Goal: Task Accomplishment & Management: Complete application form

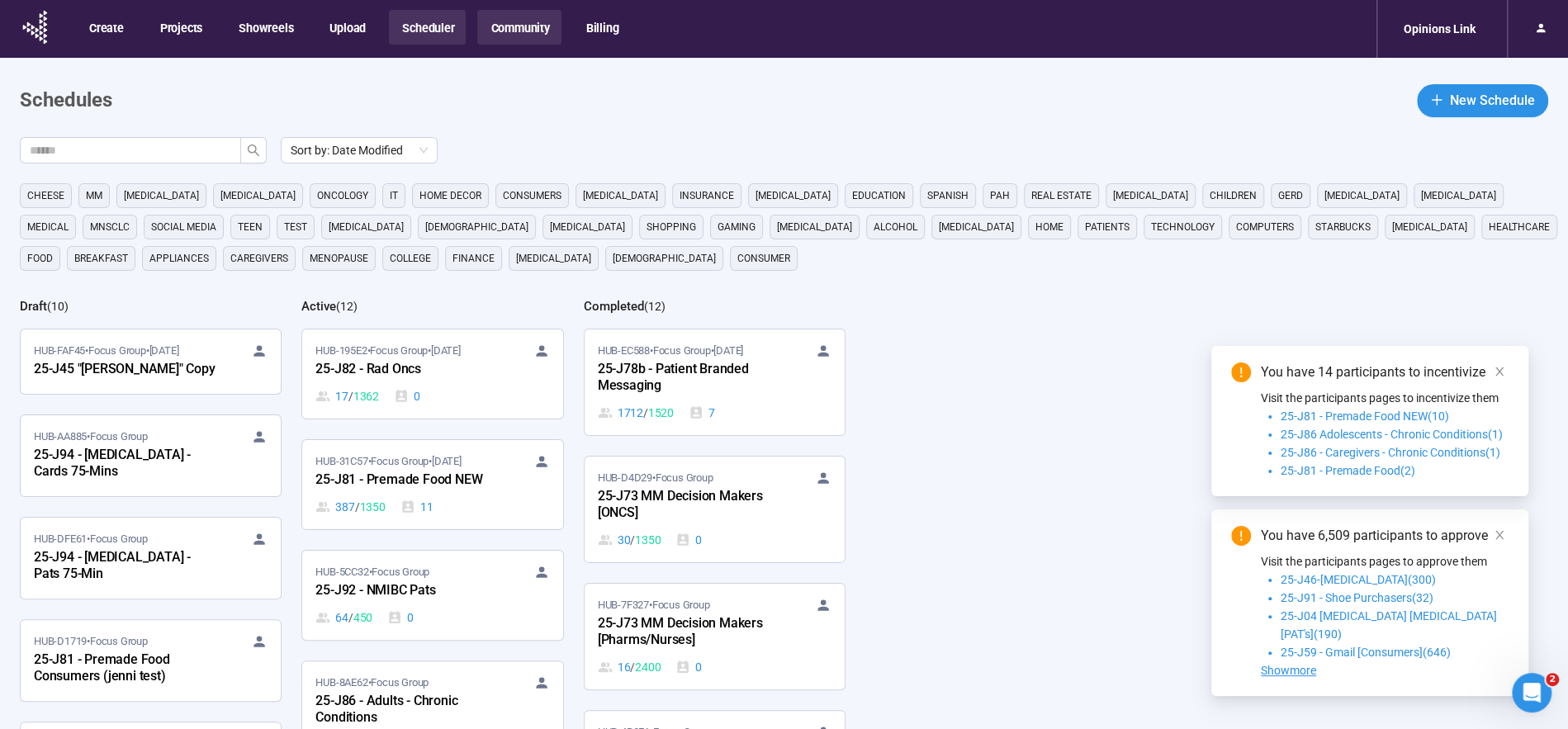
click at [507, 31] on button "Community" at bounding box center [519, 27] width 83 height 34
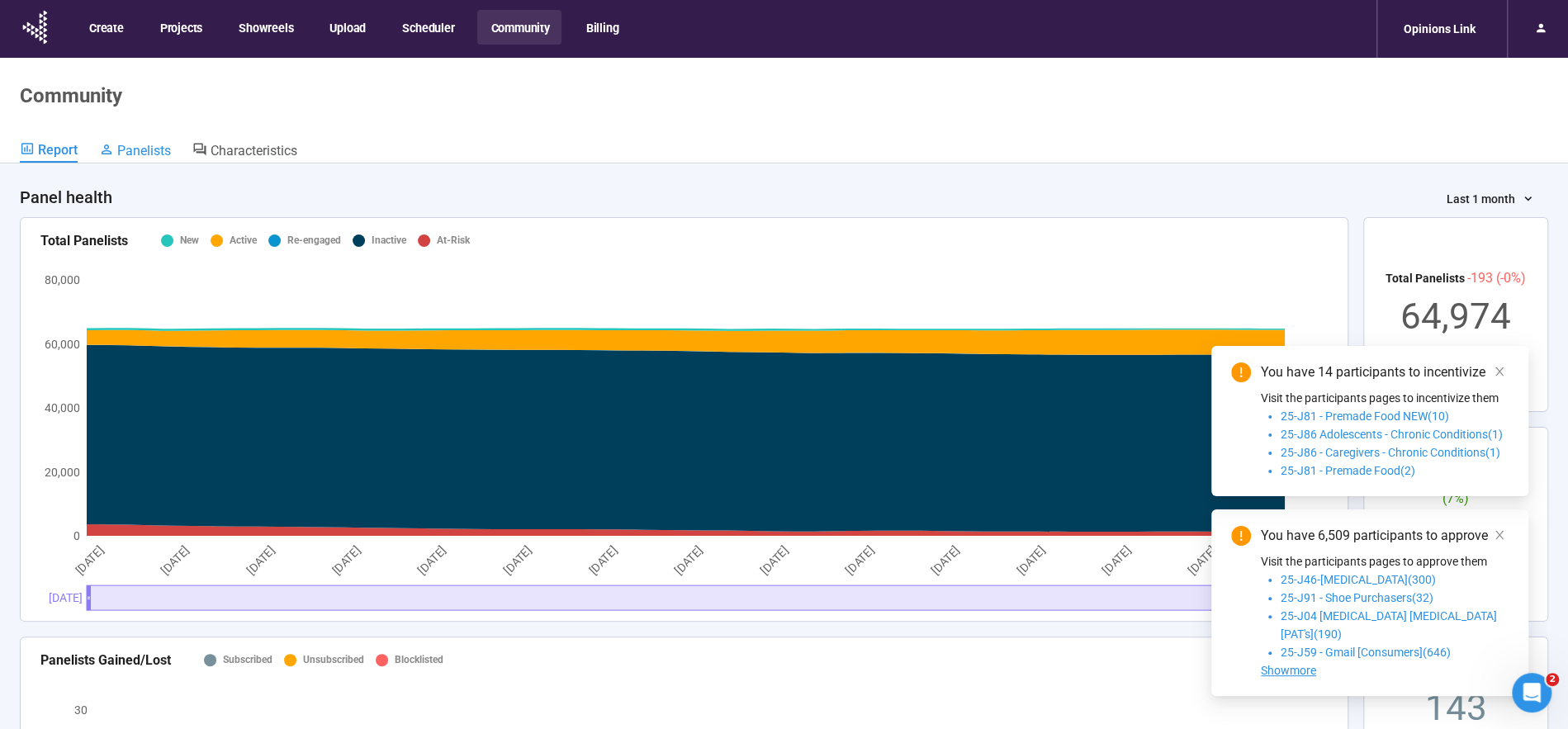
click at [156, 147] on span "Panelists" at bounding box center [144, 150] width 54 height 15
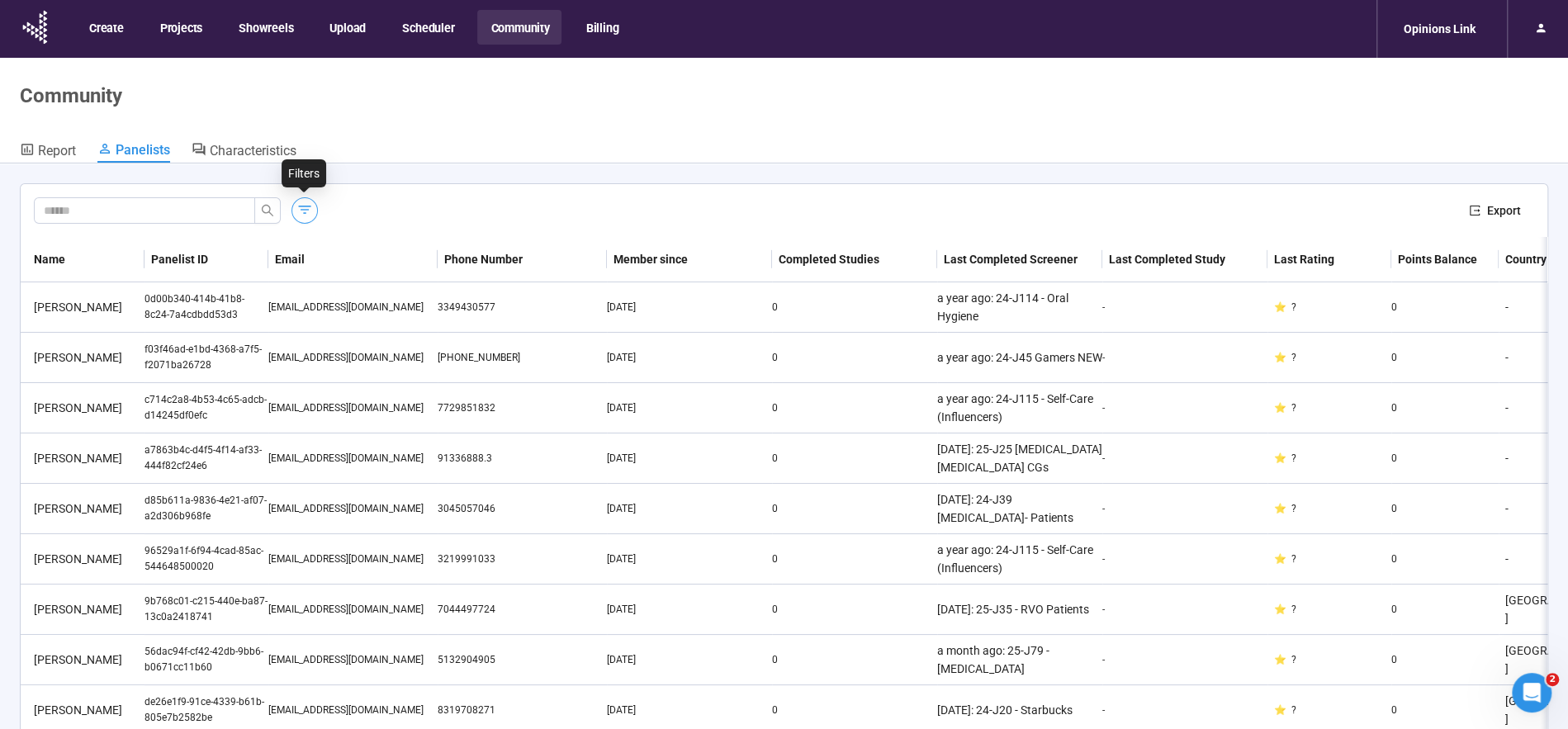
click at [307, 208] on icon "button" at bounding box center [304, 210] width 16 height 16
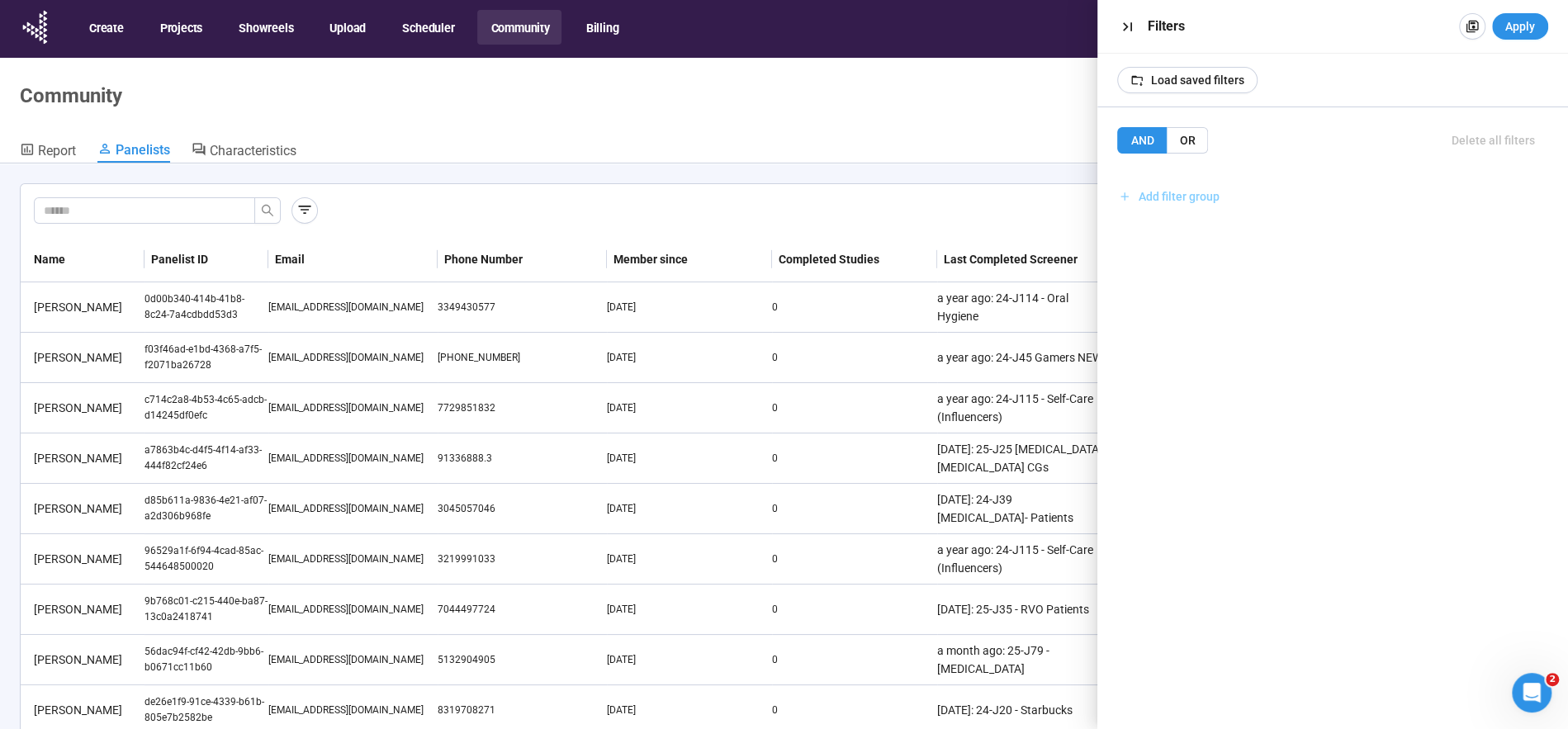
click at [1204, 196] on span "Add filter group" at bounding box center [1179, 196] width 81 height 18
click at [1186, 232] on span "Add filter" at bounding box center [1174, 232] width 48 height 18
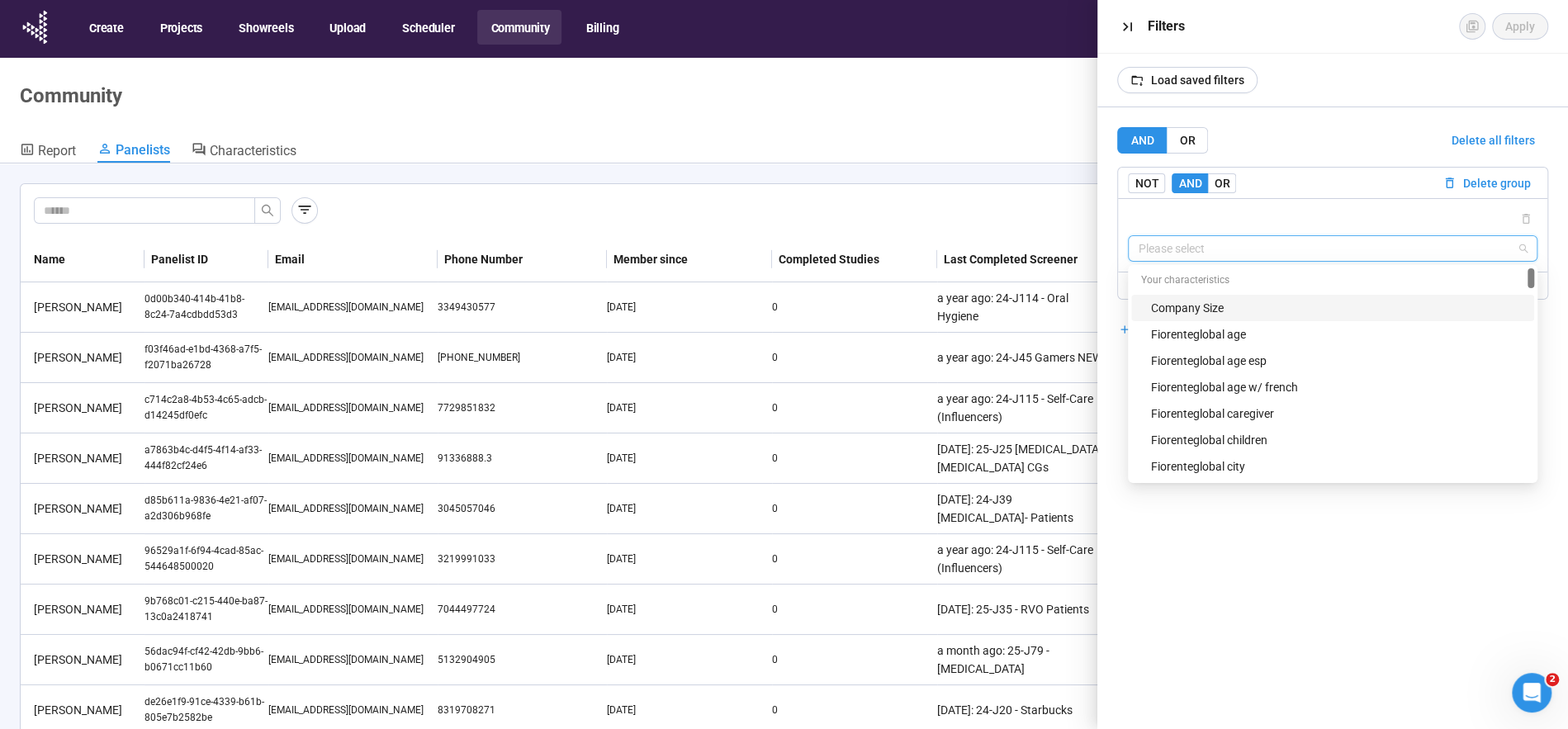
click at [1204, 248] on input "search" at bounding box center [1333, 249] width 389 height 25
type input "**"
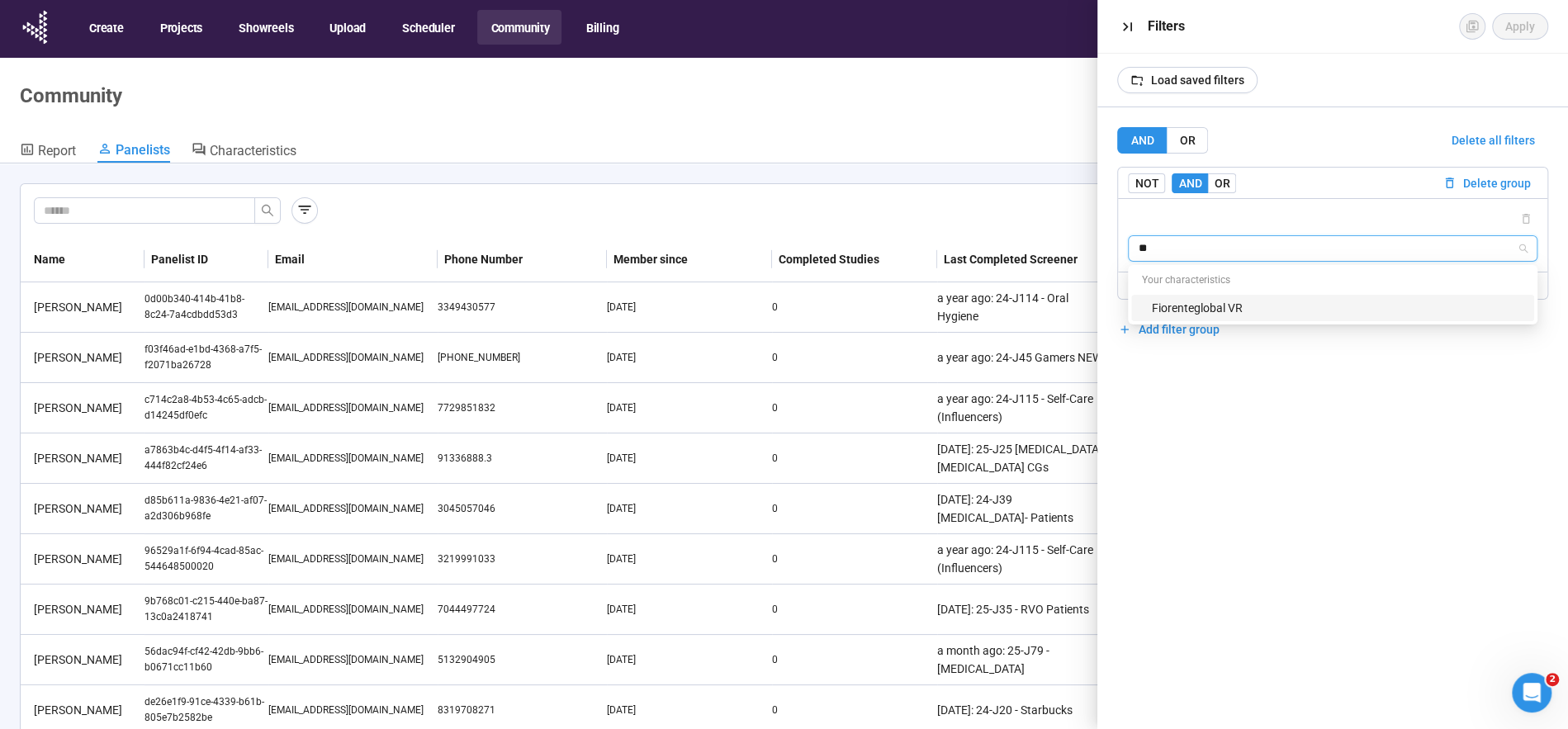
click at [1238, 308] on div "Fiorenteglobal VR" at bounding box center [1337, 307] width 373 height 18
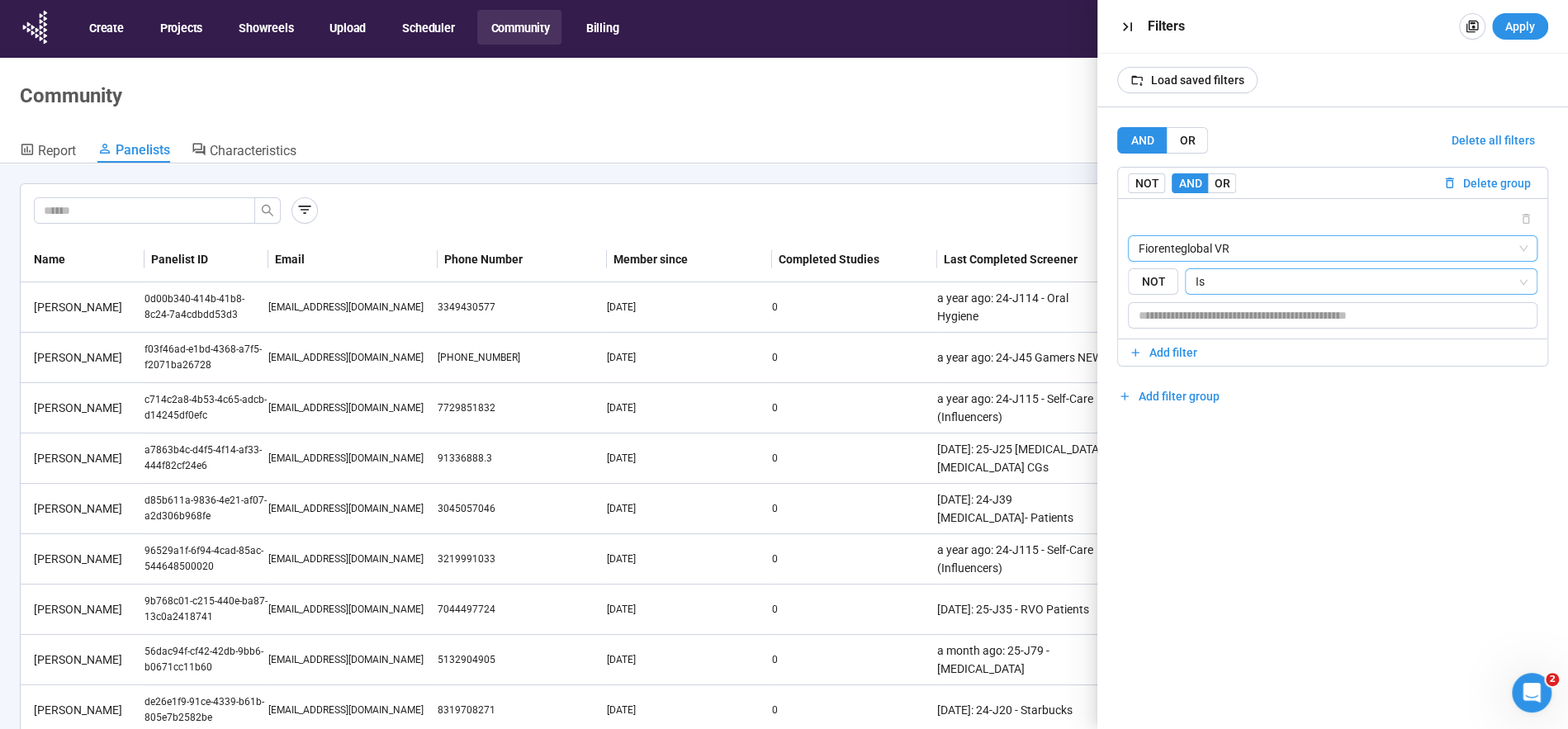
click at [1233, 282] on span "Is" at bounding box center [1361, 281] width 333 height 25
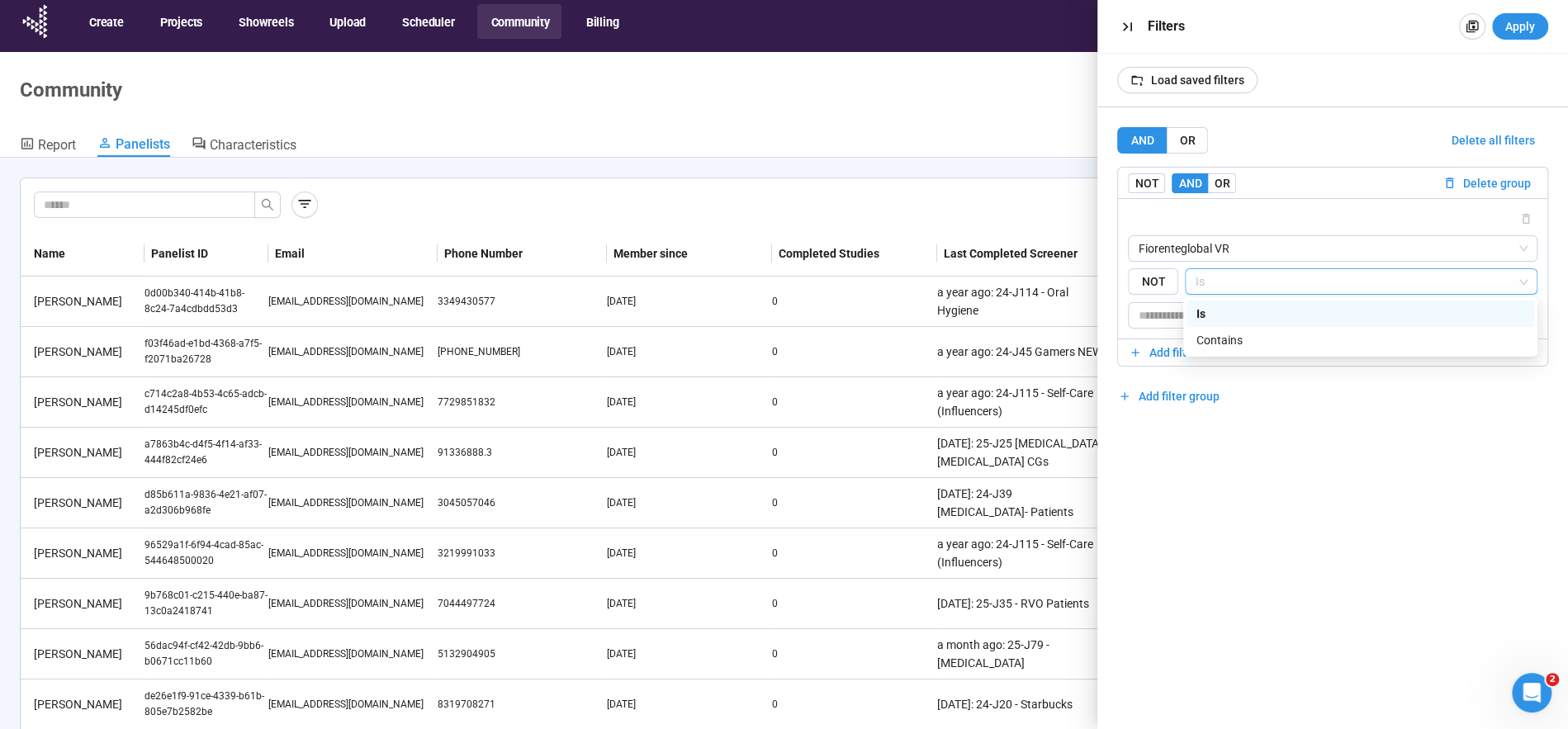
scroll to position [3, 0]
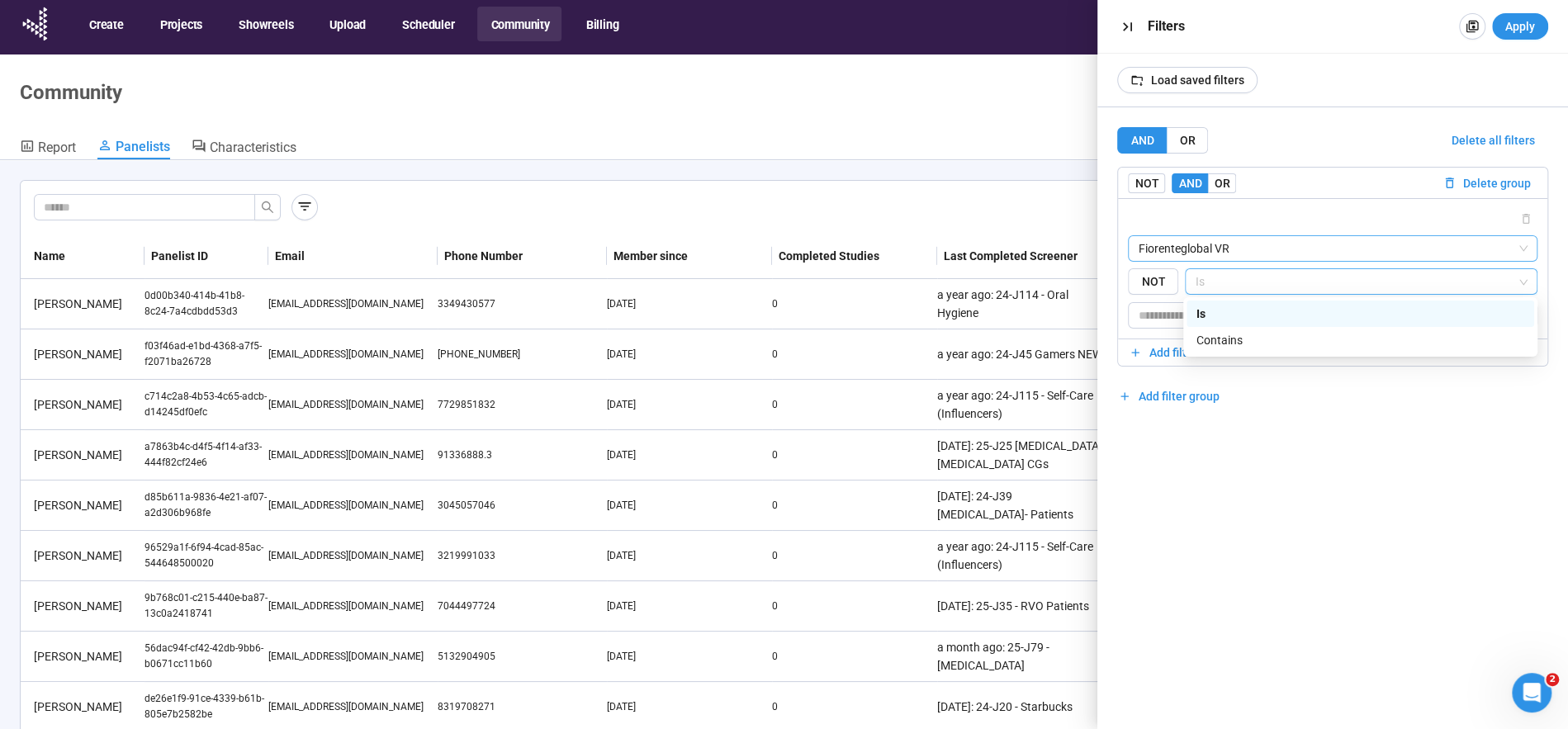
drag, startPoint x: 1164, startPoint y: 219, endPoint x: 1163, endPoint y: 251, distance: 32.0
click at [1164, 219] on div at bounding box center [1333, 218] width 409 height 20
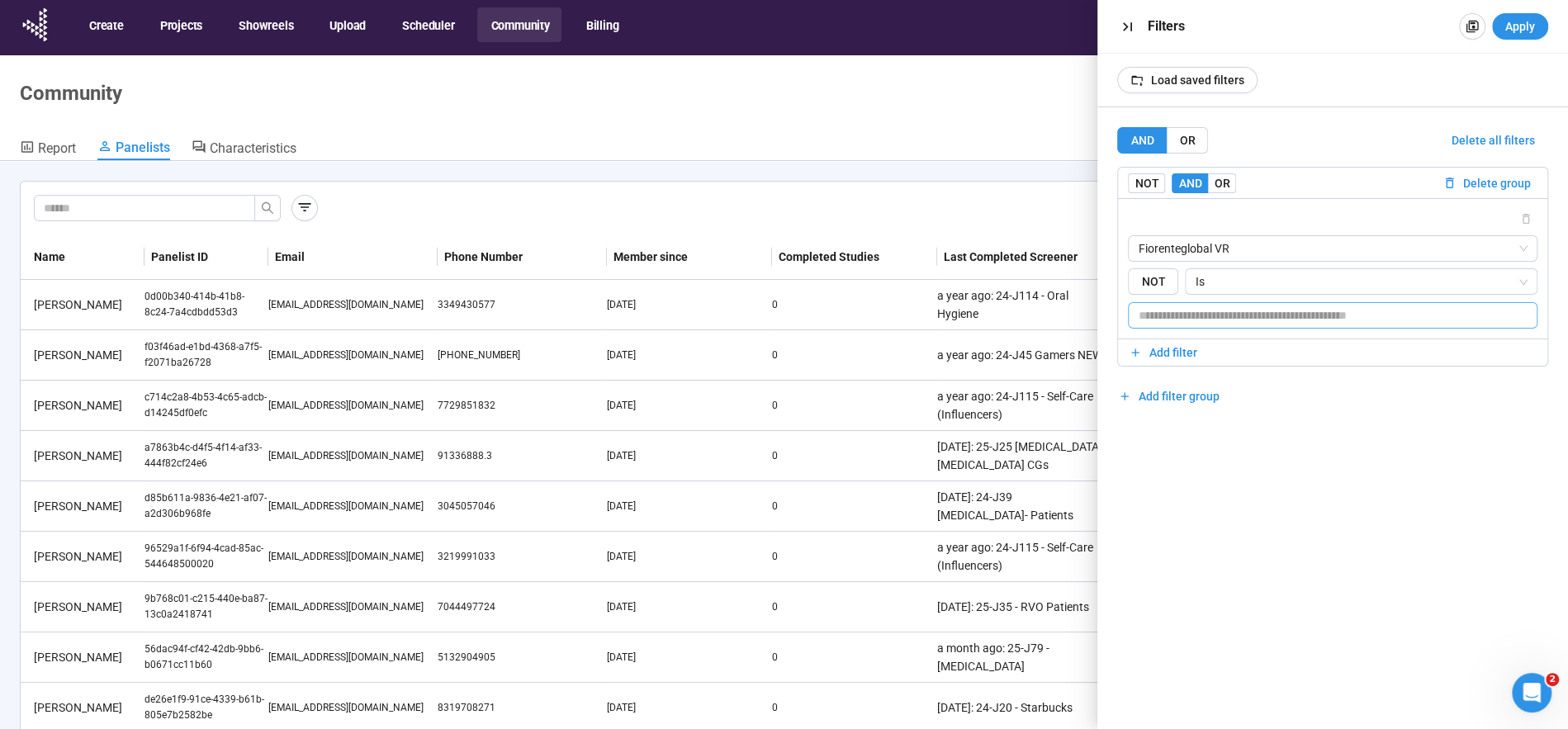
click at [1162, 321] on input "text" at bounding box center [1333, 316] width 409 height 27
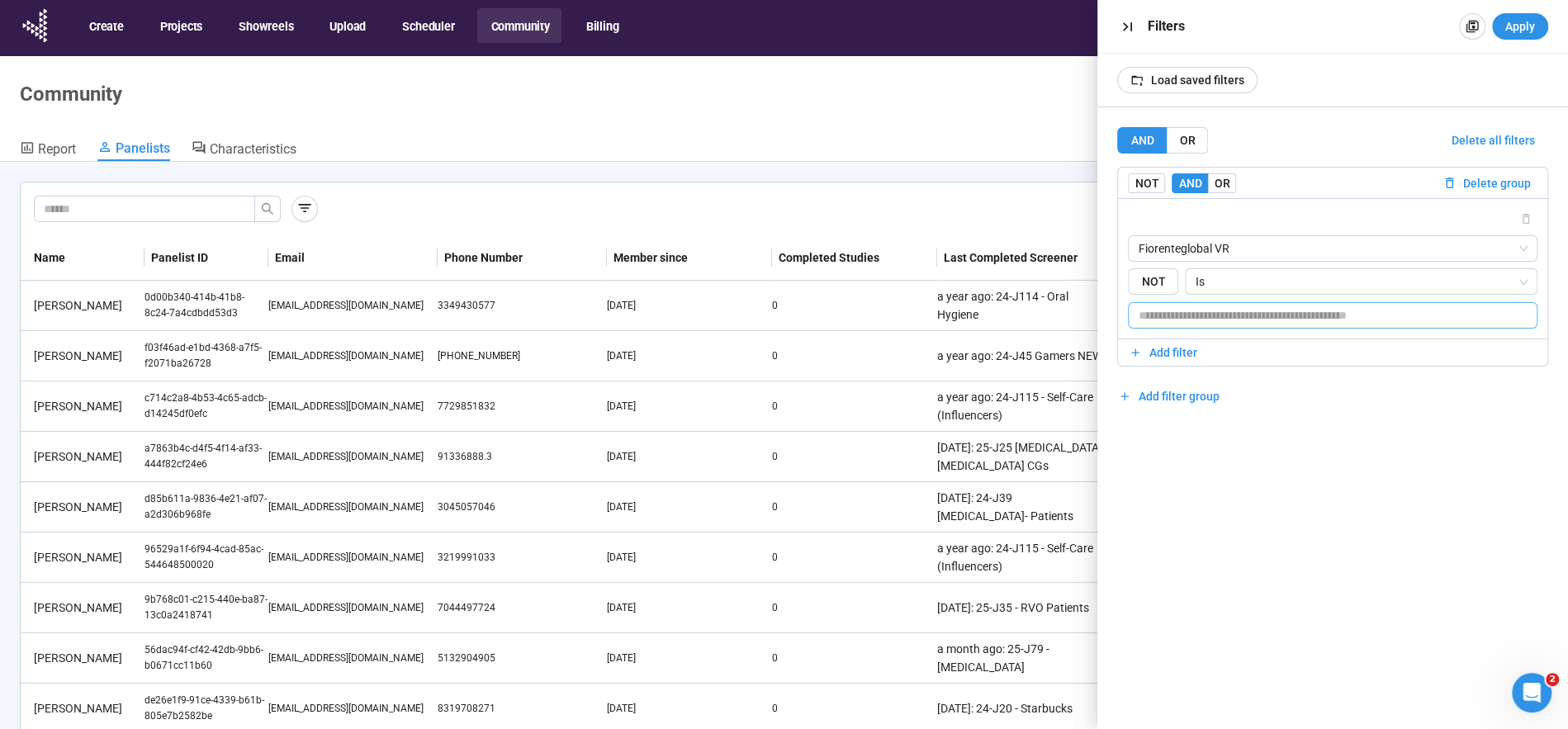
click at [1369, 320] on input "text" at bounding box center [1333, 316] width 409 height 27
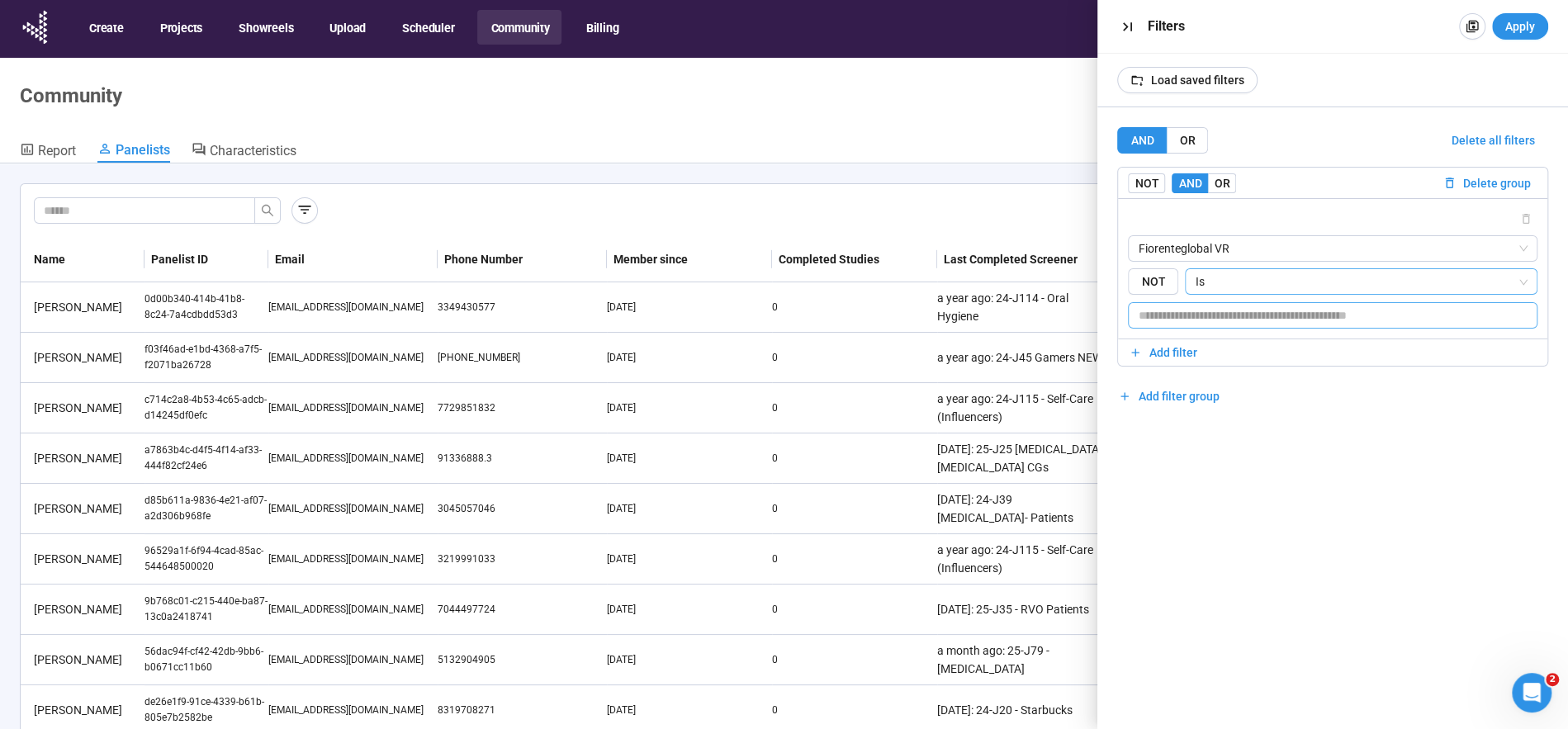
click at [1244, 290] on span "Is" at bounding box center [1361, 281] width 333 height 25
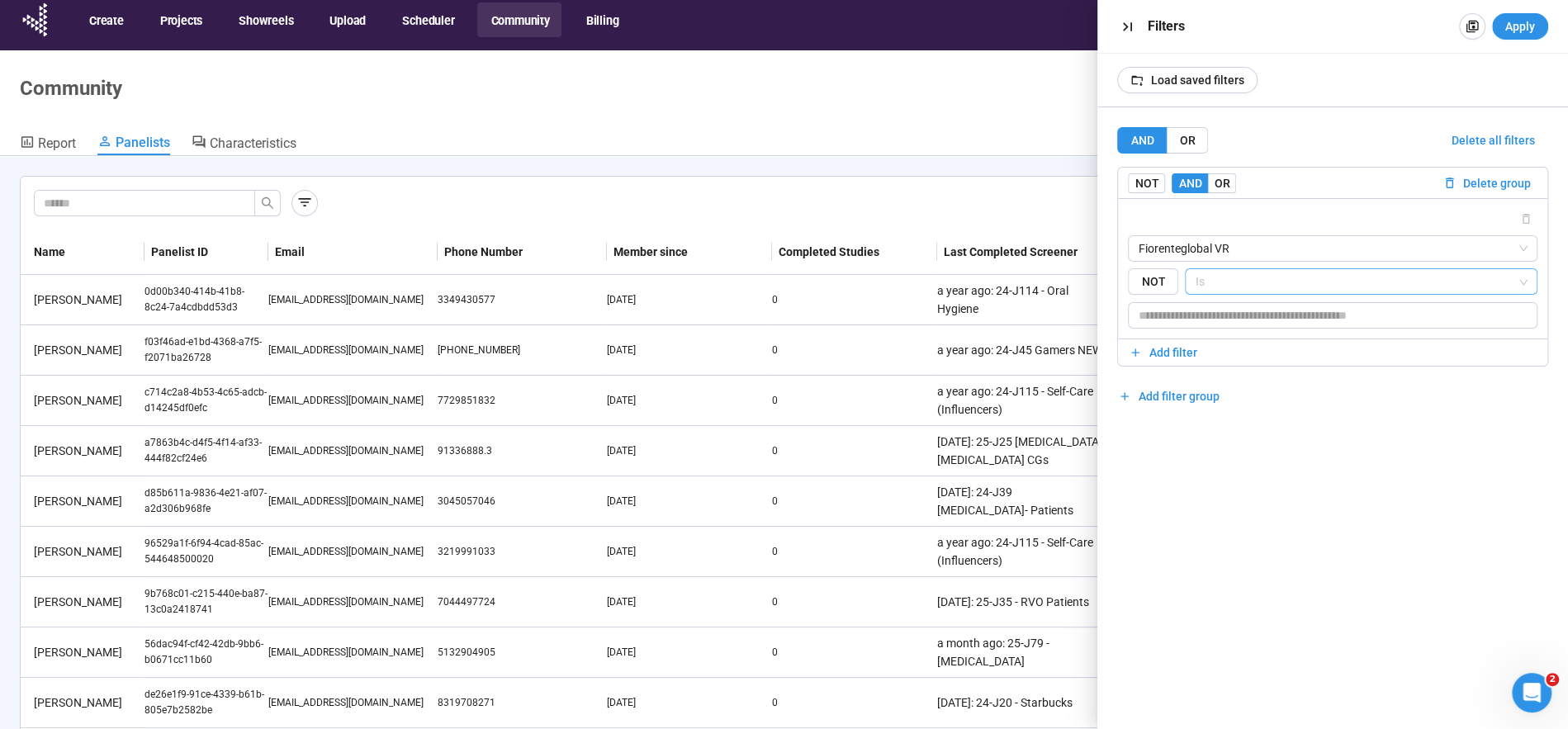
click at [1247, 276] on span "Is" at bounding box center [1361, 281] width 333 height 25
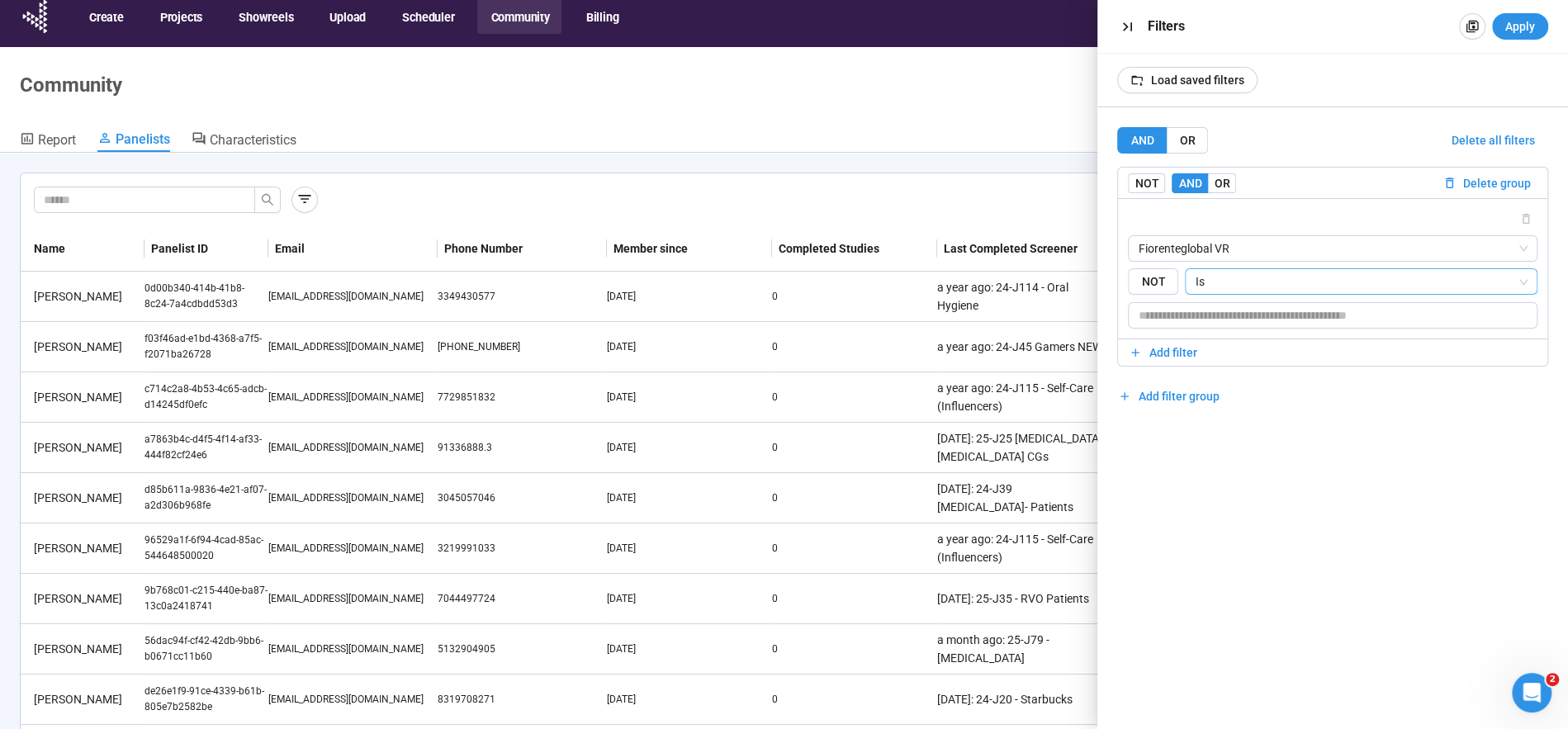
click at [1247, 276] on span "Is" at bounding box center [1361, 281] width 333 height 25
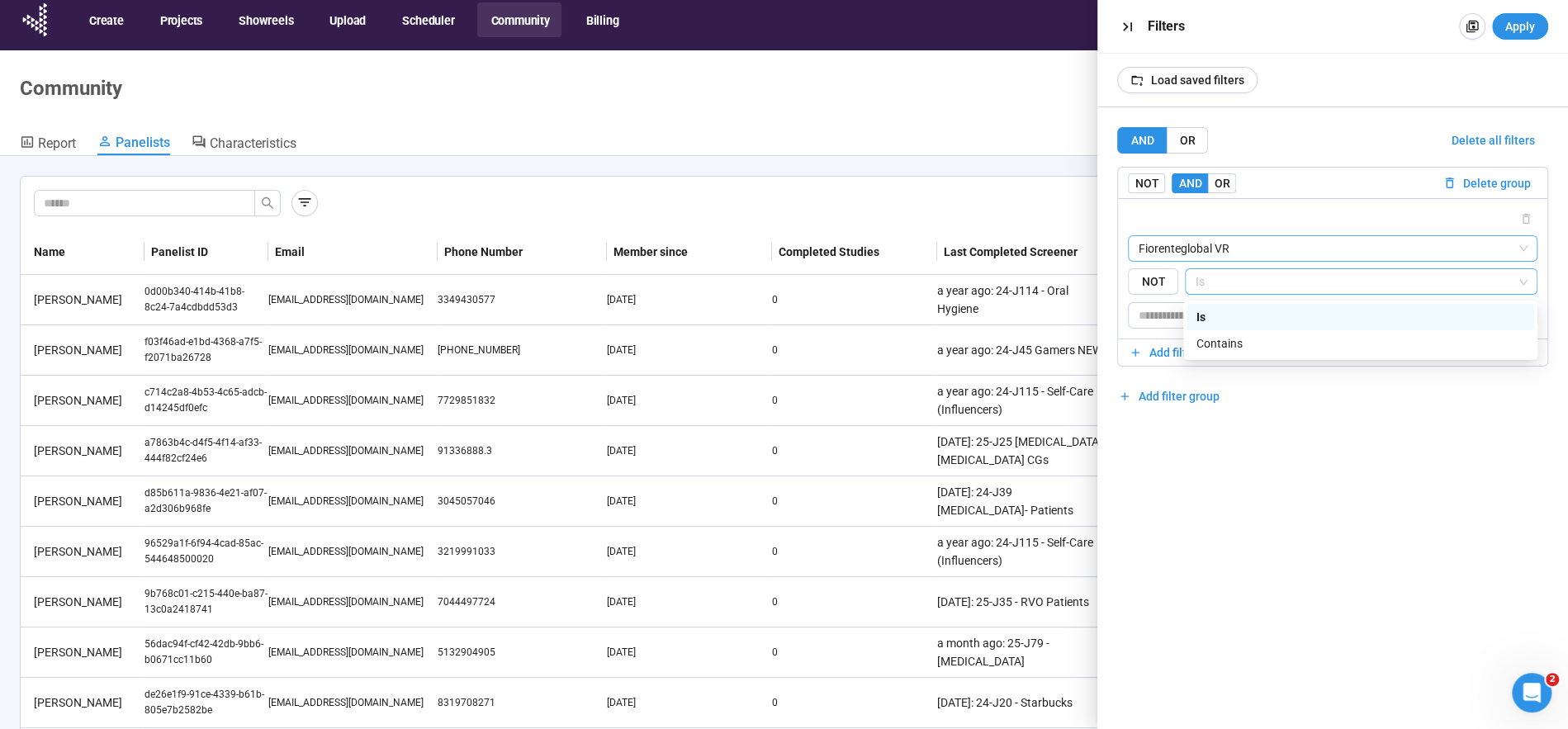
click at [1221, 256] on span "Fiorenteglobal VR" at bounding box center [1333, 249] width 389 height 25
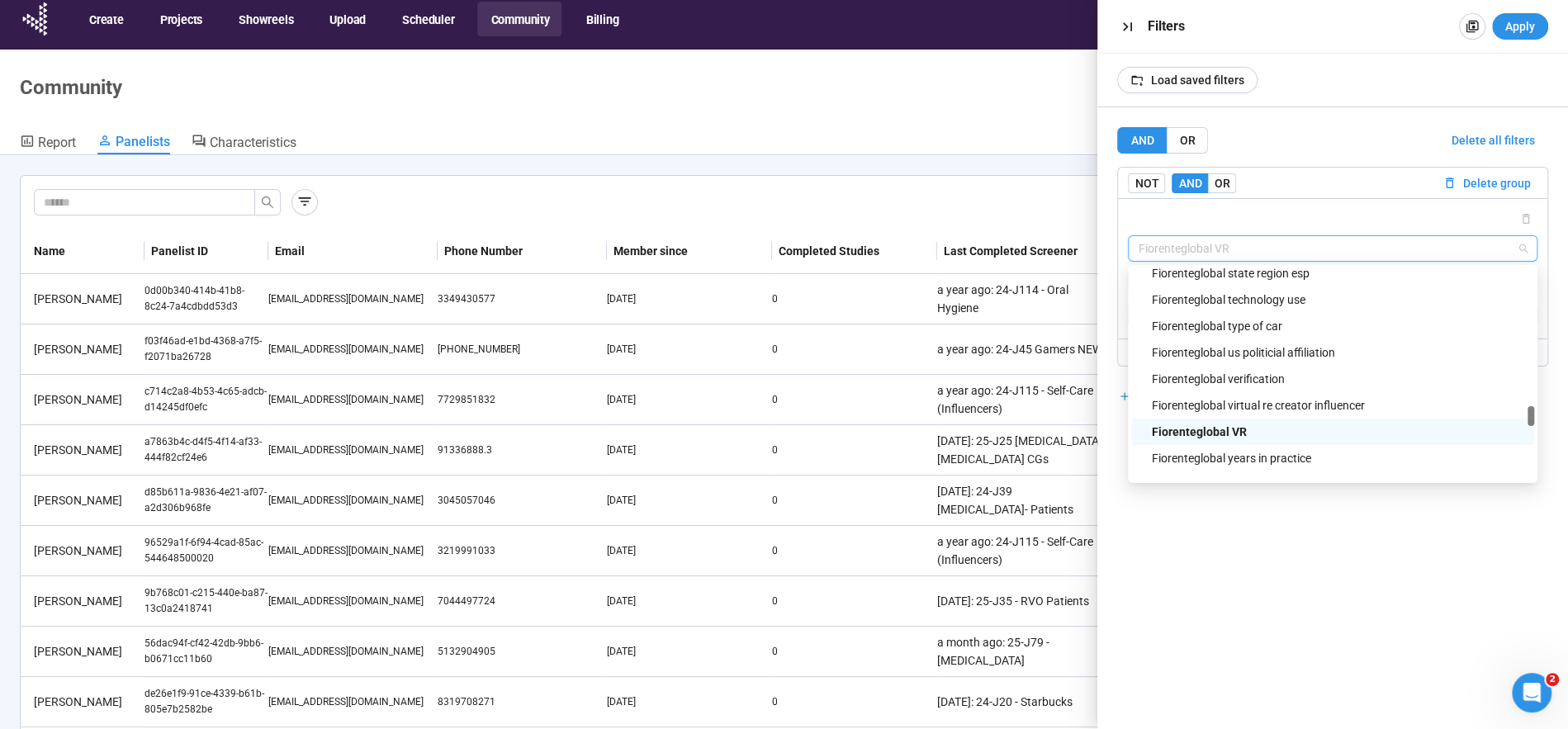
scroll to position [1867, 0]
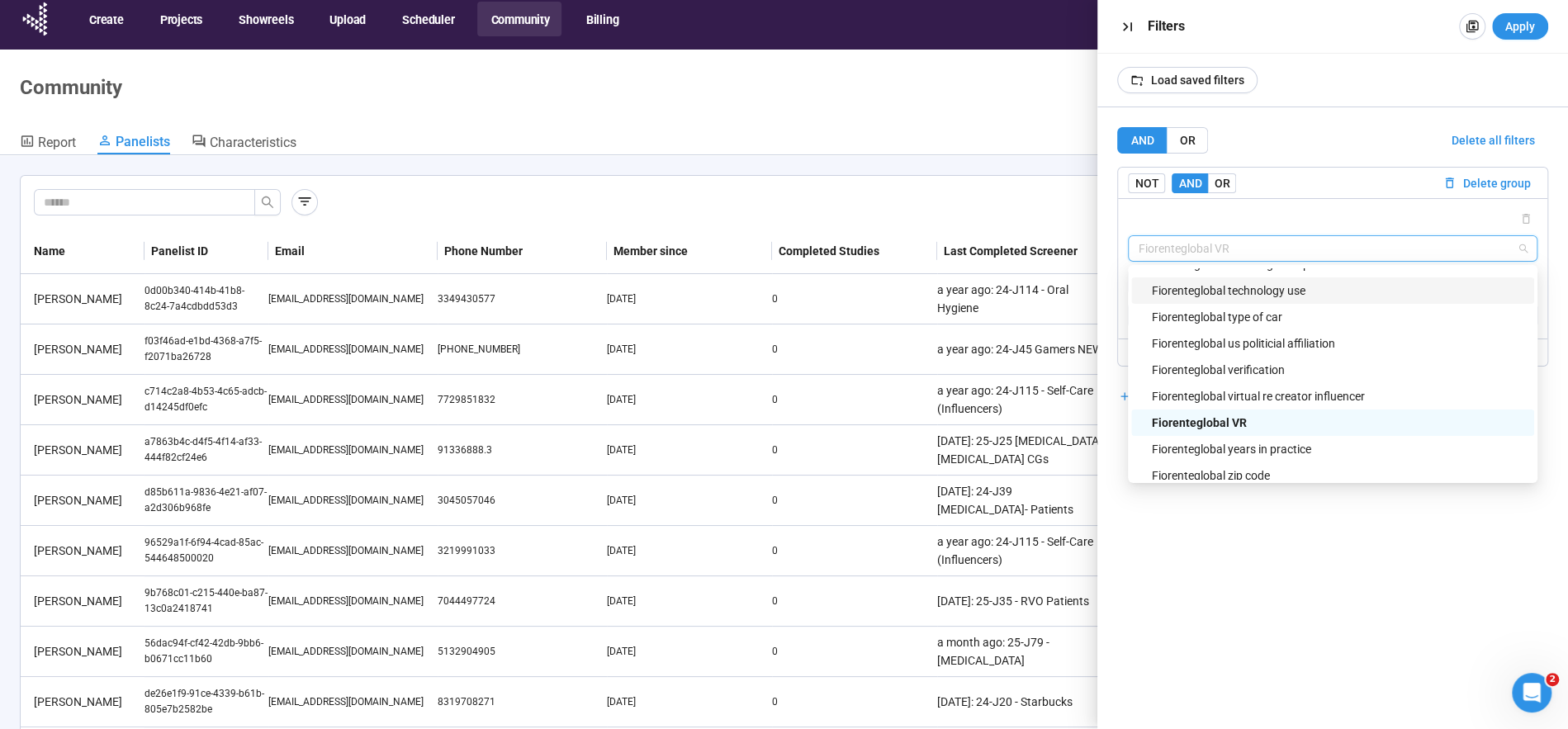
click at [1287, 277] on div "Fiorenteglobal technology use" at bounding box center [1333, 291] width 403 height 27
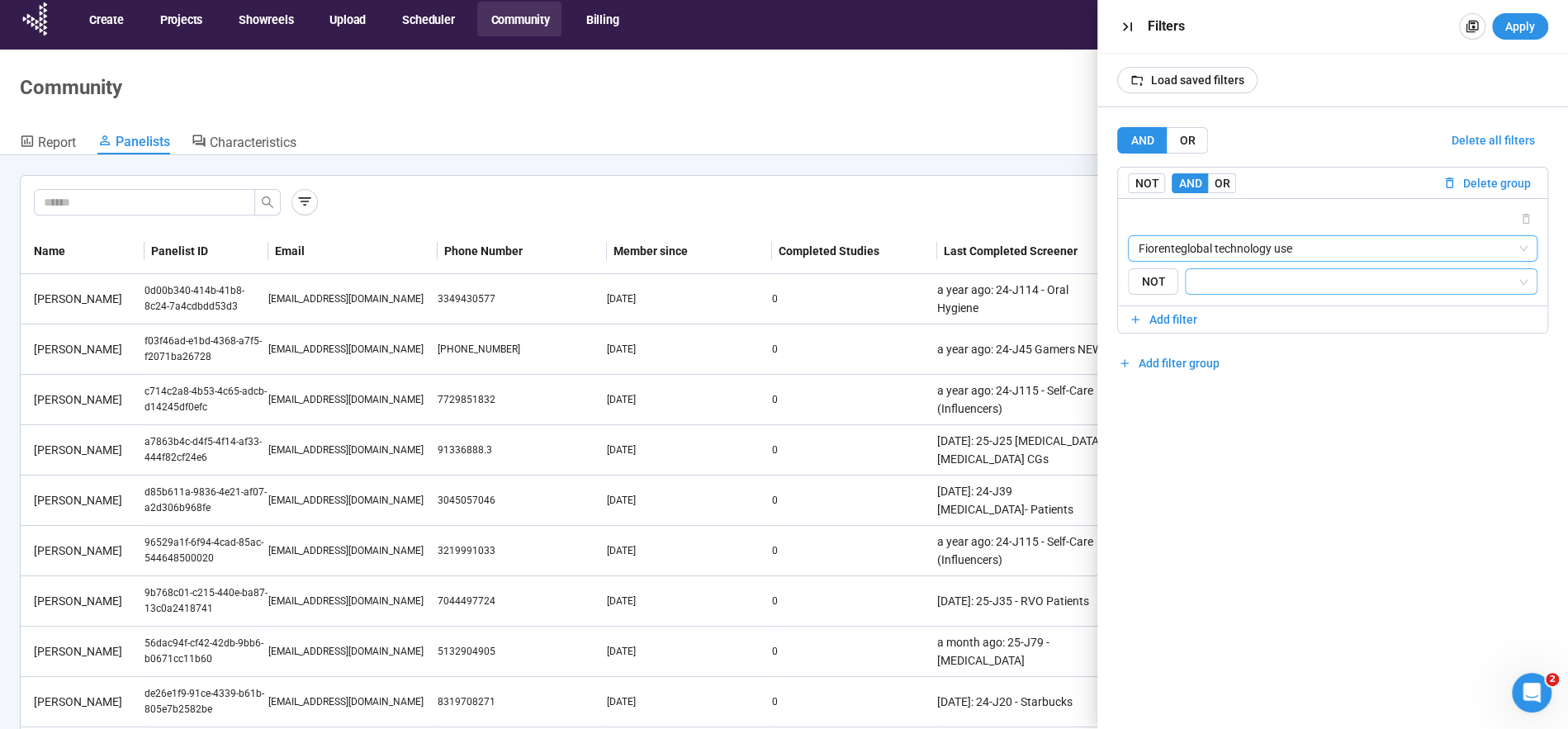
click at [1280, 285] on input "search" at bounding box center [1357, 281] width 321 height 20
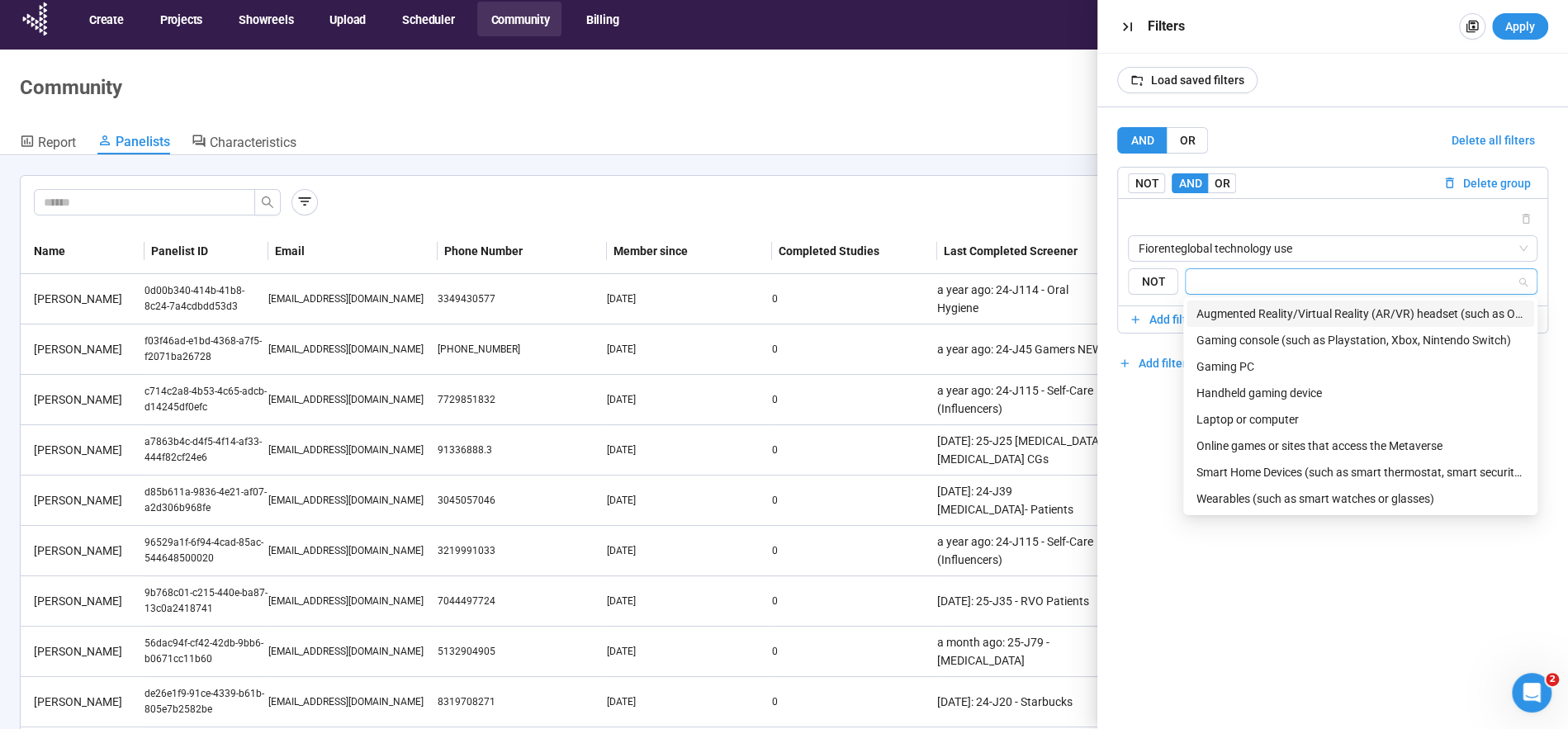
click at [1270, 311] on div "Augmented Reality/Virtual Reality (AR/VR) headset (such as Oculus, Sony, Playst…" at bounding box center [1360, 314] width 328 height 18
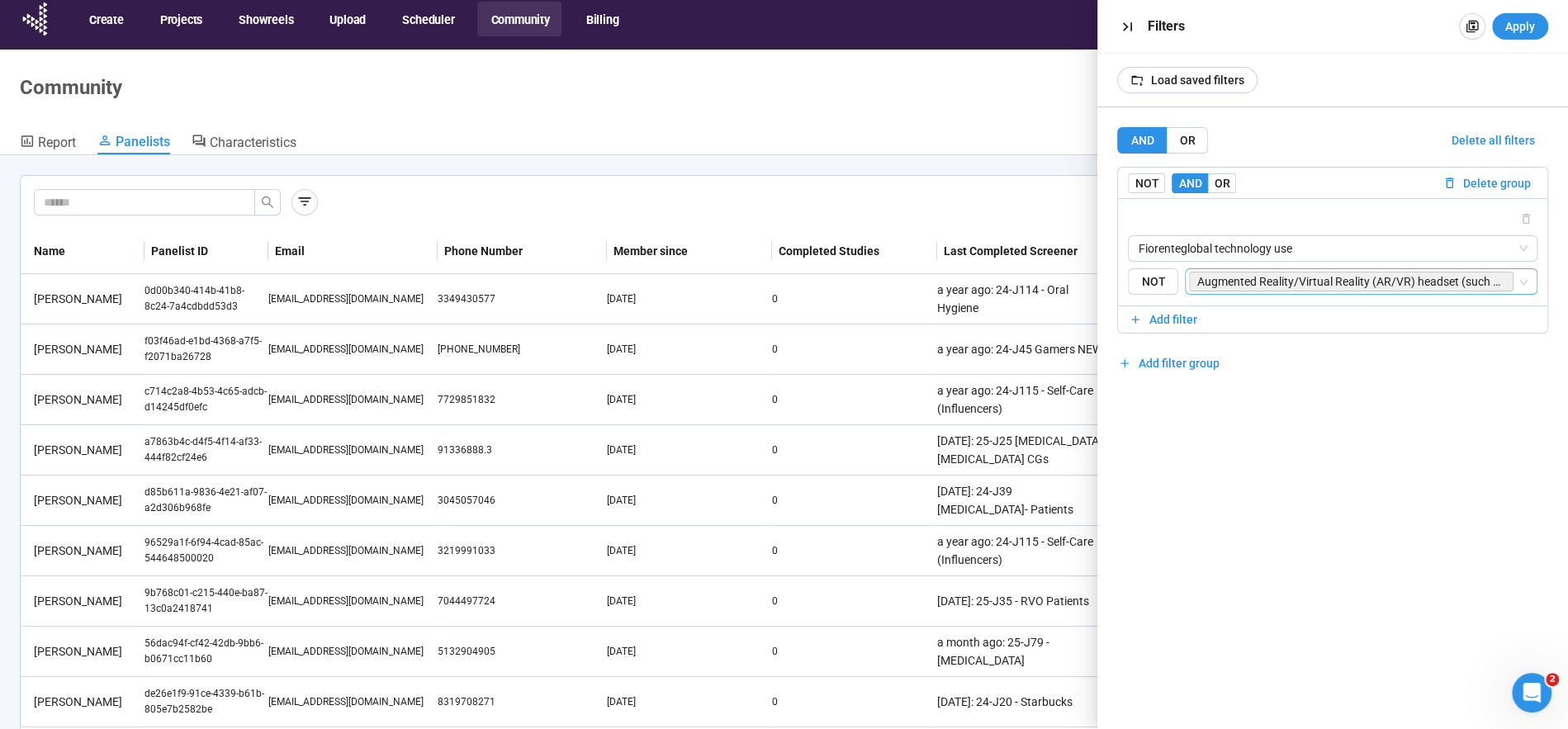
click at [1285, 607] on div "AND OR Delete all filters NOT AND OR Delete group Fiorenteglobal technology use…" at bounding box center [1333, 418] width 471 height 622
click at [1248, 250] on span "Fiorenteglobal technology use" at bounding box center [1333, 249] width 389 height 25
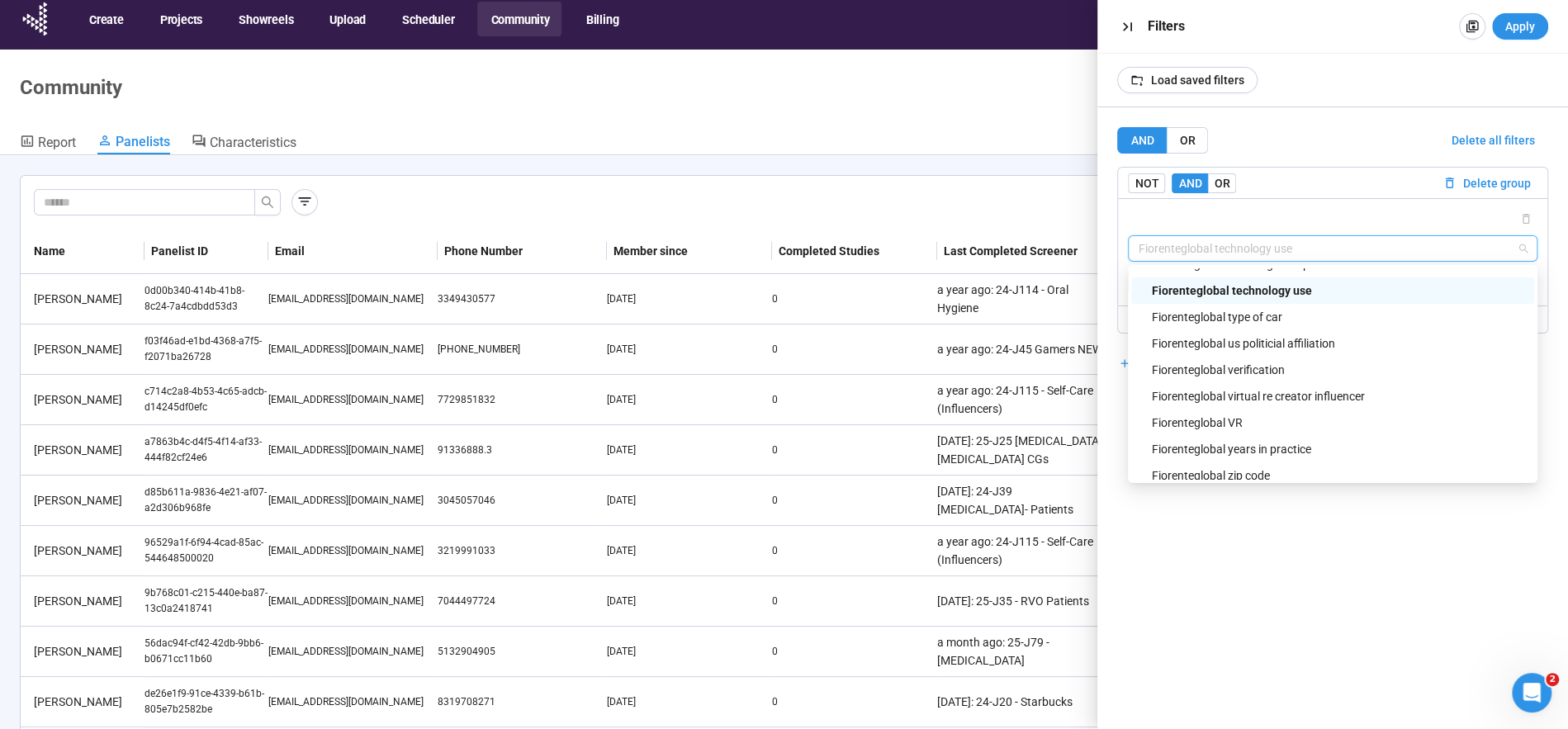
click at [1310, 553] on div "AND OR Delete all filters NOT AND OR Delete group Fiorenteglobal technology use…" at bounding box center [1333, 418] width 471 height 622
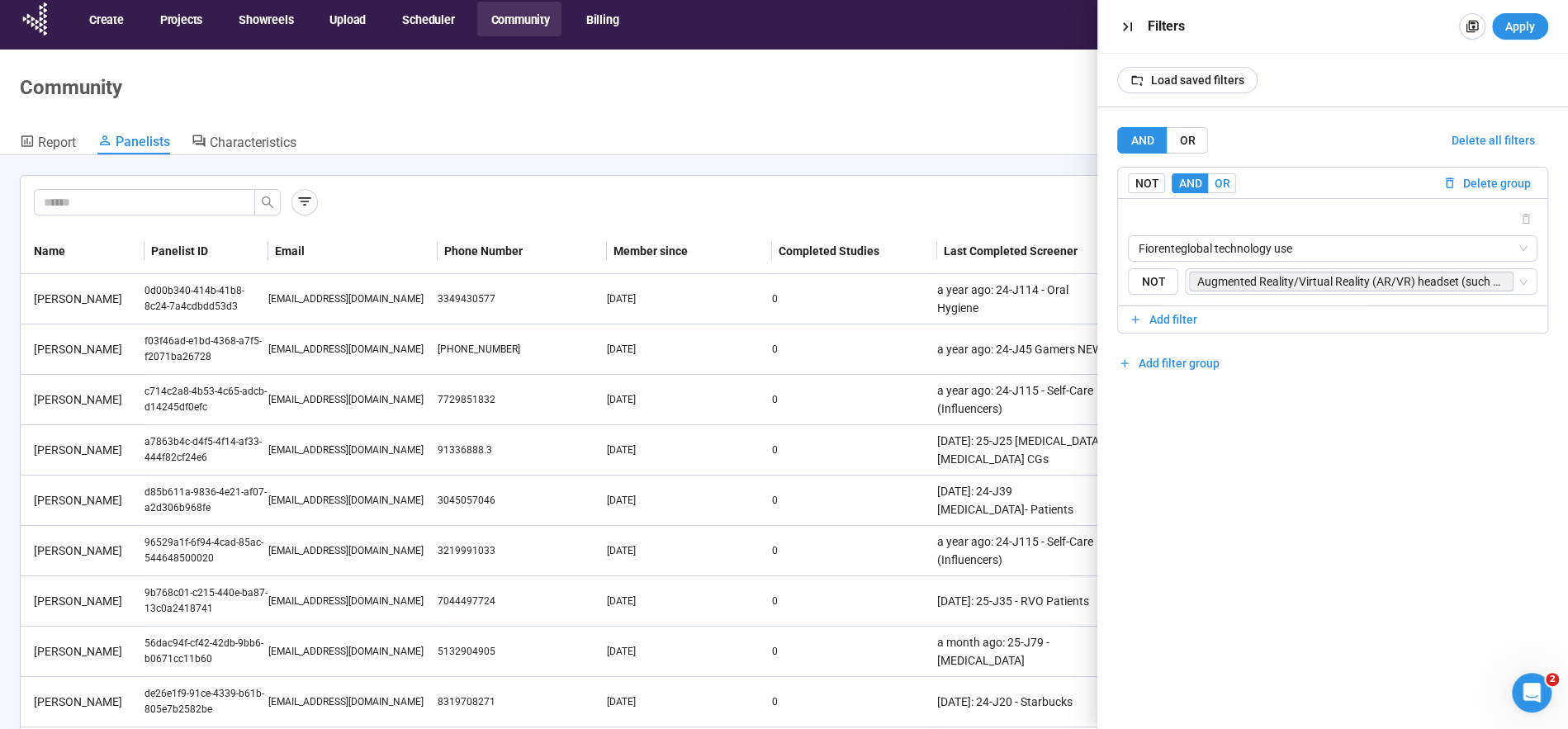
click at [1232, 188] on label "OR" at bounding box center [1222, 183] width 28 height 20
click at [1183, 312] on span "Add filter" at bounding box center [1174, 320] width 48 height 18
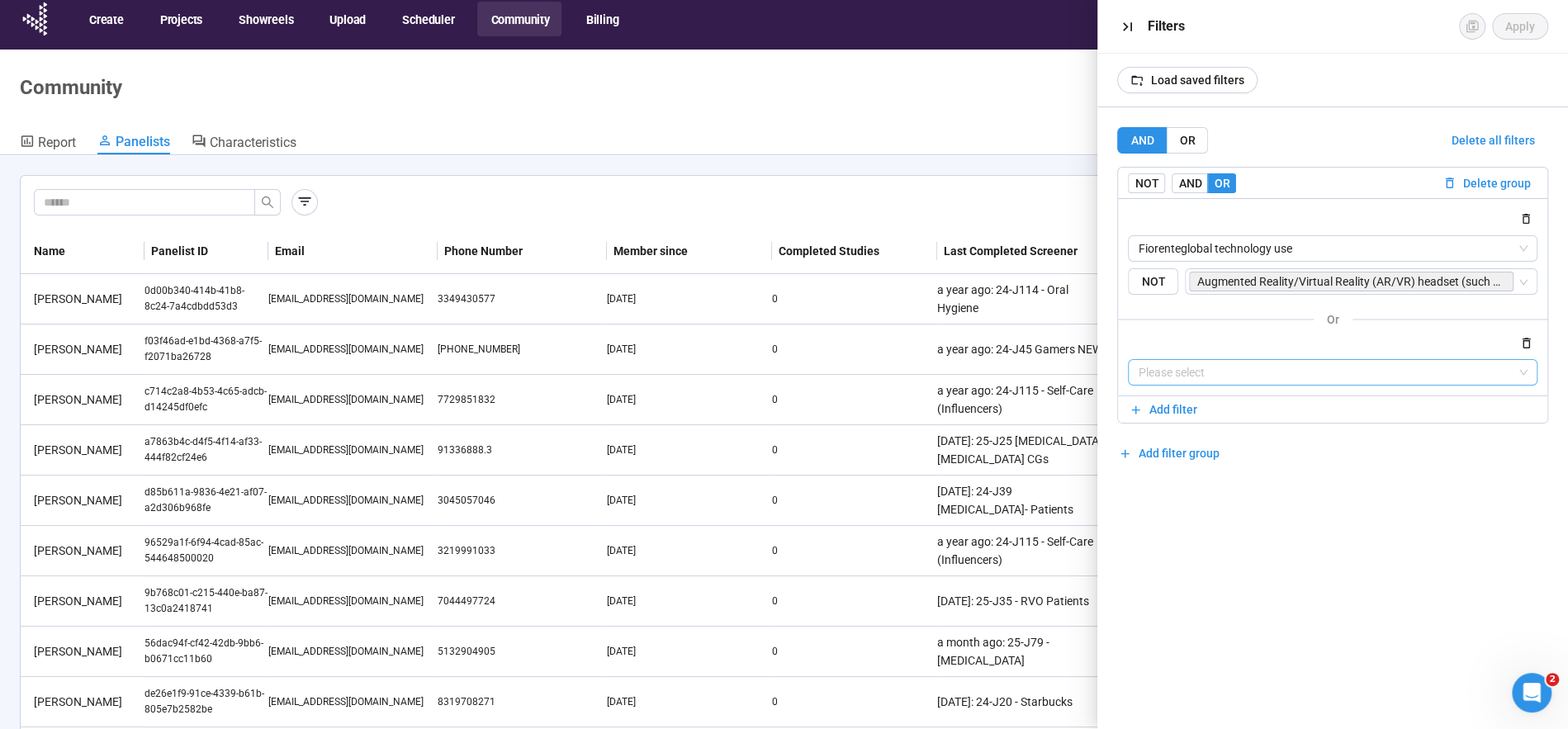
click at [1243, 361] on input "search" at bounding box center [1333, 372] width 389 height 25
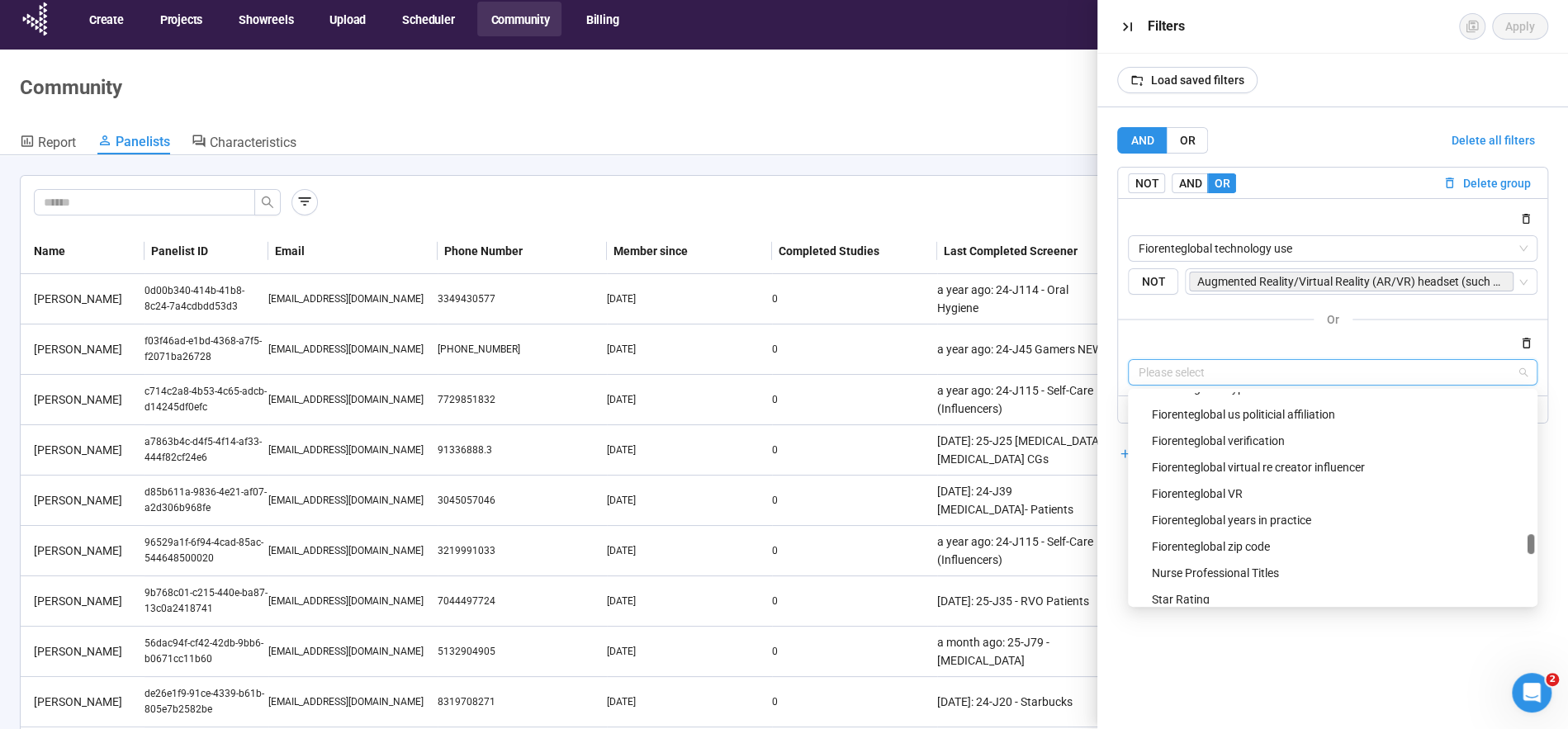
scroll to position [1923, 0]
click at [1246, 492] on div "Fiorenteglobal VR" at bounding box center [1337, 491] width 373 height 18
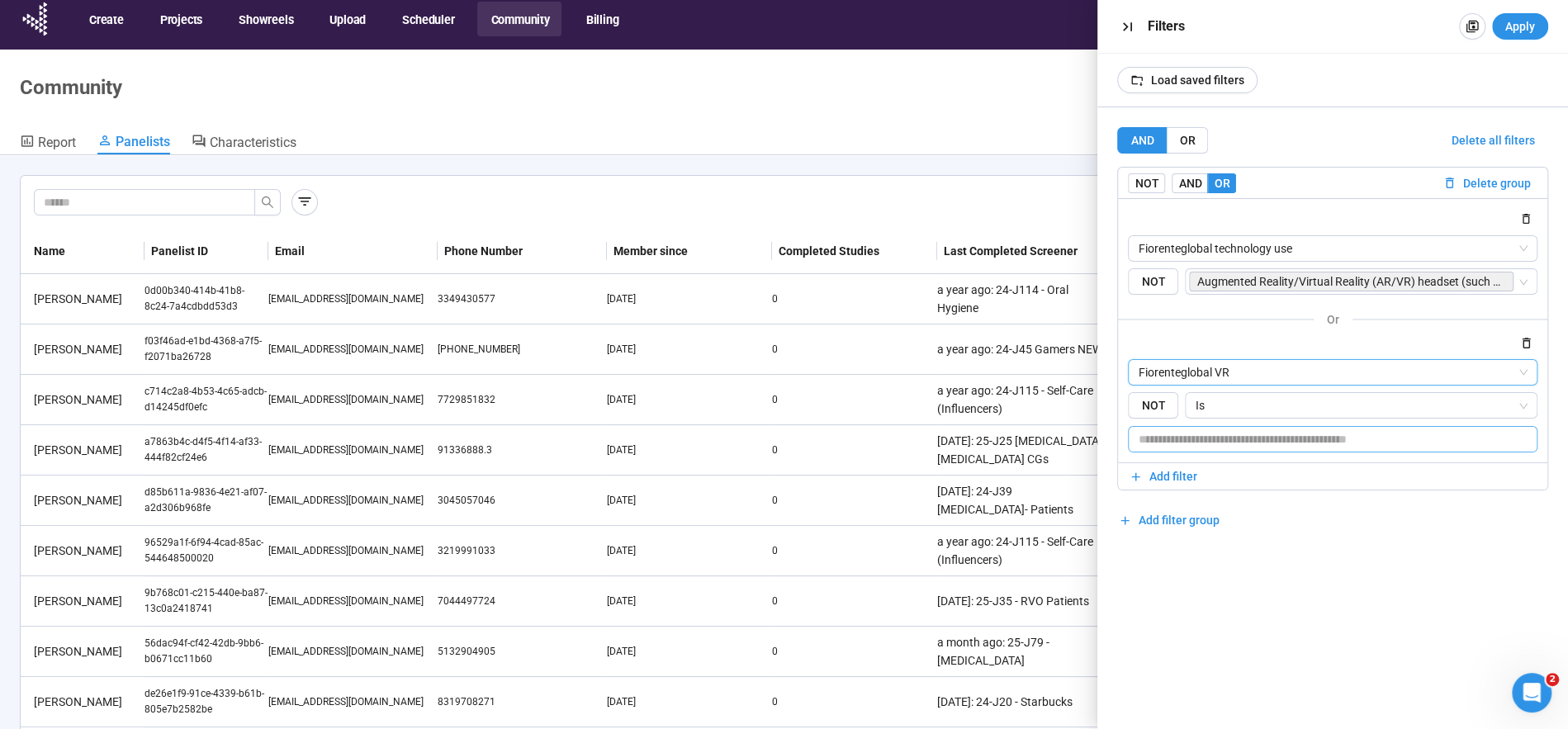
click at [1249, 438] on input "text" at bounding box center [1333, 439] width 409 height 27
type input "*"
type input "***"
click at [1316, 531] on div "AND OR Delete all filters NOT AND OR Delete group Fiorenteglobal technology use…" at bounding box center [1333, 330] width 431 height 407
click at [1542, 30] on button "Apply" at bounding box center [1520, 27] width 56 height 27
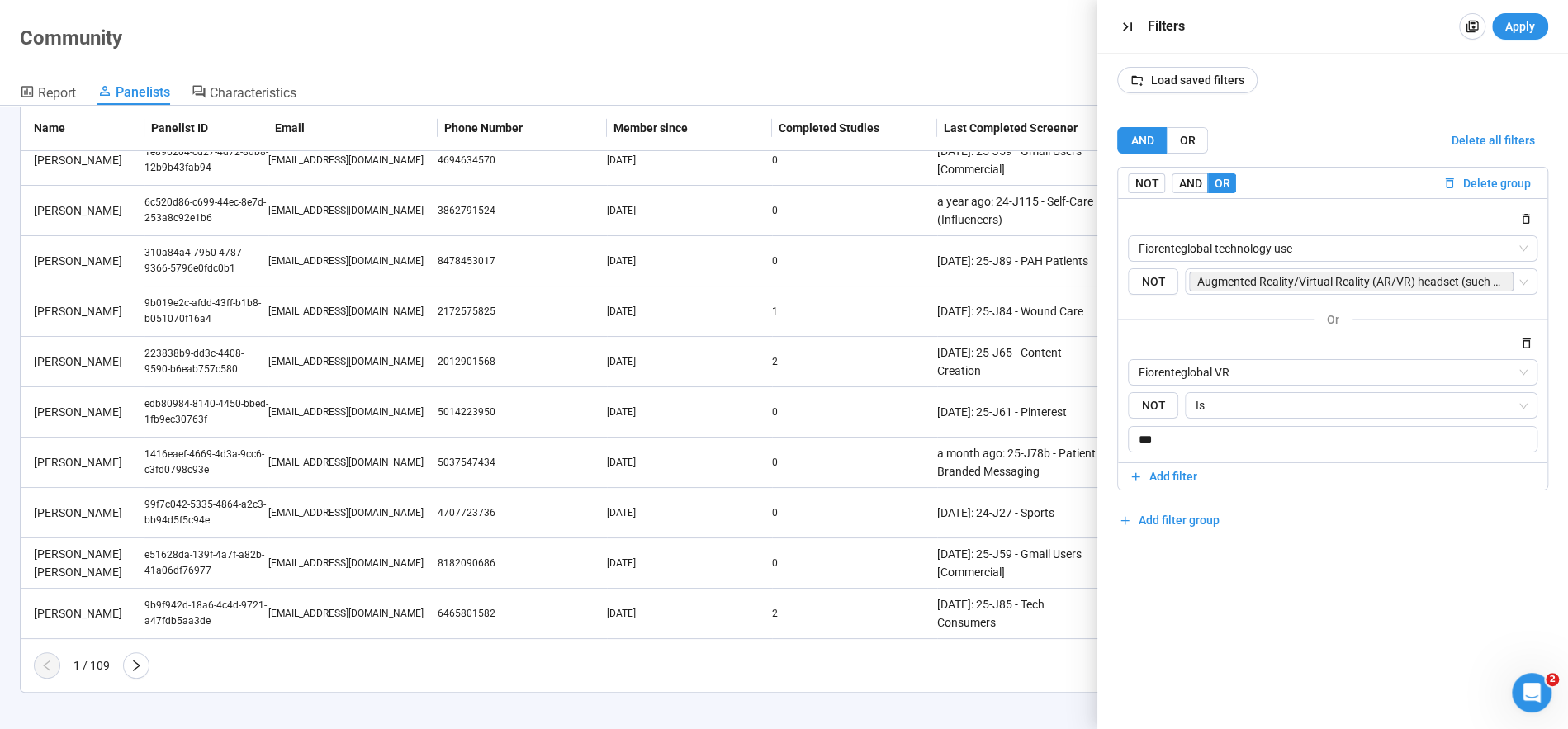
scroll to position [0, 0]
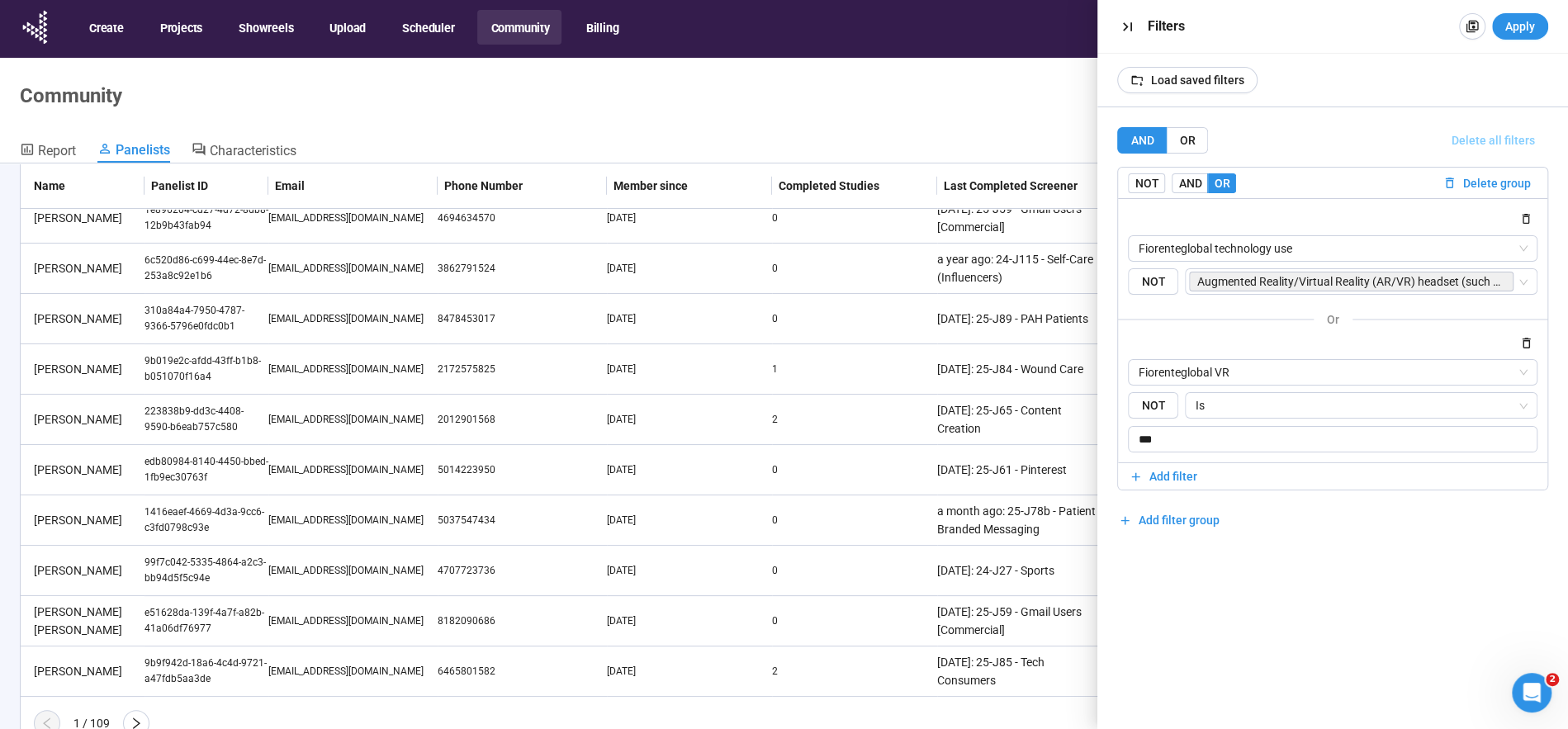
click at [1515, 132] on span "Delete all filters" at bounding box center [1493, 140] width 83 height 18
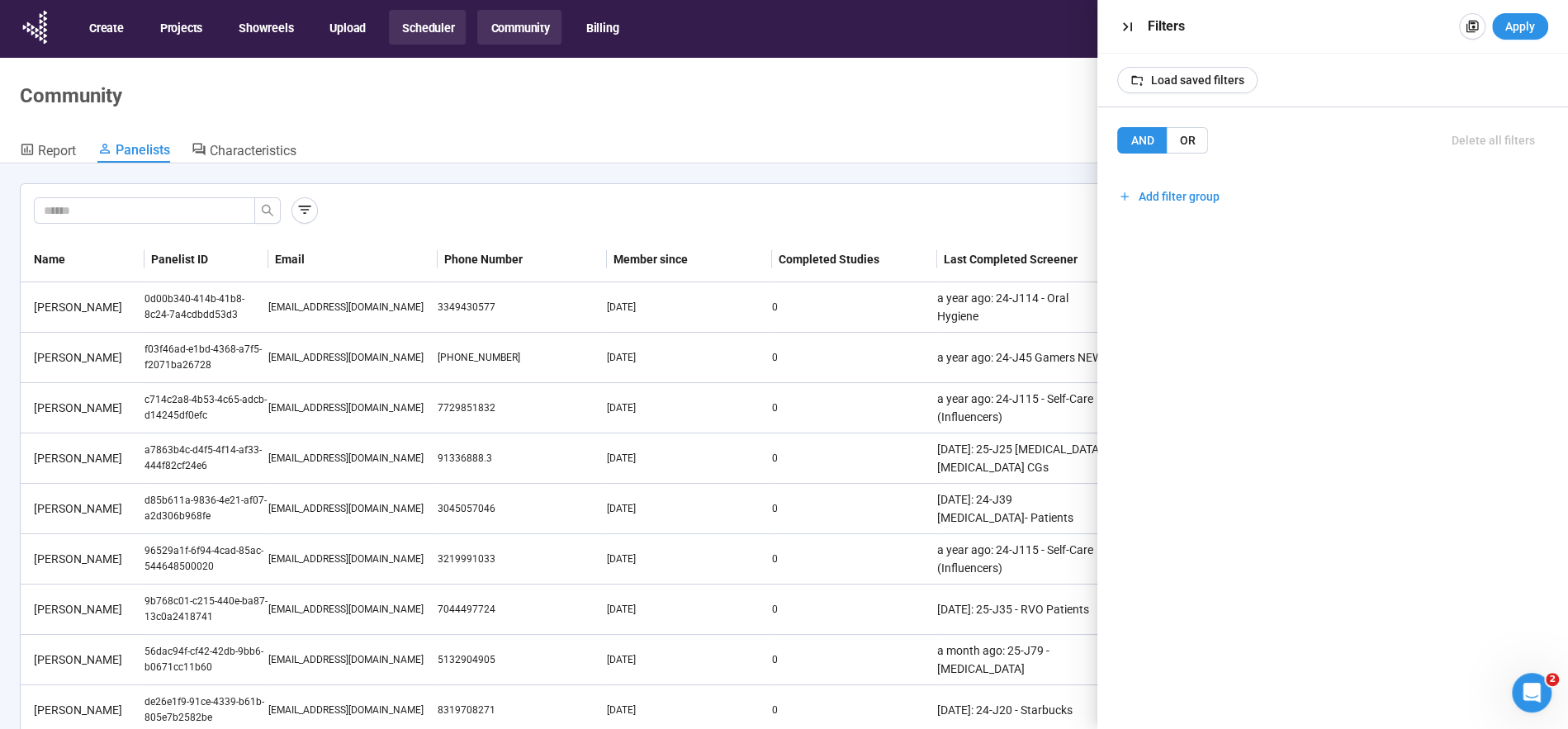
click at [434, 31] on button "Scheduler" at bounding box center [428, 27] width 77 height 34
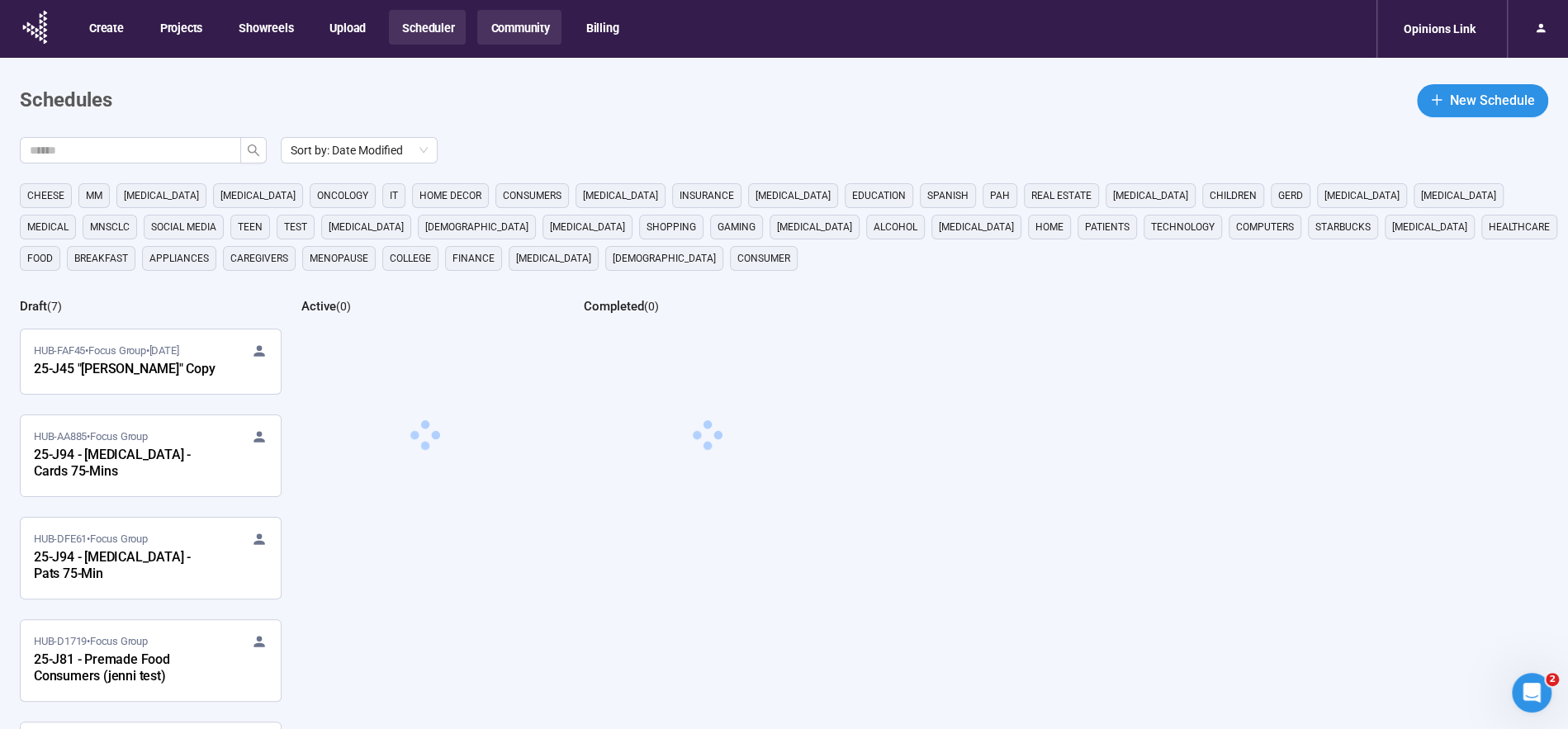
click at [525, 28] on button "Community" at bounding box center [519, 27] width 83 height 34
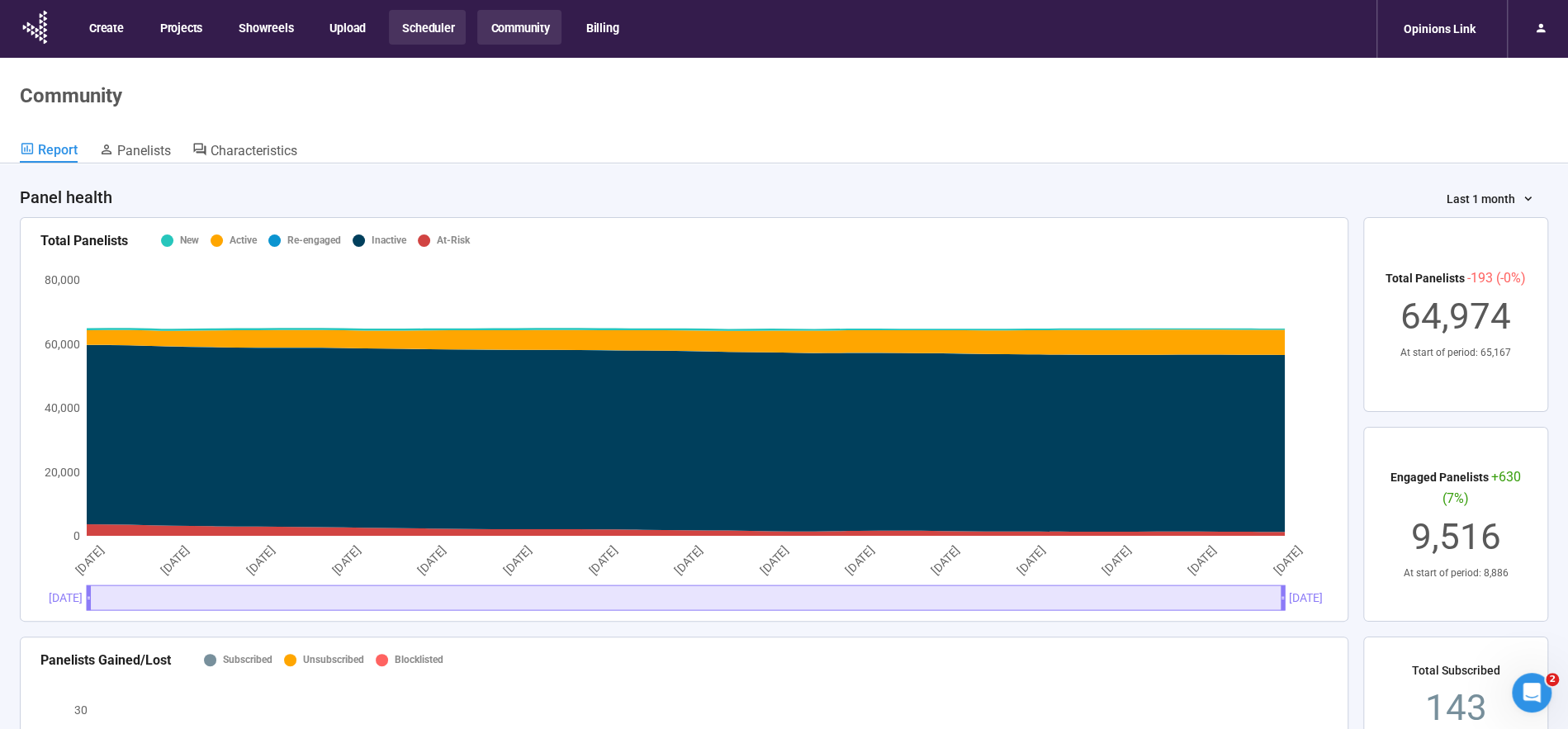
click at [450, 32] on button "Scheduler" at bounding box center [428, 27] width 77 height 34
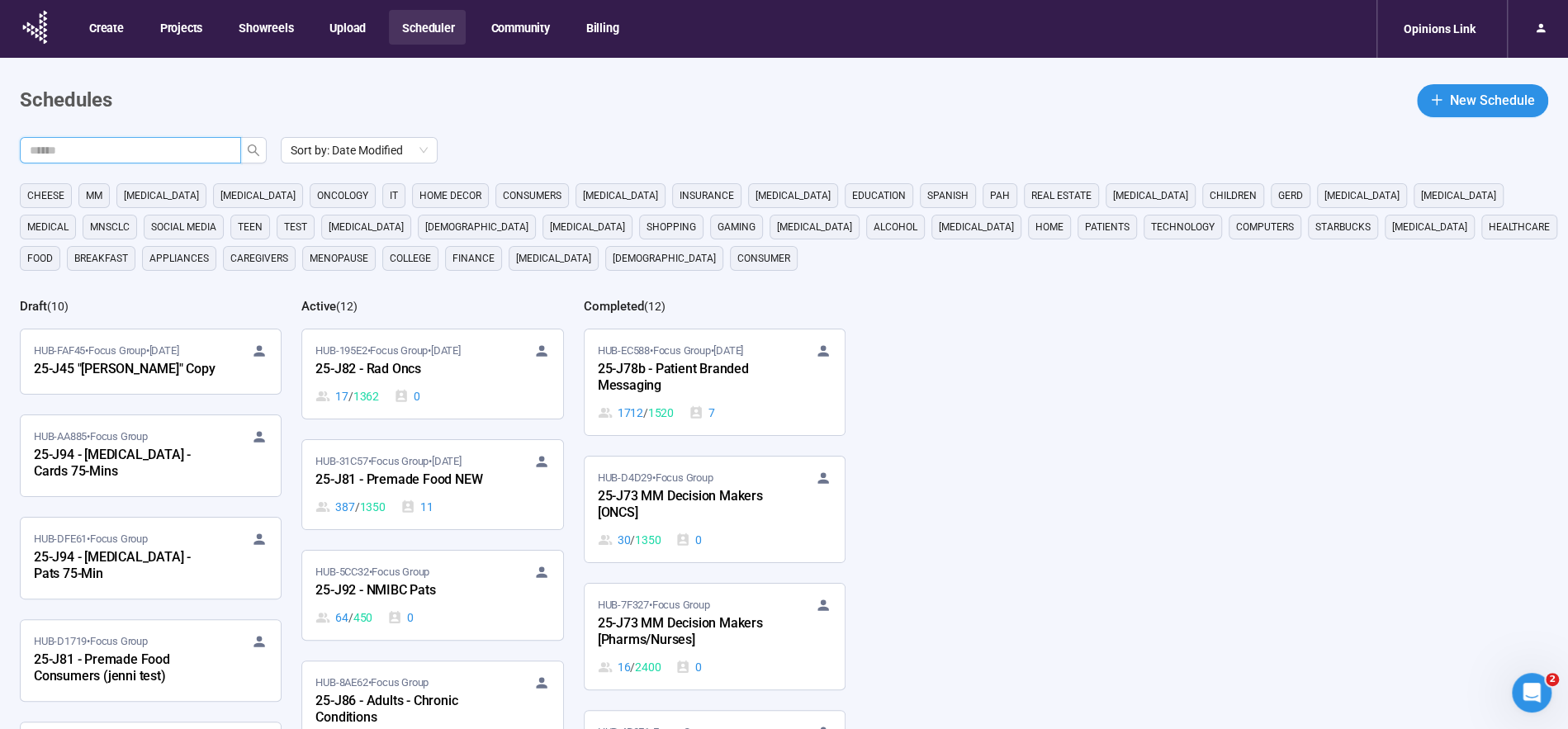
click at [191, 147] on input "text" at bounding box center [123, 150] width 188 height 18
type input "***"
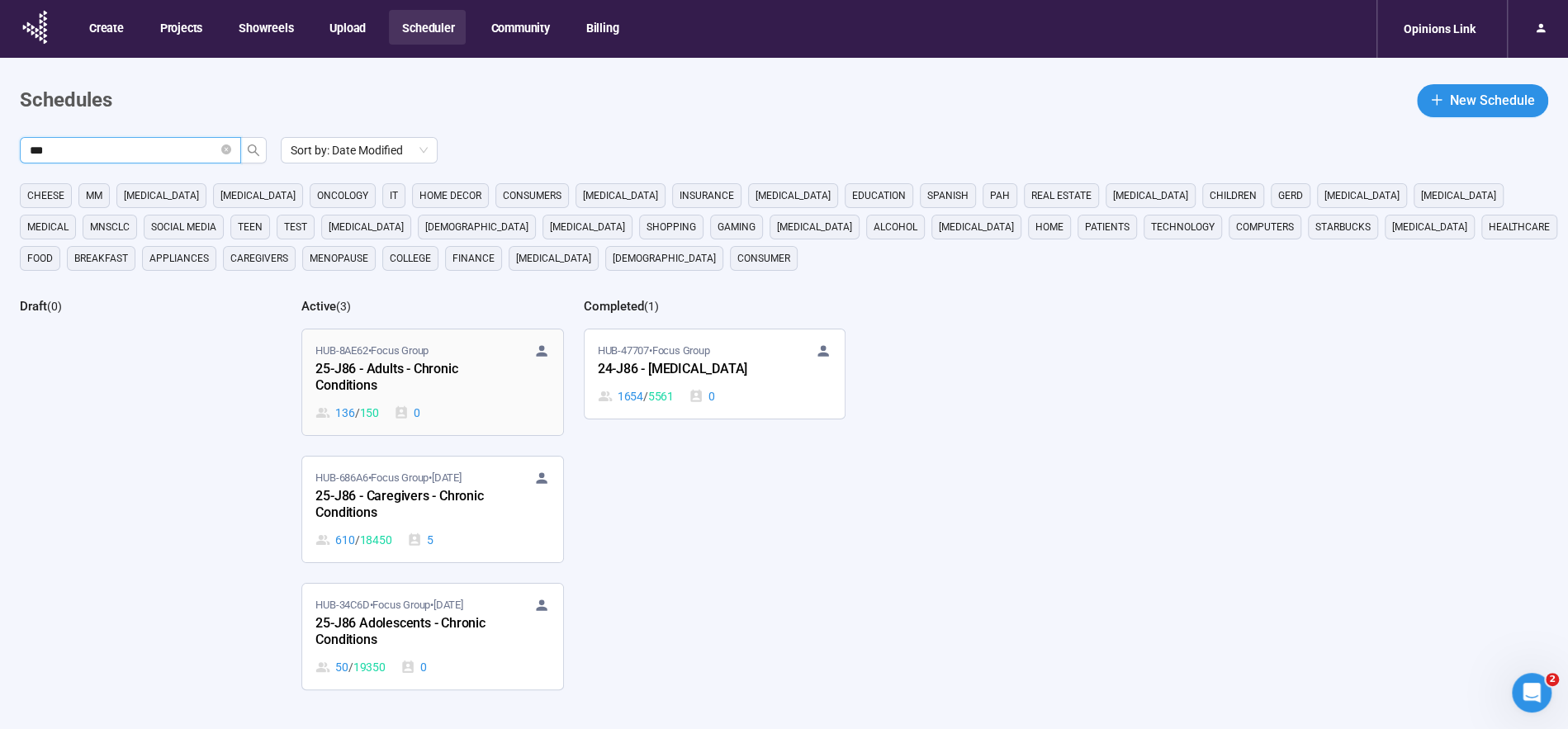
click at [444, 369] on div "25-J86 - Adults - Chronic Conditions" at bounding box center [407, 379] width 182 height 38
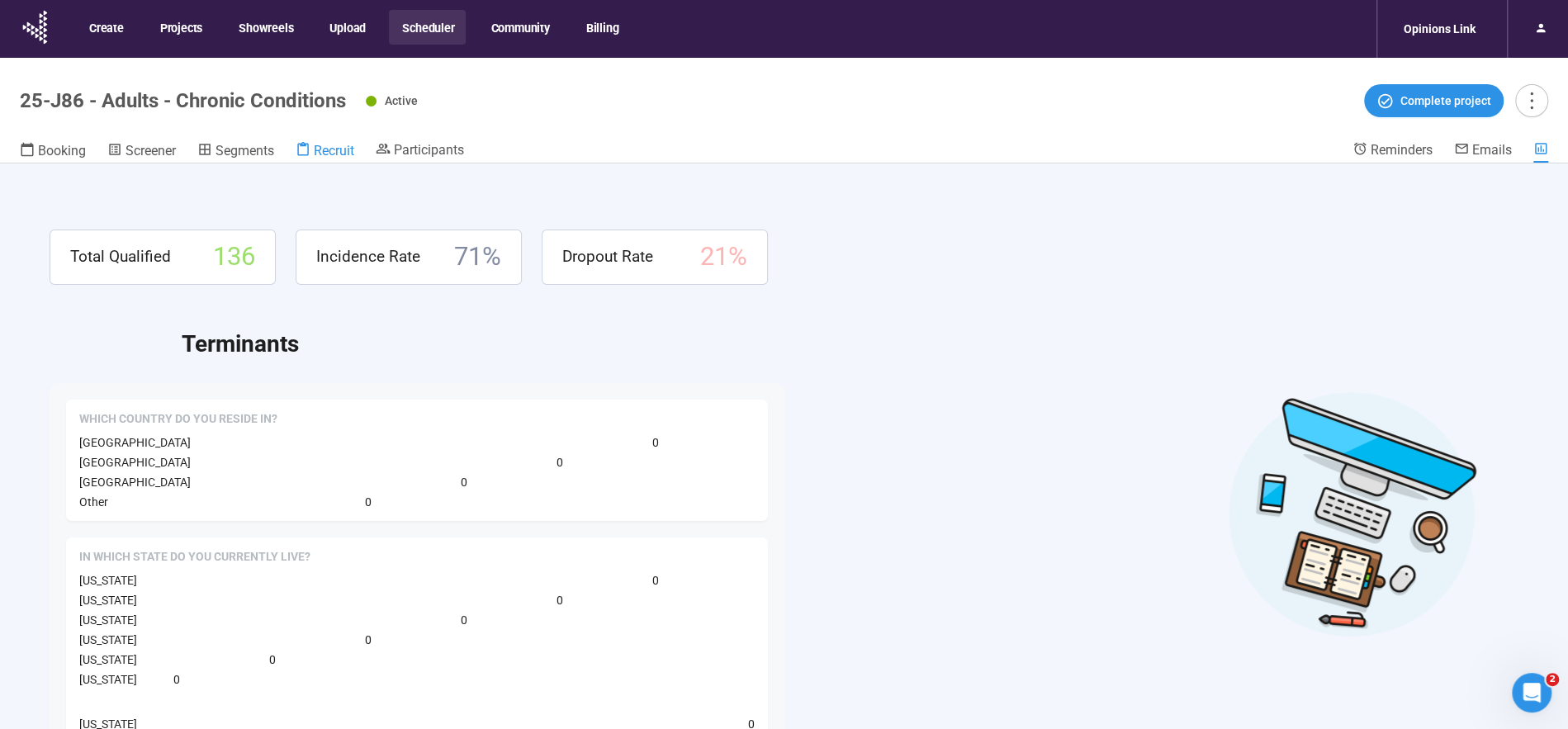
click at [311, 142] on icon at bounding box center [303, 149] width 15 height 15
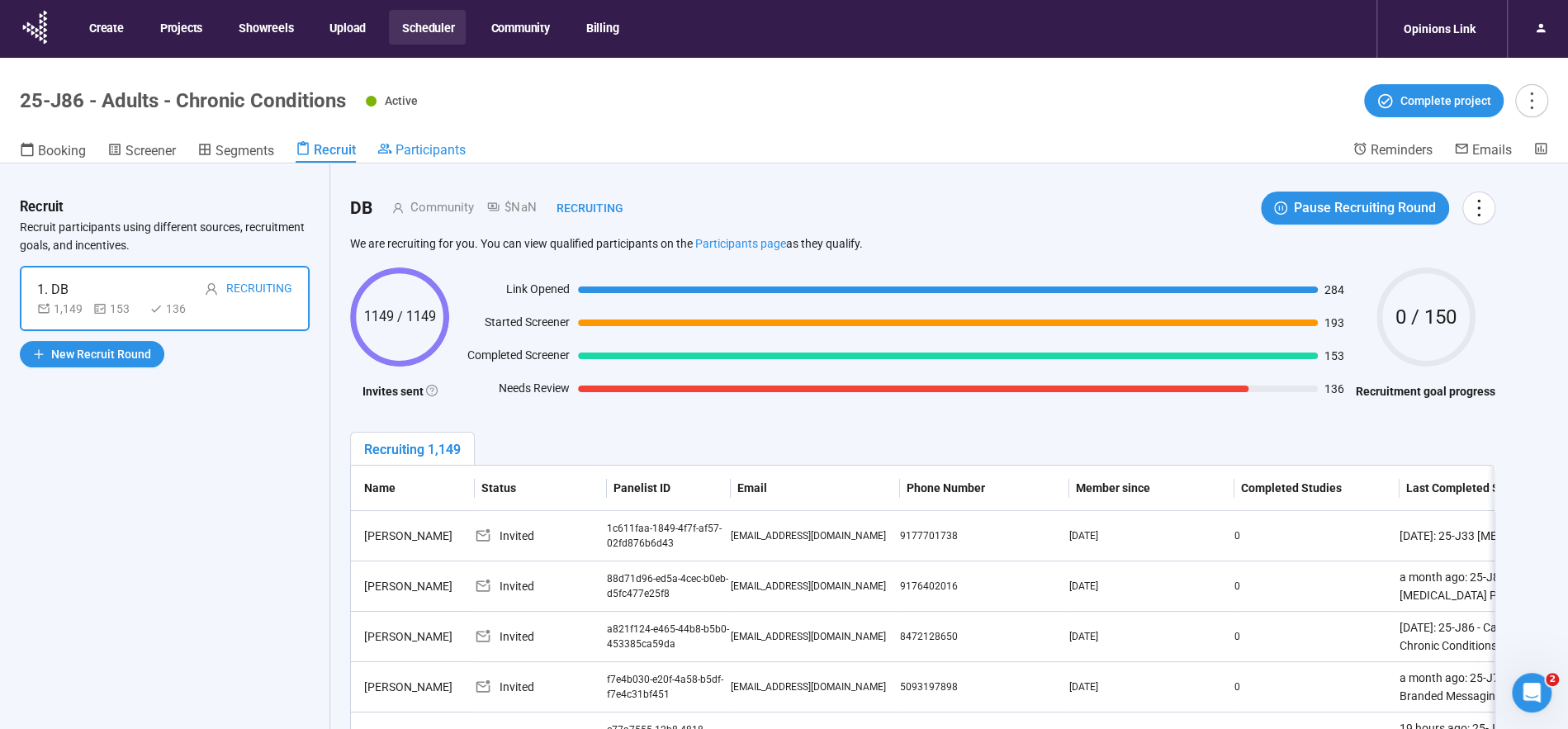
click at [443, 151] on span "Participants" at bounding box center [430, 149] width 70 height 15
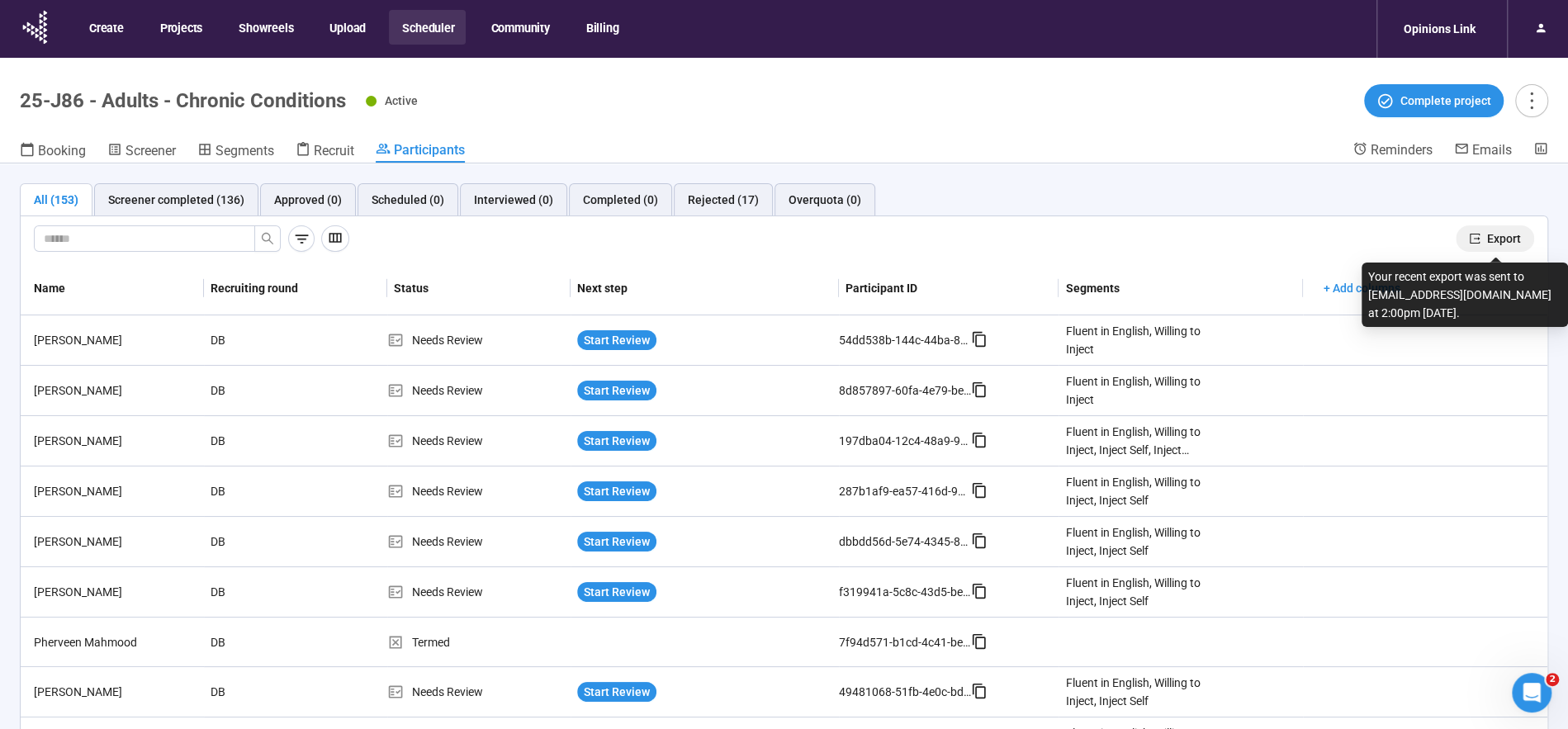
click at [1508, 237] on span "Export" at bounding box center [1504, 238] width 33 height 18
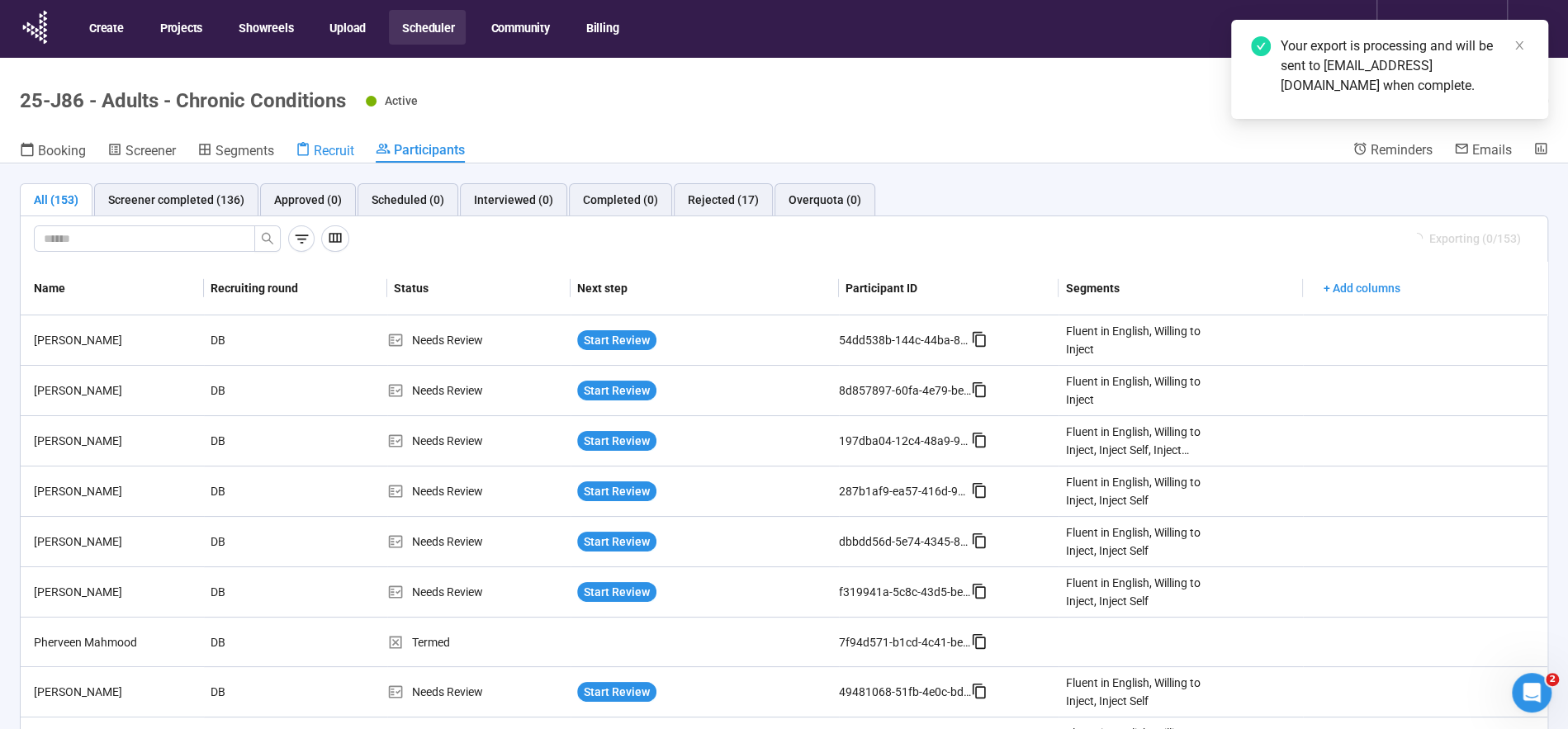
click at [334, 147] on span "Recruit" at bounding box center [334, 150] width 40 height 15
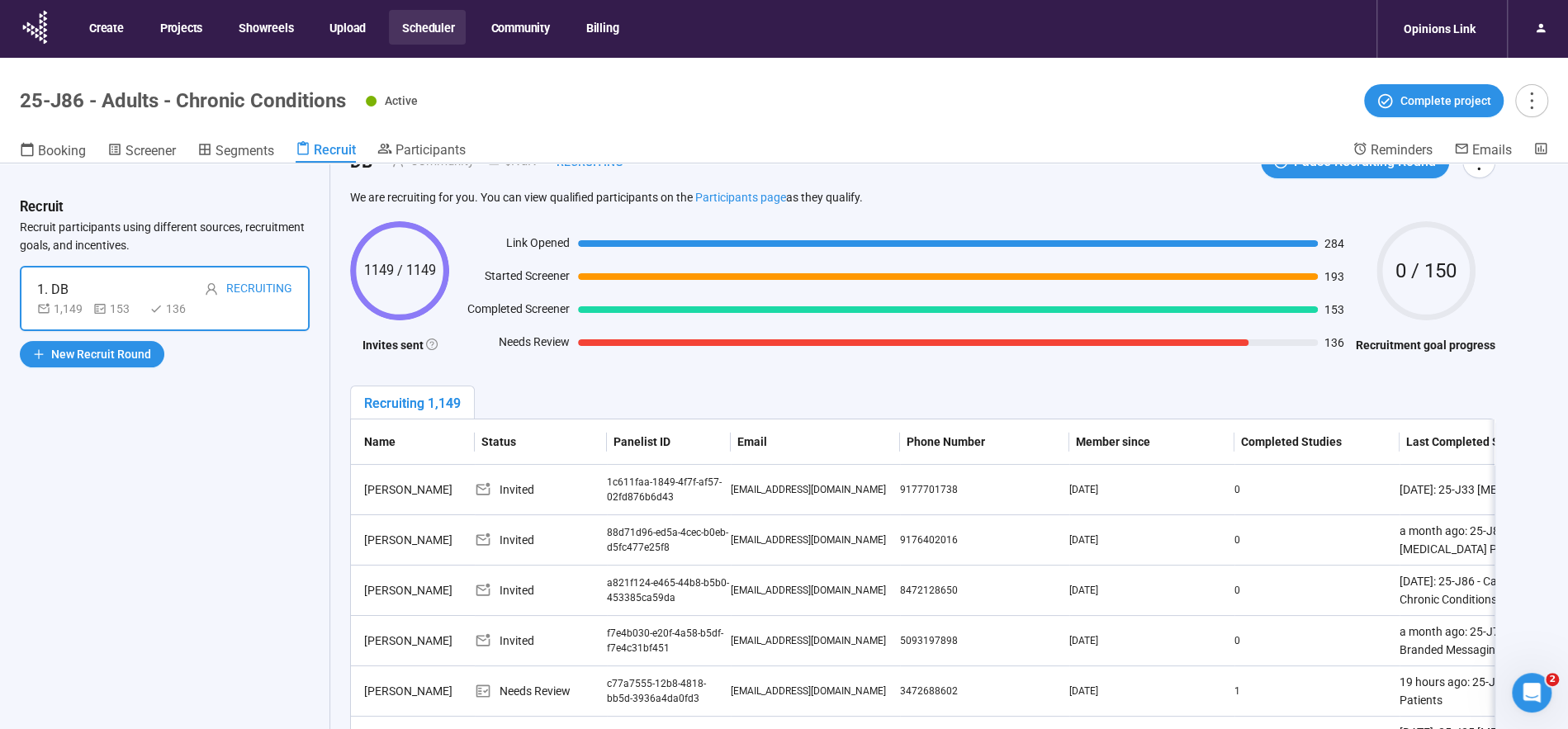
scroll to position [50, 0]
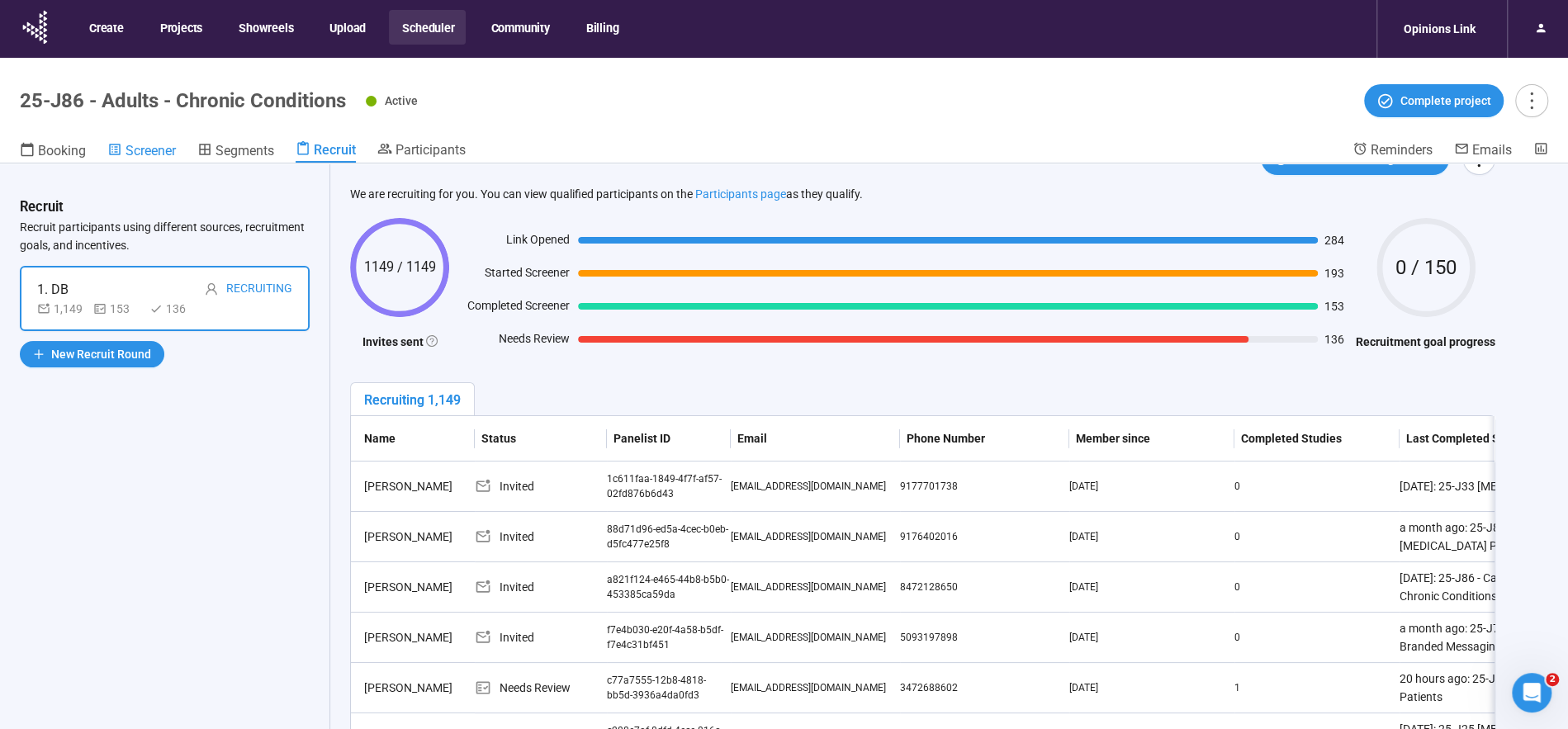
click at [144, 148] on span "Screener" at bounding box center [150, 150] width 51 height 15
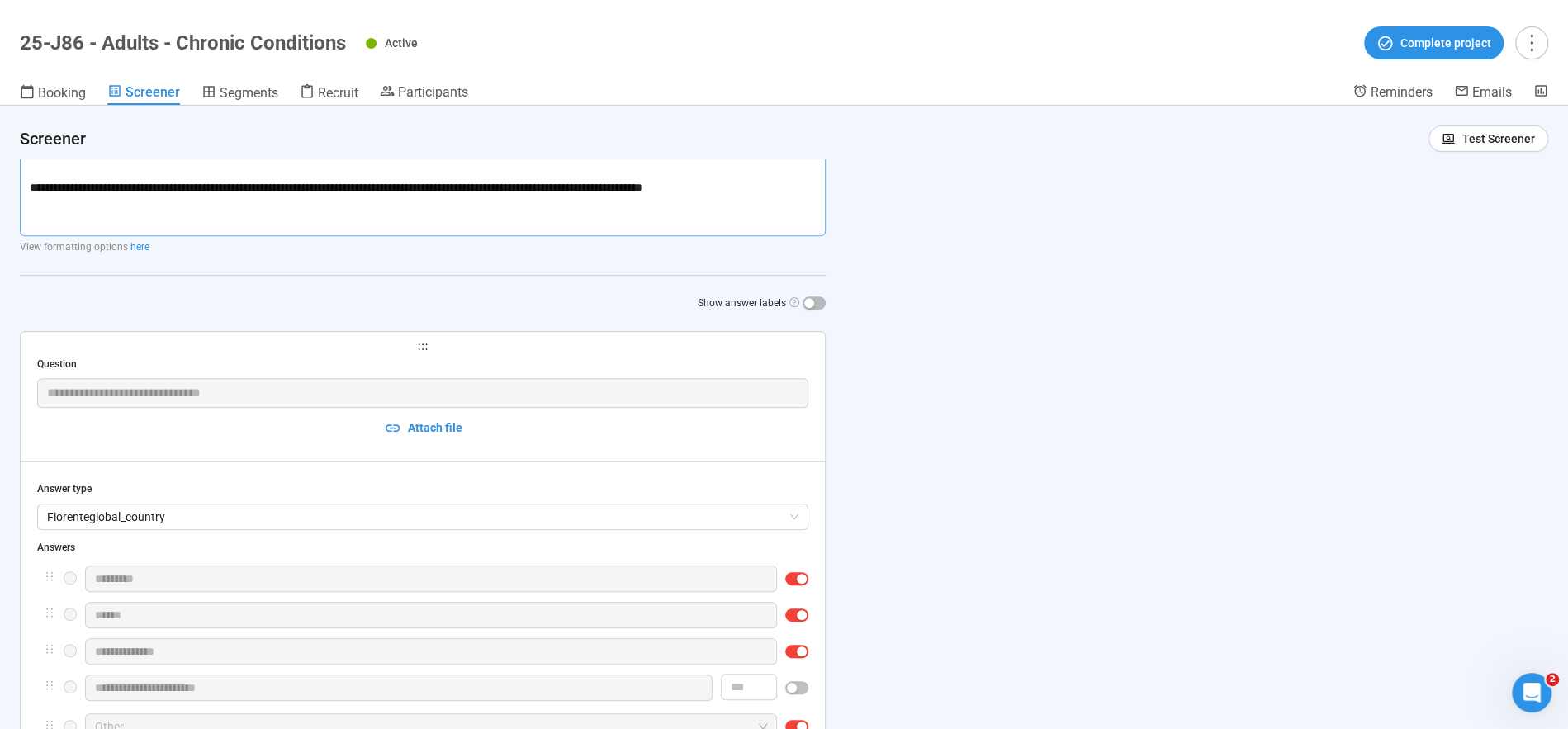
scroll to position [535, 0]
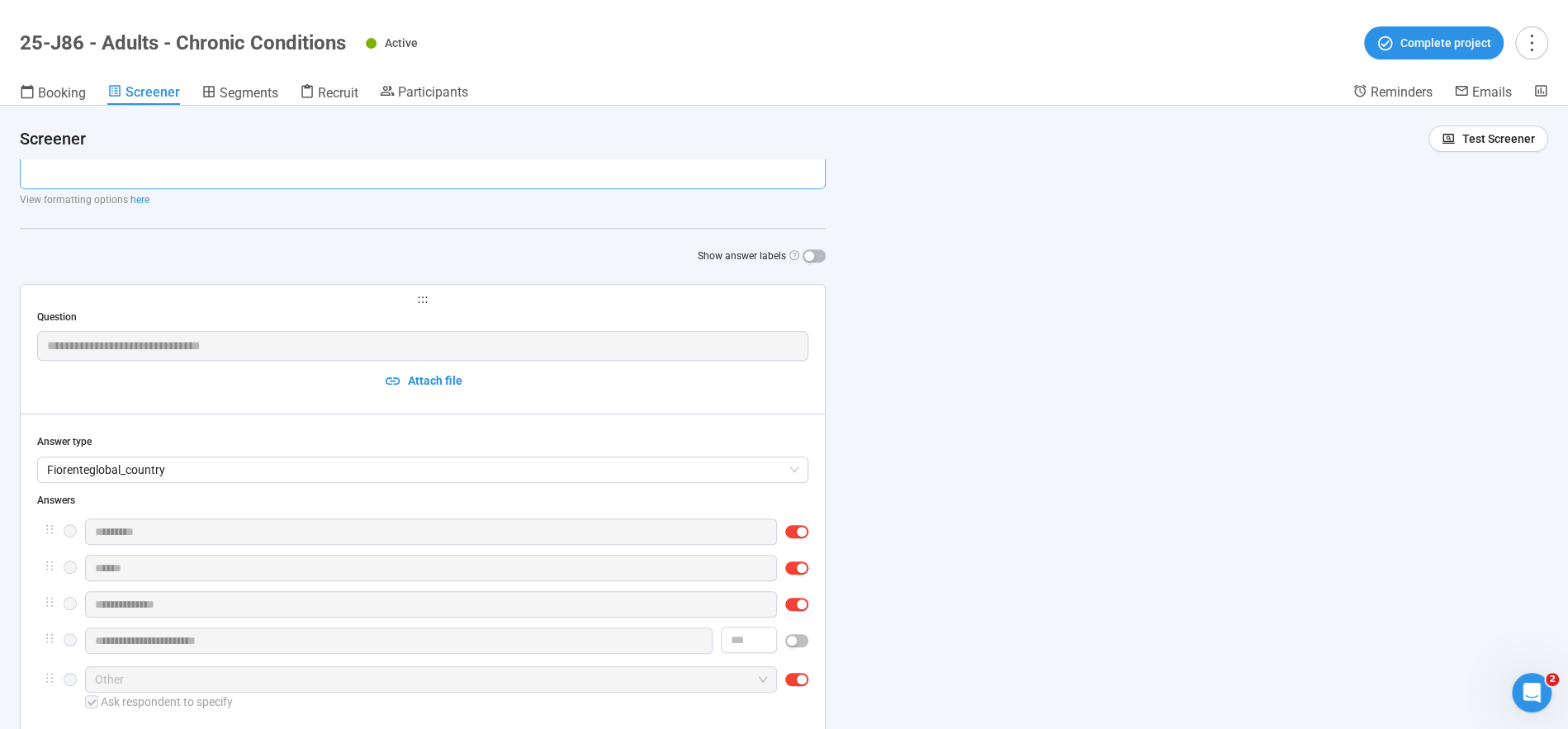
drag, startPoint x: 25, startPoint y: 345, endPoint x: 798, endPoint y: 223, distance: 782.6
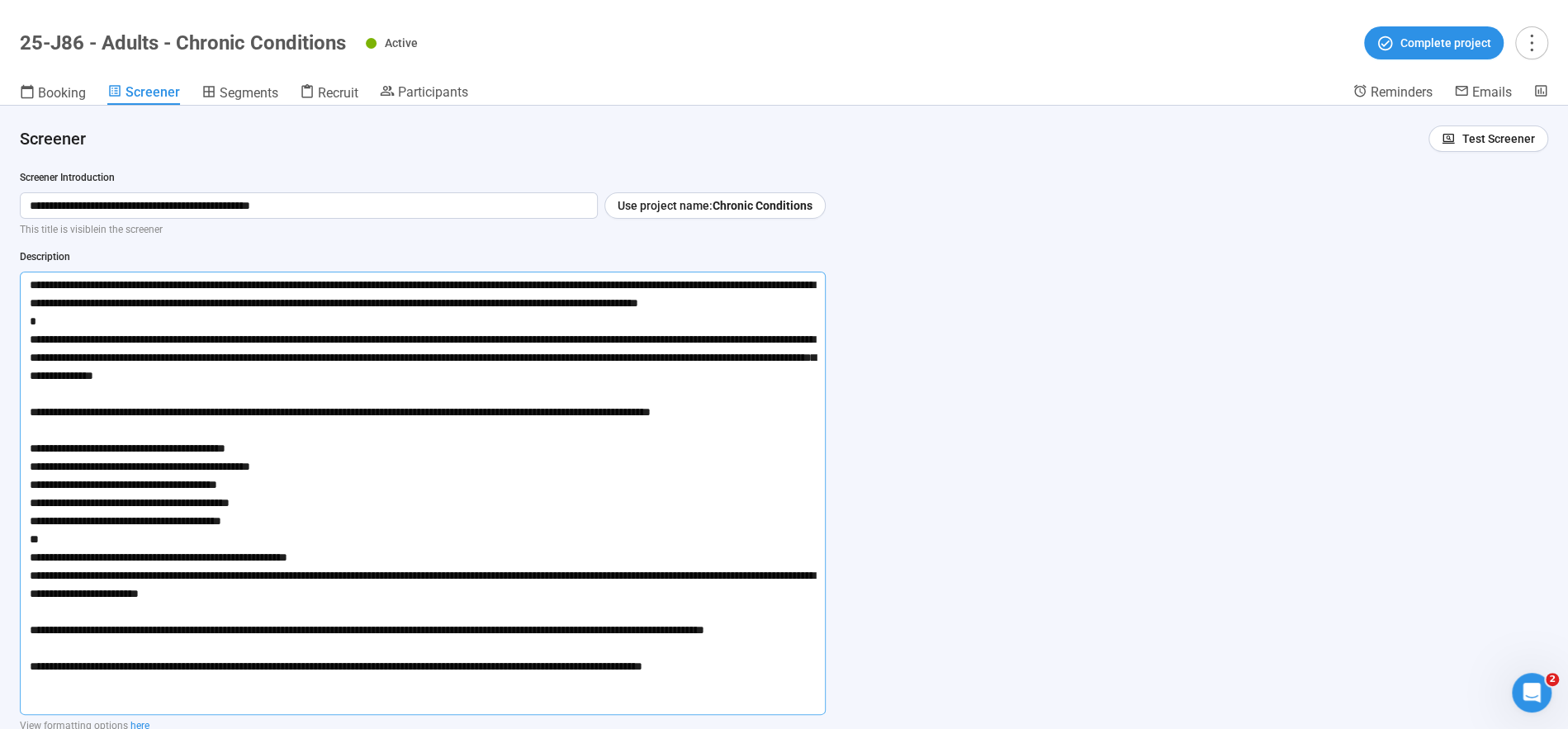
scroll to position [0, 0]
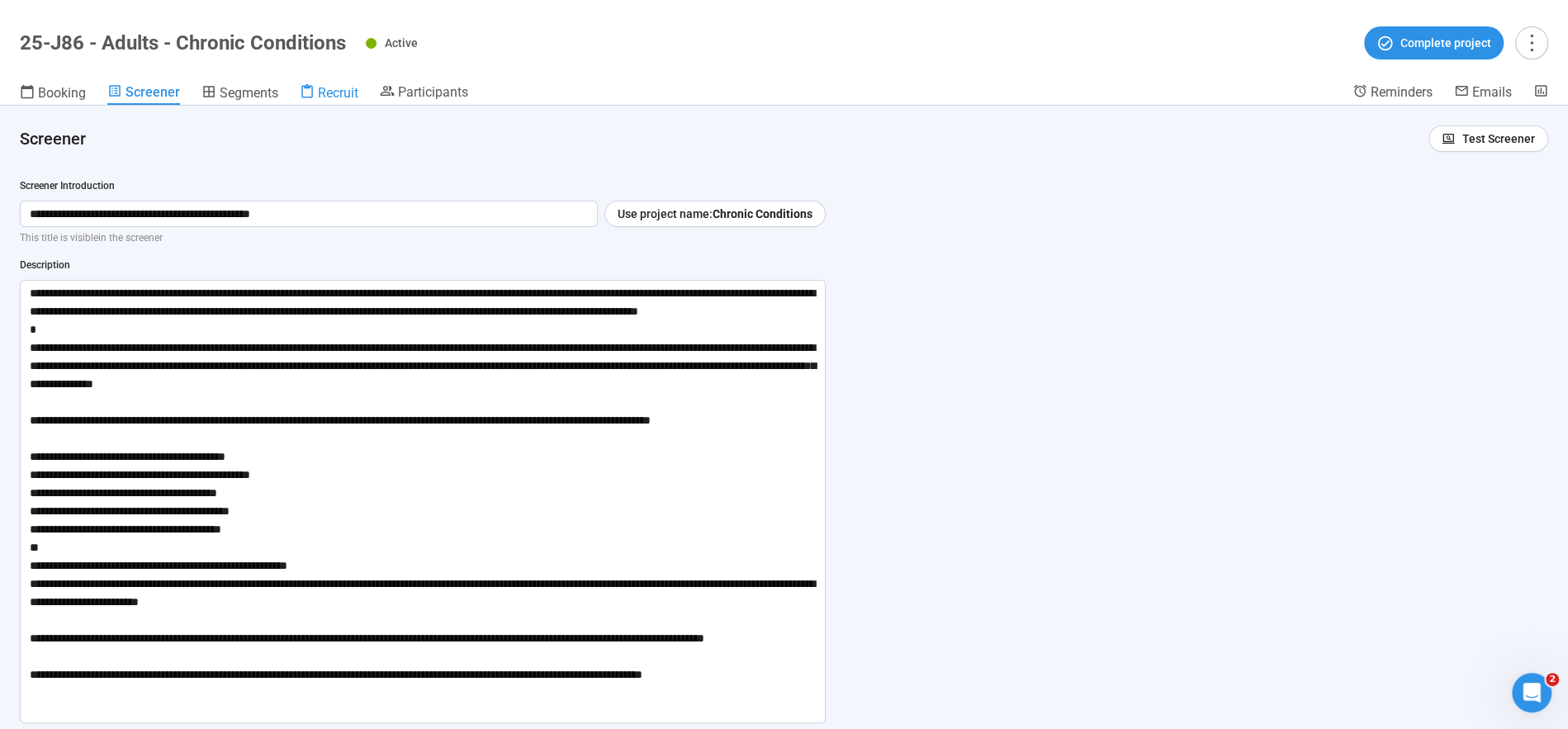
click at [325, 90] on span "Recruit" at bounding box center [338, 93] width 40 height 15
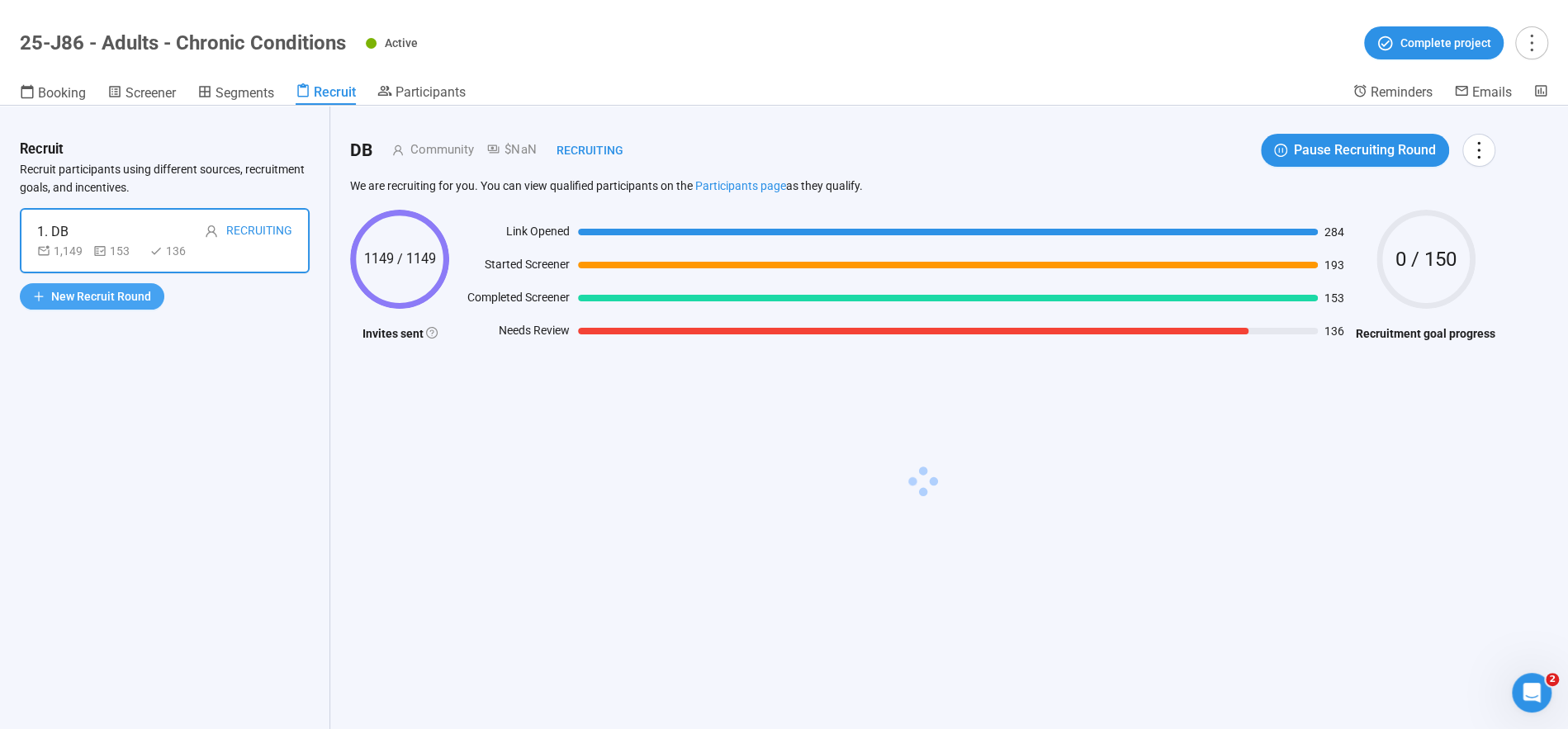
click at [112, 296] on span "New Recruit Round" at bounding box center [101, 296] width 99 height 18
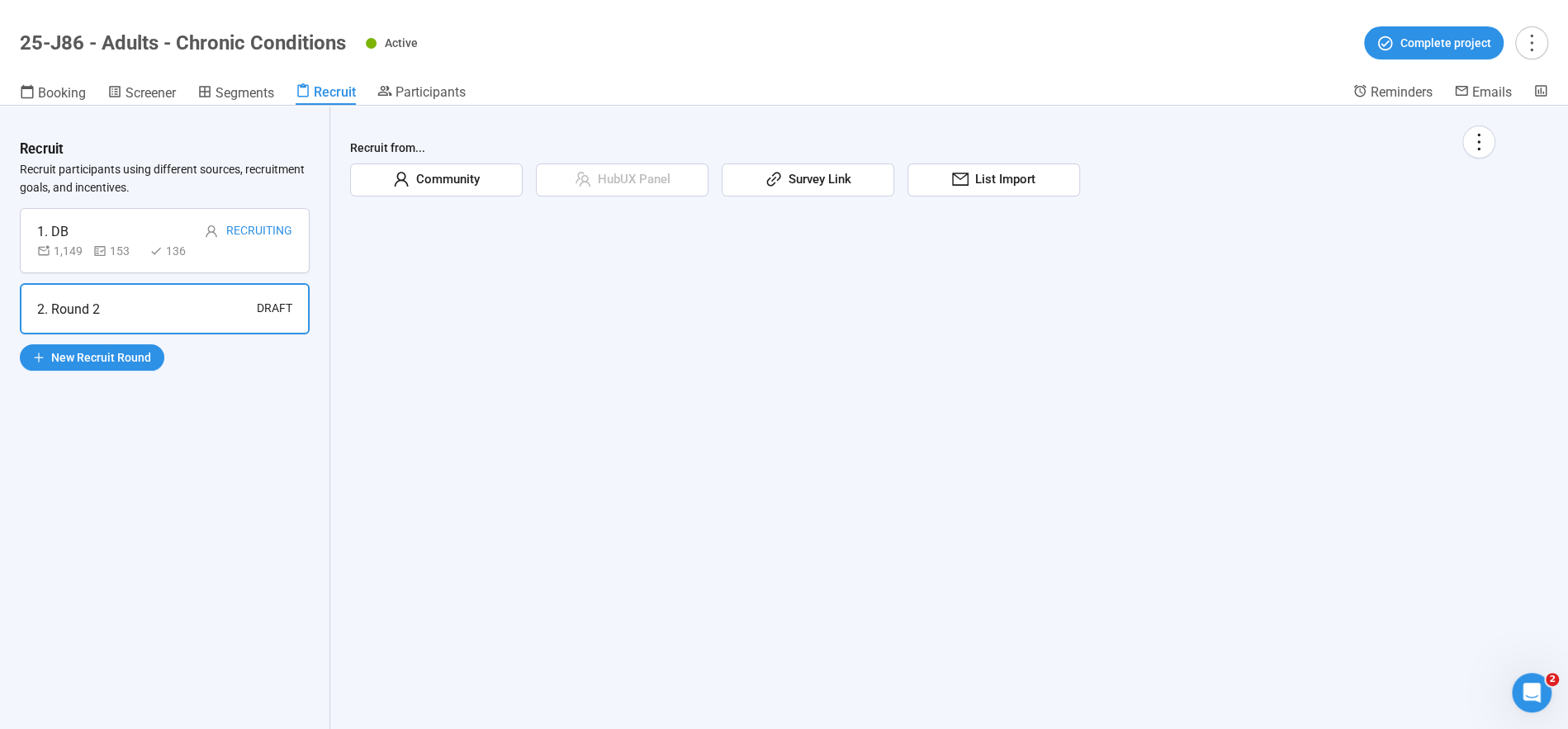
click at [452, 180] on span "Community" at bounding box center [444, 180] width 70 height 20
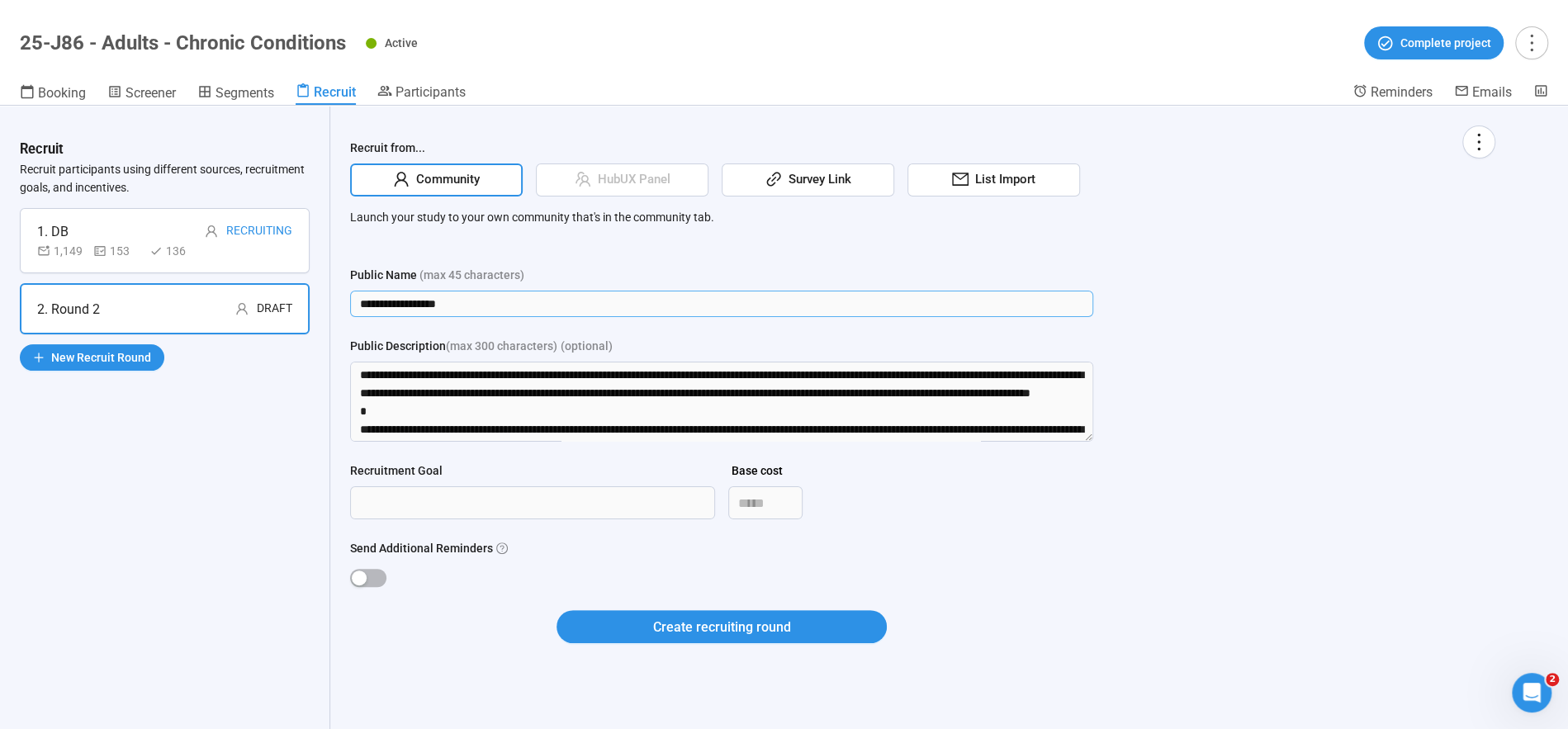
click at [493, 305] on input "**********" at bounding box center [721, 304] width 743 height 27
drag, startPoint x: 493, startPoint y: 305, endPoint x: 191, endPoint y: 289, distance: 302.4
click at [191, 289] on div "**********" at bounding box center [784, 417] width 1568 height 624
click at [384, 383] on textarea "Public Description (max 300 characters) (optional)" at bounding box center [721, 402] width 743 height 80
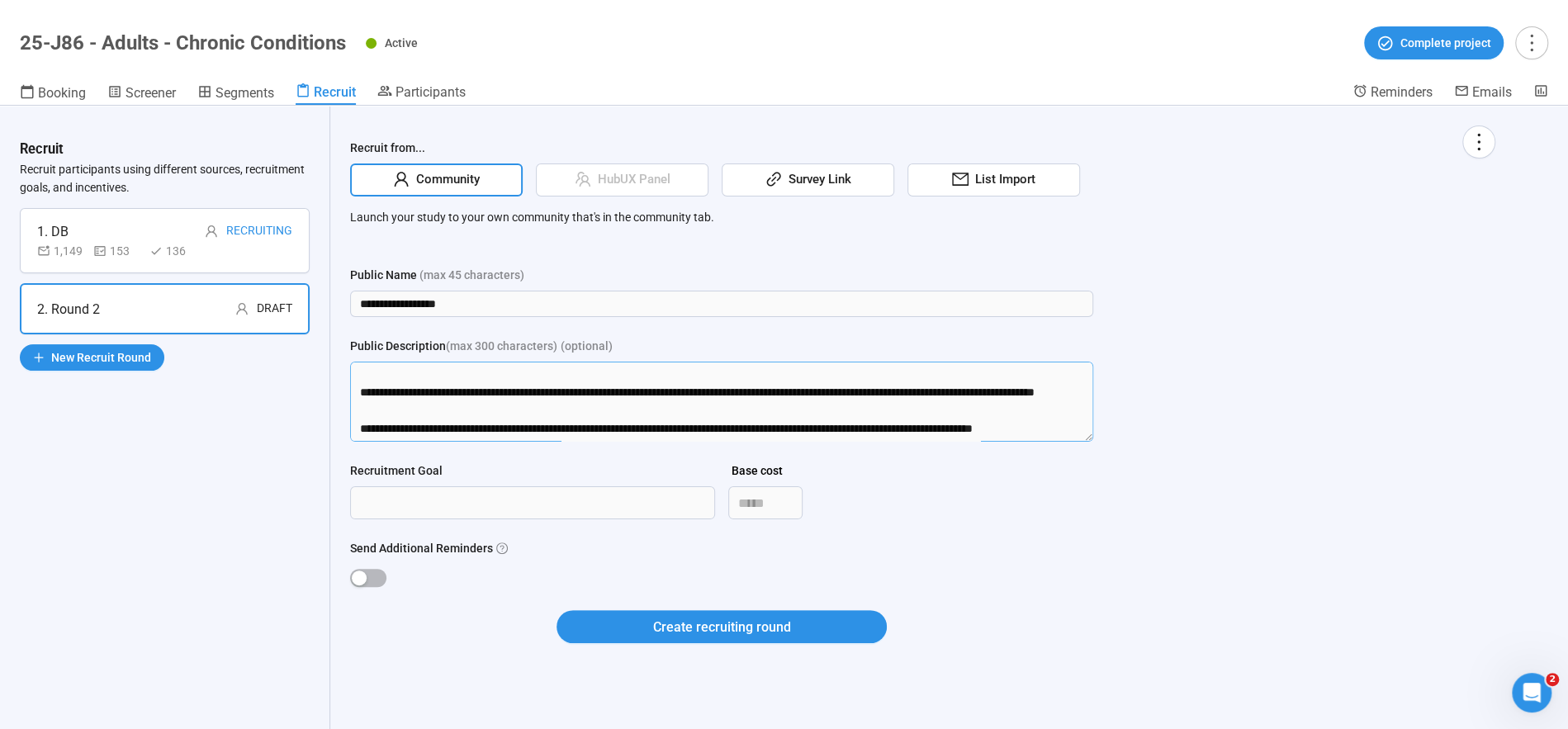
drag, startPoint x: 357, startPoint y: 369, endPoint x: 393, endPoint y: 737, distance: 369.8
click at [393, 728] on html "**********" at bounding box center [784, 336] width 1568 height 787
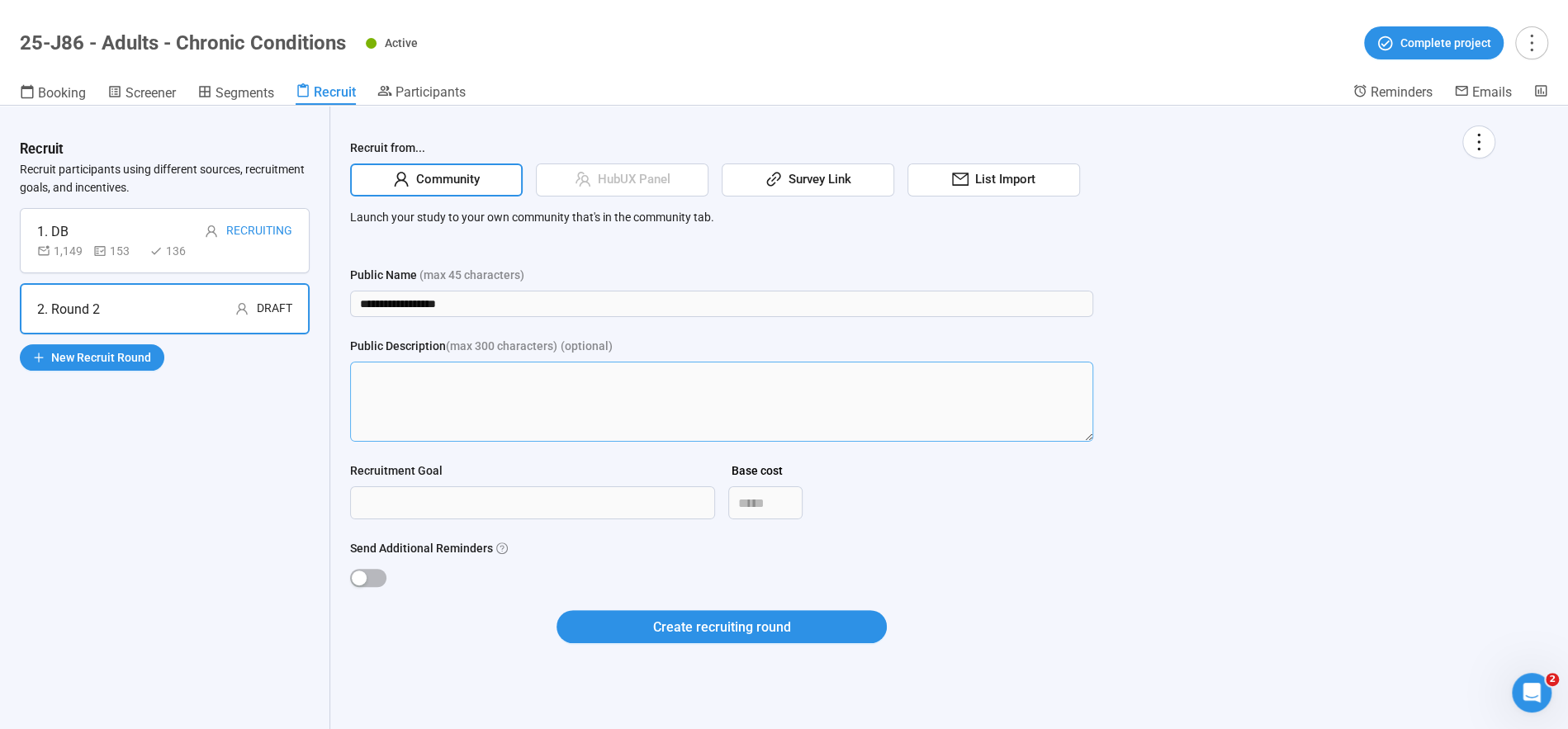
scroll to position [0, 0]
click at [455, 302] on input "**********" at bounding box center [721, 304] width 743 height 27
drag, startPoint x: 493, startPoint y: 300, endPoint x: 305, endPoint y: 271, distance: 190.2
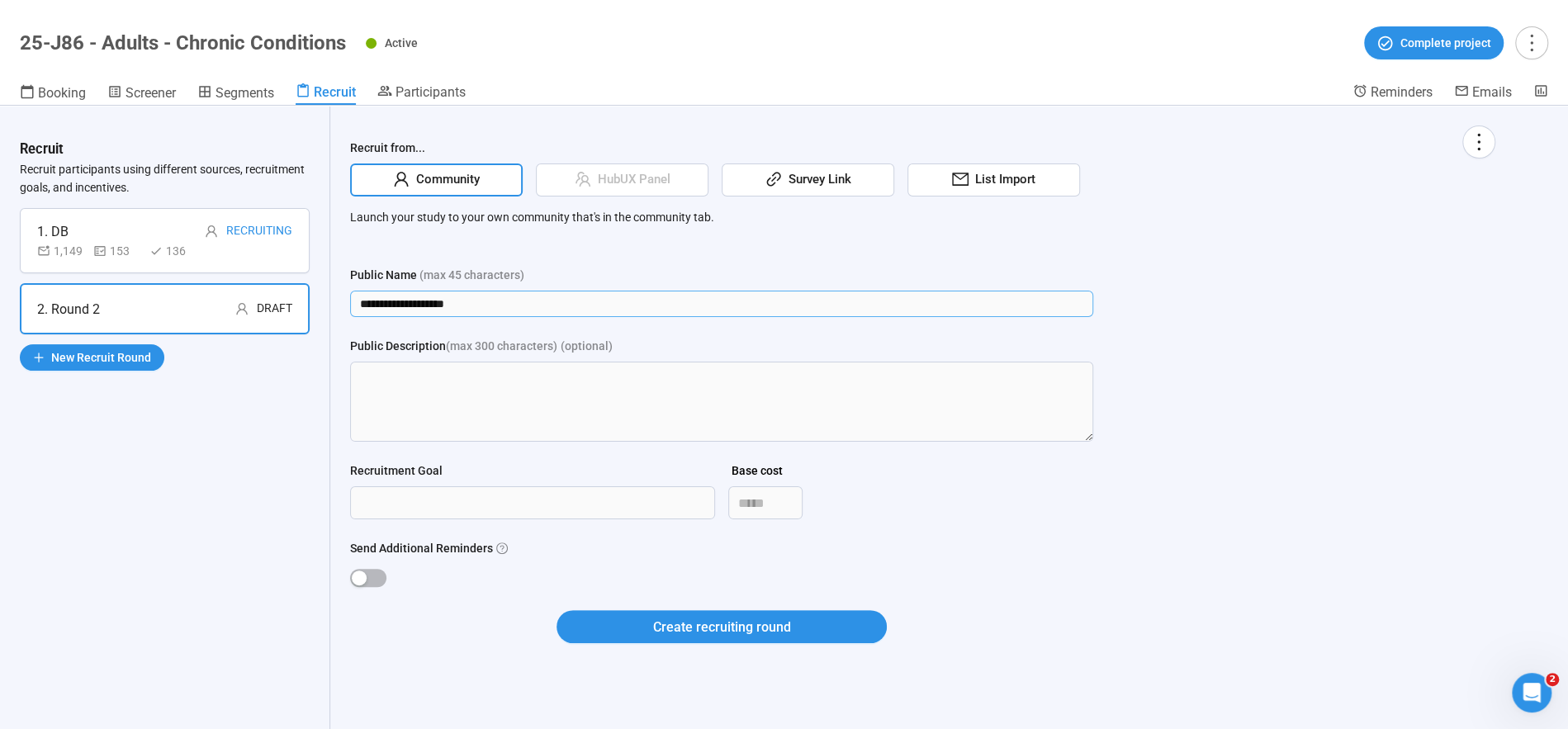
click at [288, 275] on div "**********" at bounding box center [784, 417] width 1568 height 624
type input "**********"
click at [386, 512] on input "Recruitment Goal" at bounding box center [533, 502] width 364 height 32
type input "****"
click at [379, 587] on div at bounding box center [721, 578] width 743 height 27
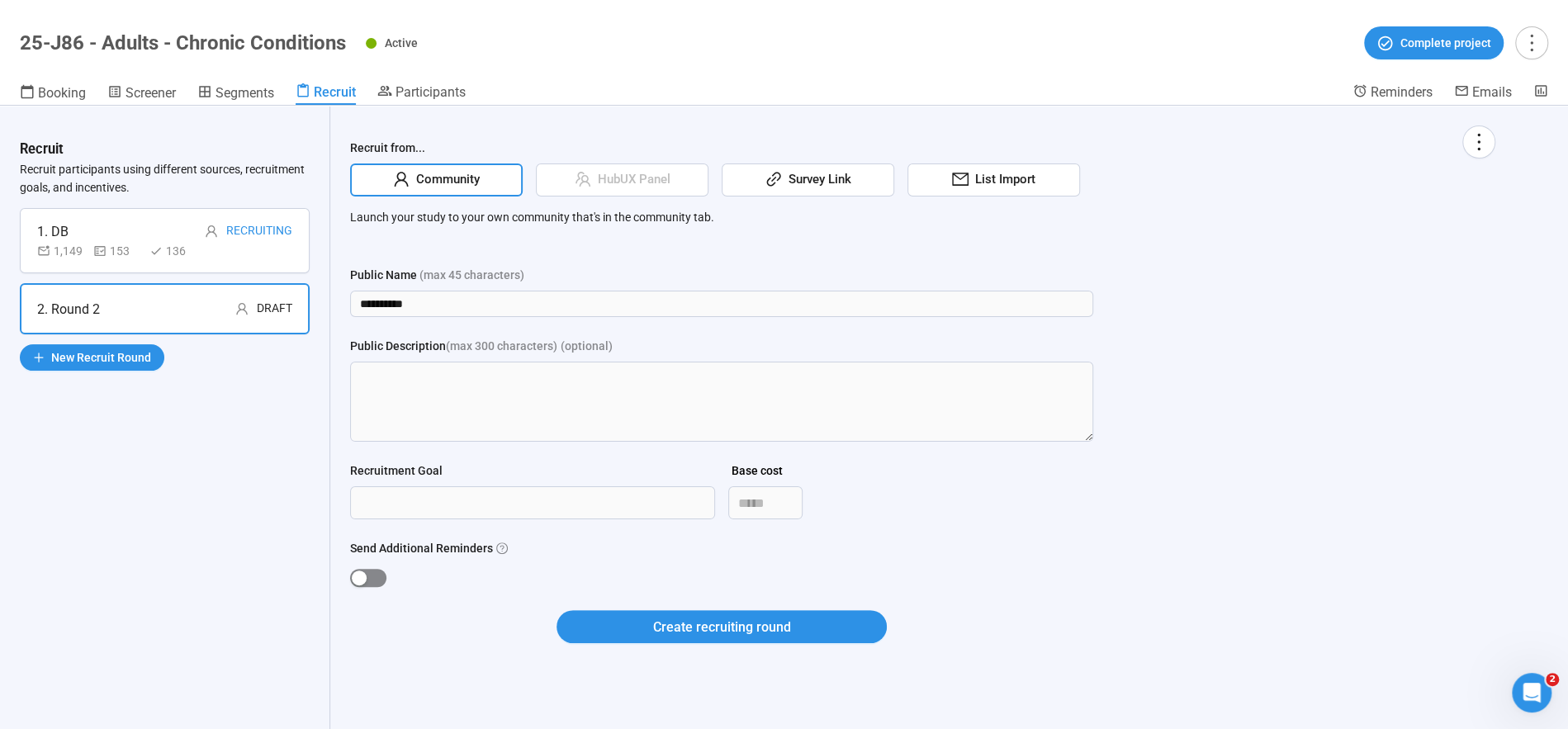
click at [379, 581] on span "button" at bounding box center [368, 578] width 36 height 18
click at [779, 631] on span "Create recruiting round" at bounding box center [722, 628] width 138 height 21
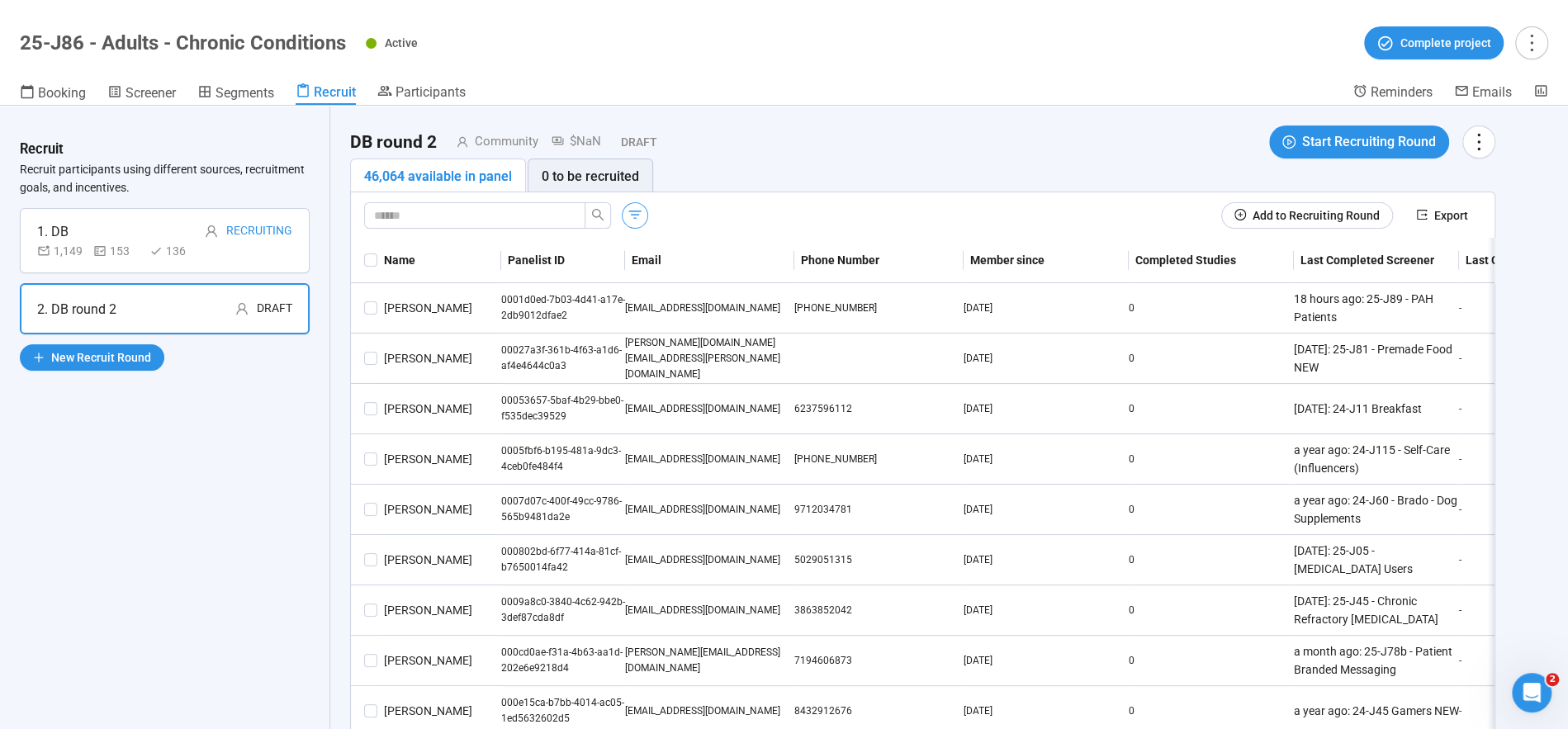
click at [635, 214] on icon "button" at bounding box center [634, 214] width 16 height 16
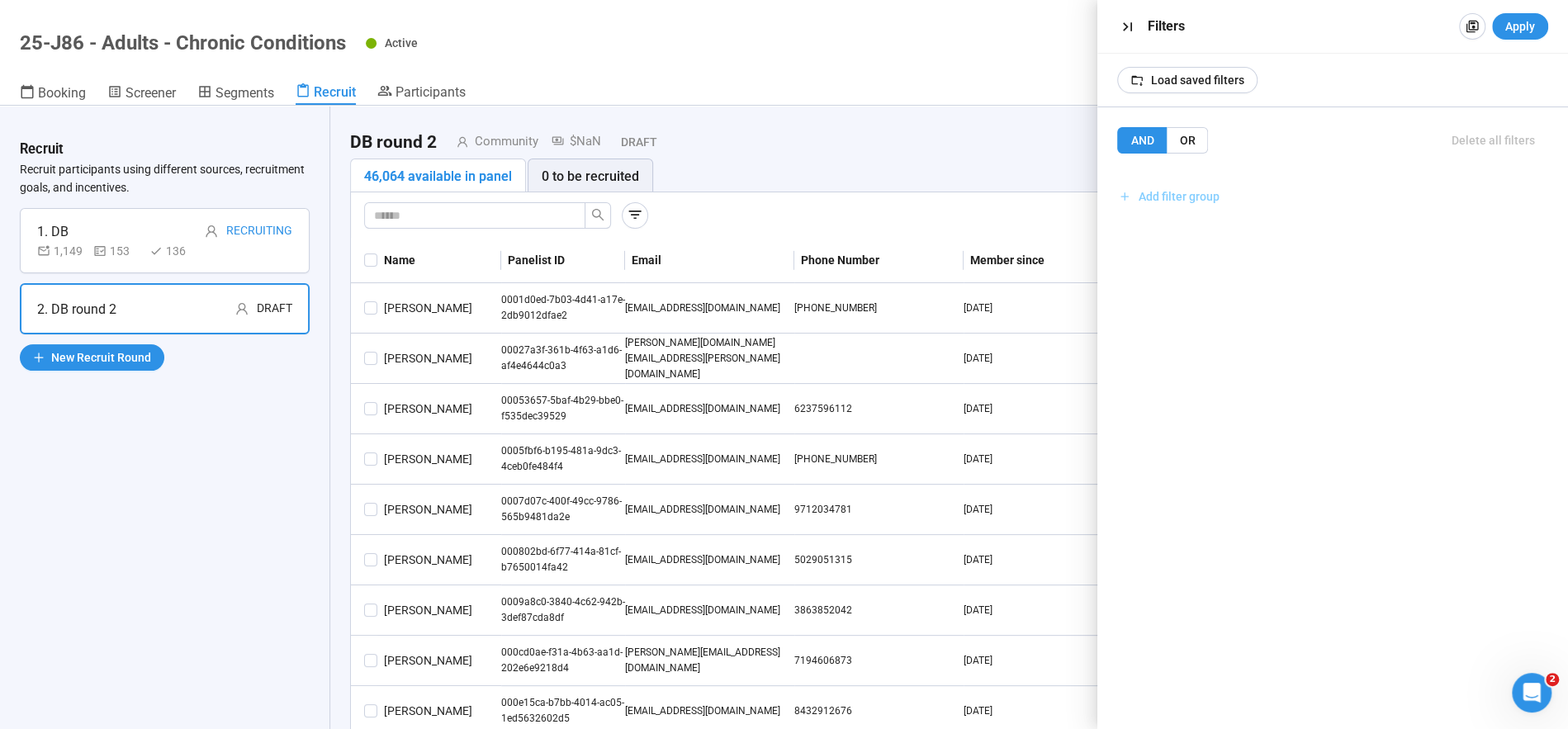
click at [1179, 188] on span "Add filter group" at bounding box center [1179, 196] width 81 height 18
click at [1214, 236] on span "Add filter" at bounding box center [1333, 232] width 408 height 18
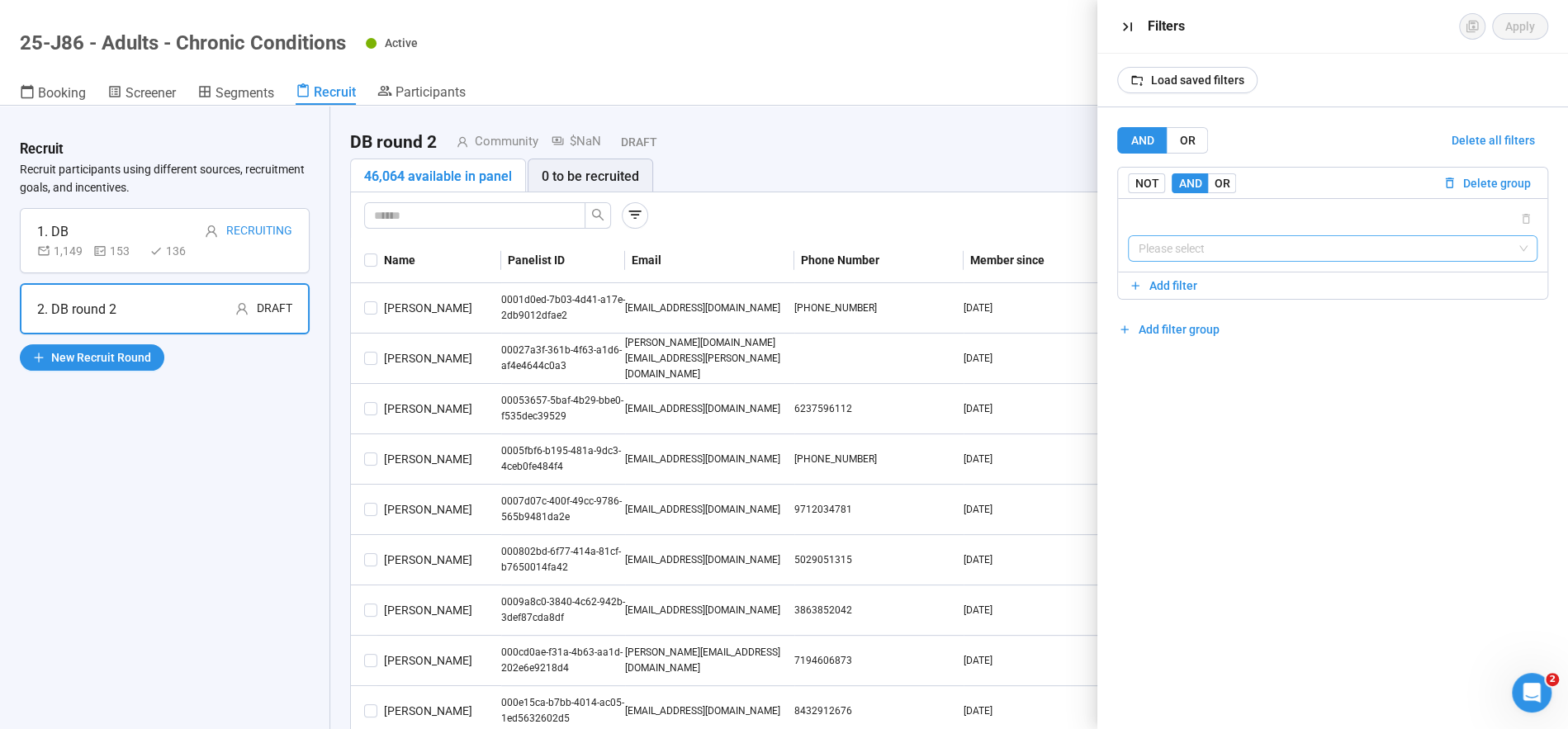
click at [1195, 254] on input "search" at bounding box center [1333, 249] width 389 height 25
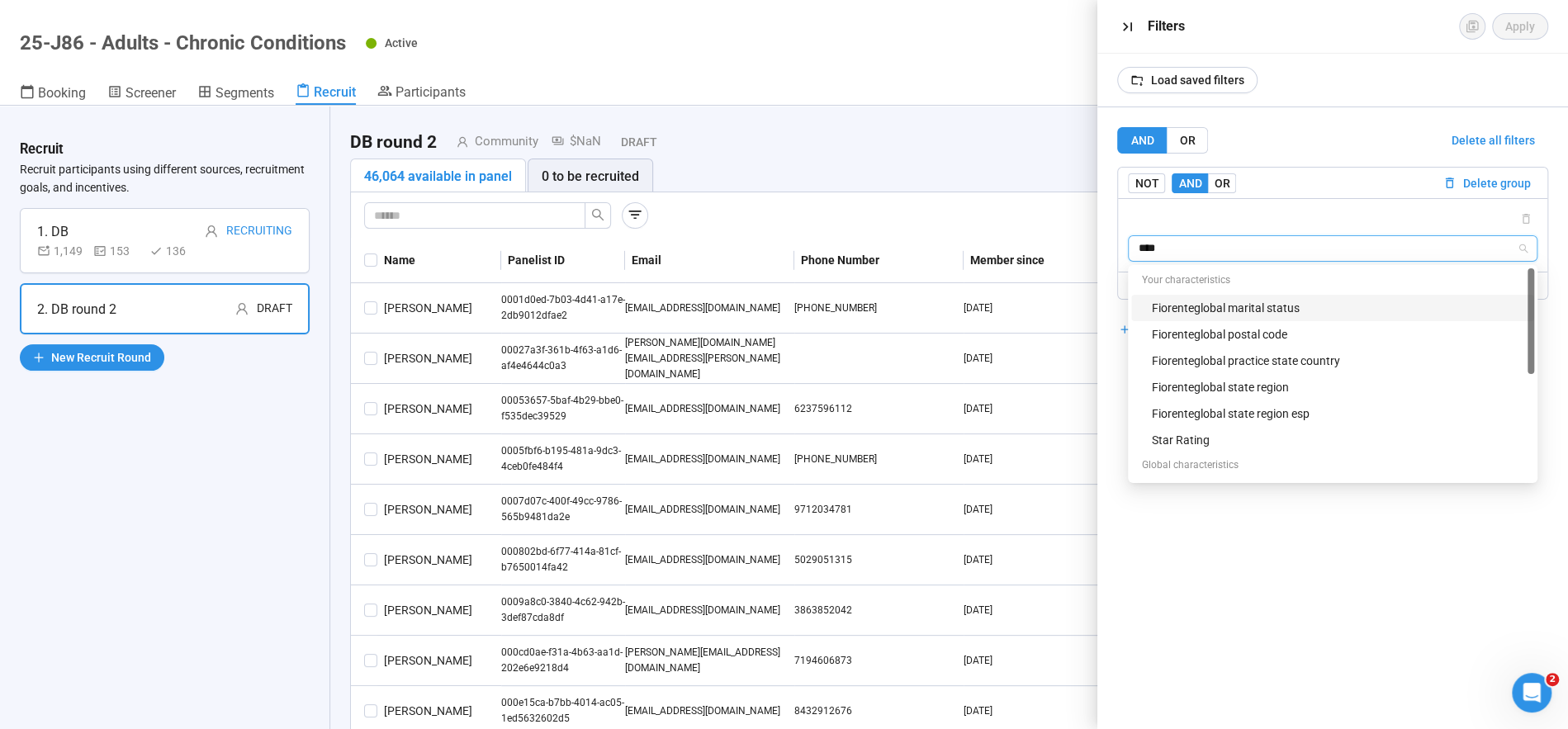
type input "*****"
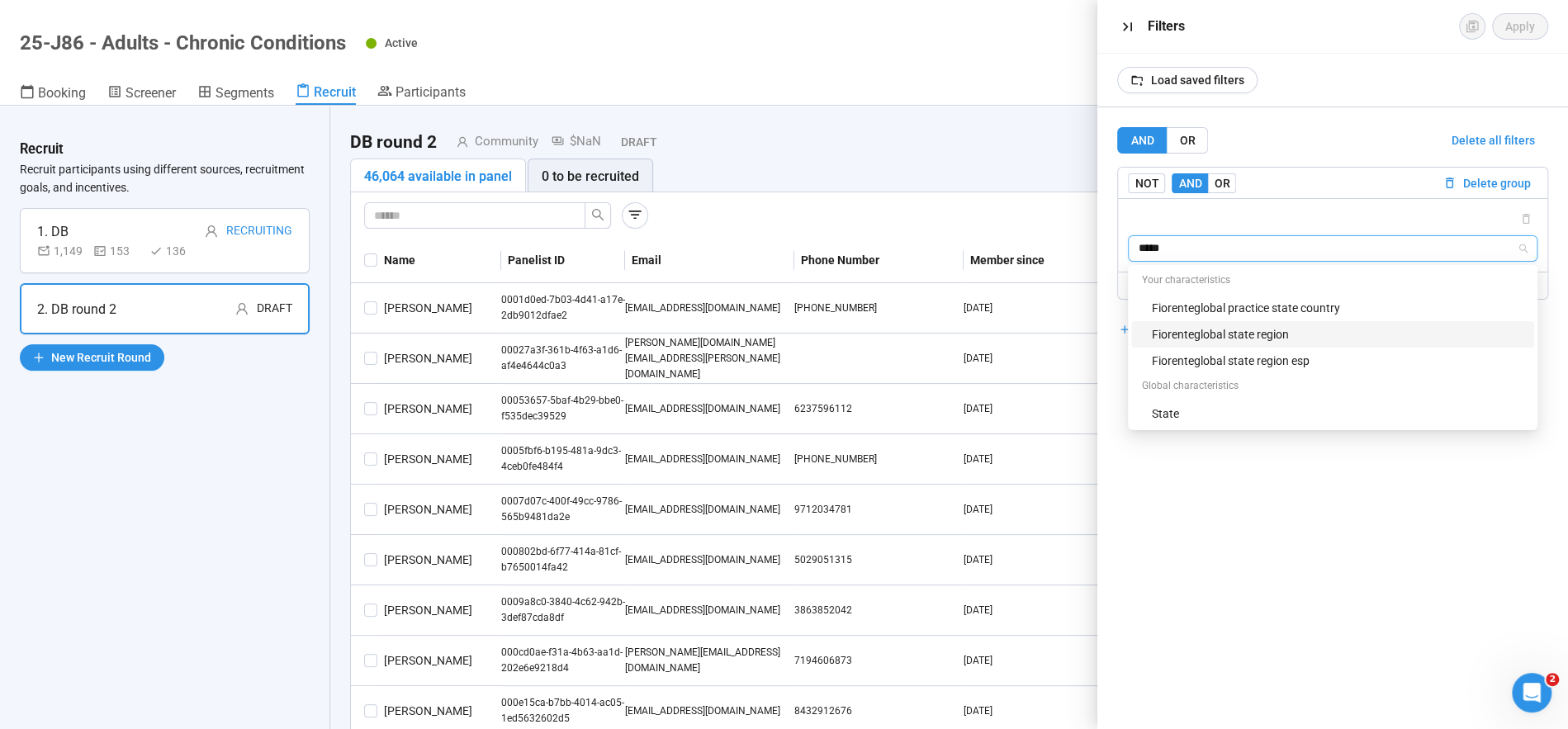
click at [1219, 333] on div "Fiorenteglobal state region" at bounding box center [1337, 334] width 373 height 18
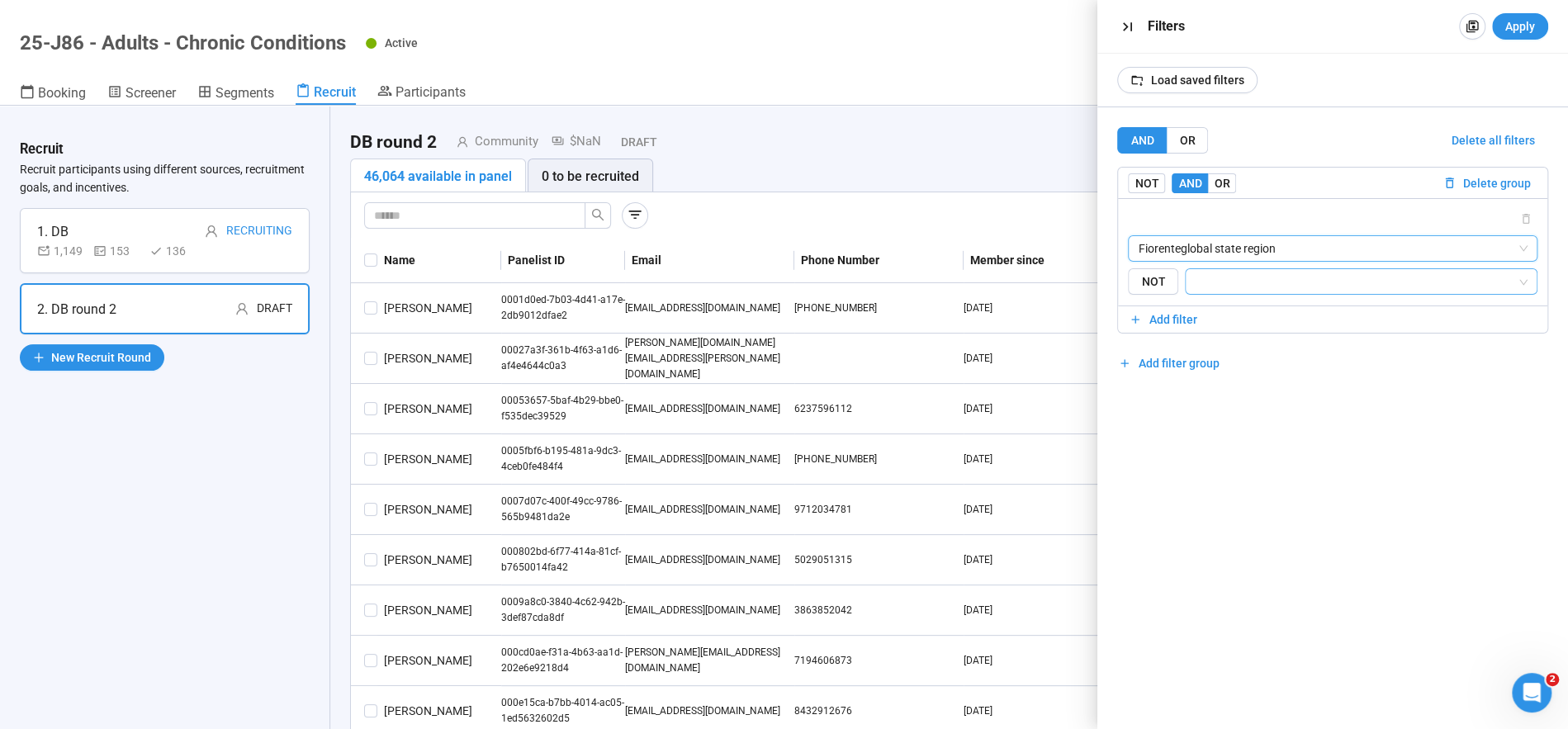
click at [1225, 289] on input "search" at bounding box center [1357, 281] width 321 height 20
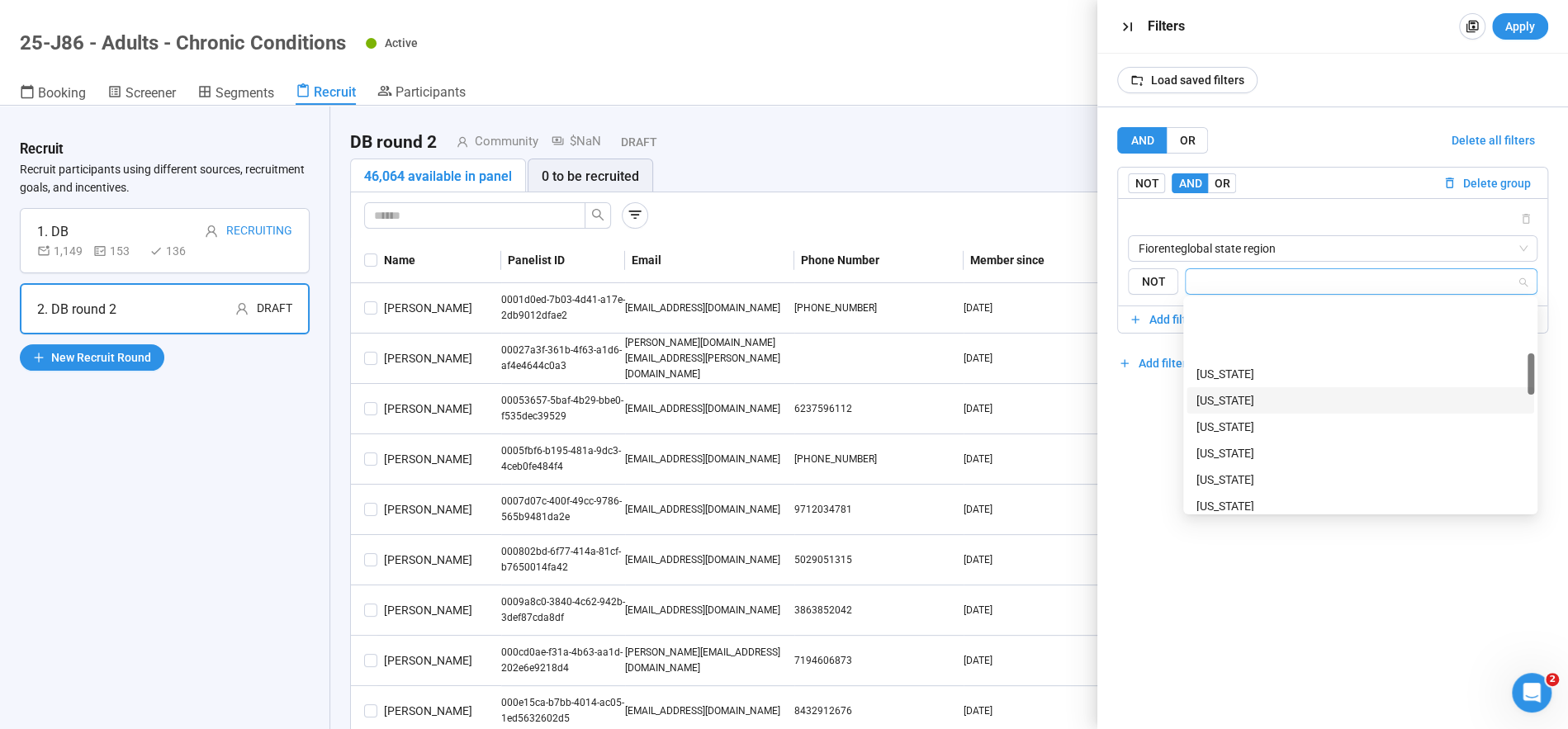
scroll to position [298, 0]
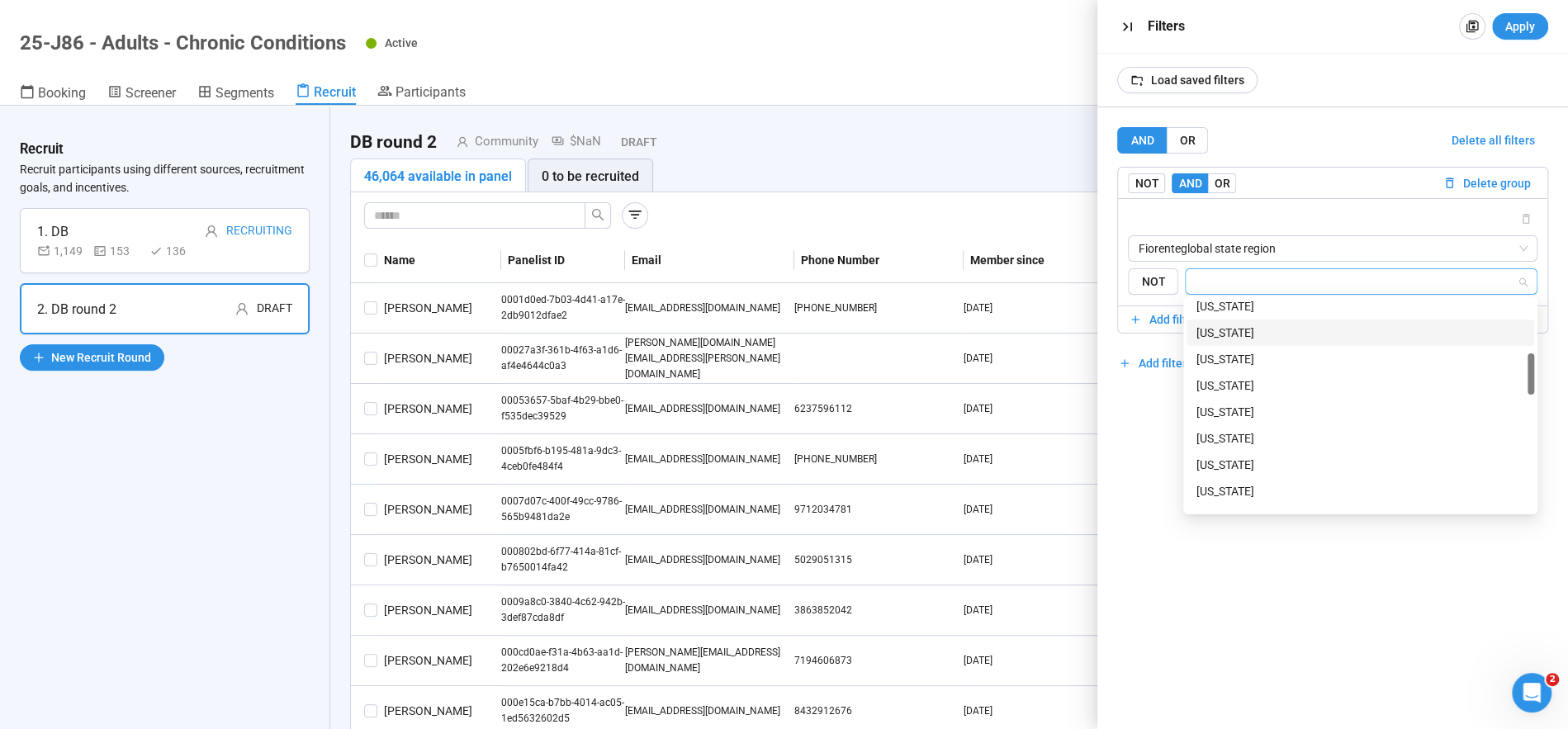
click at [1217, 333] on div "[US_STATE]" at bounding box center [1360, 332] width 328 height 18
click at [1217, 331] on div "[US_STATE]" at bounding box center [1355, 332] width 317 height 18
click at [1239, 468] on div "[US_STATE]" at bounding box center [1360, 468] width 328 height 18
click at [1240, 353] on div "[US_STATE]" at bounding box center [1360, 354] width 328 height 18
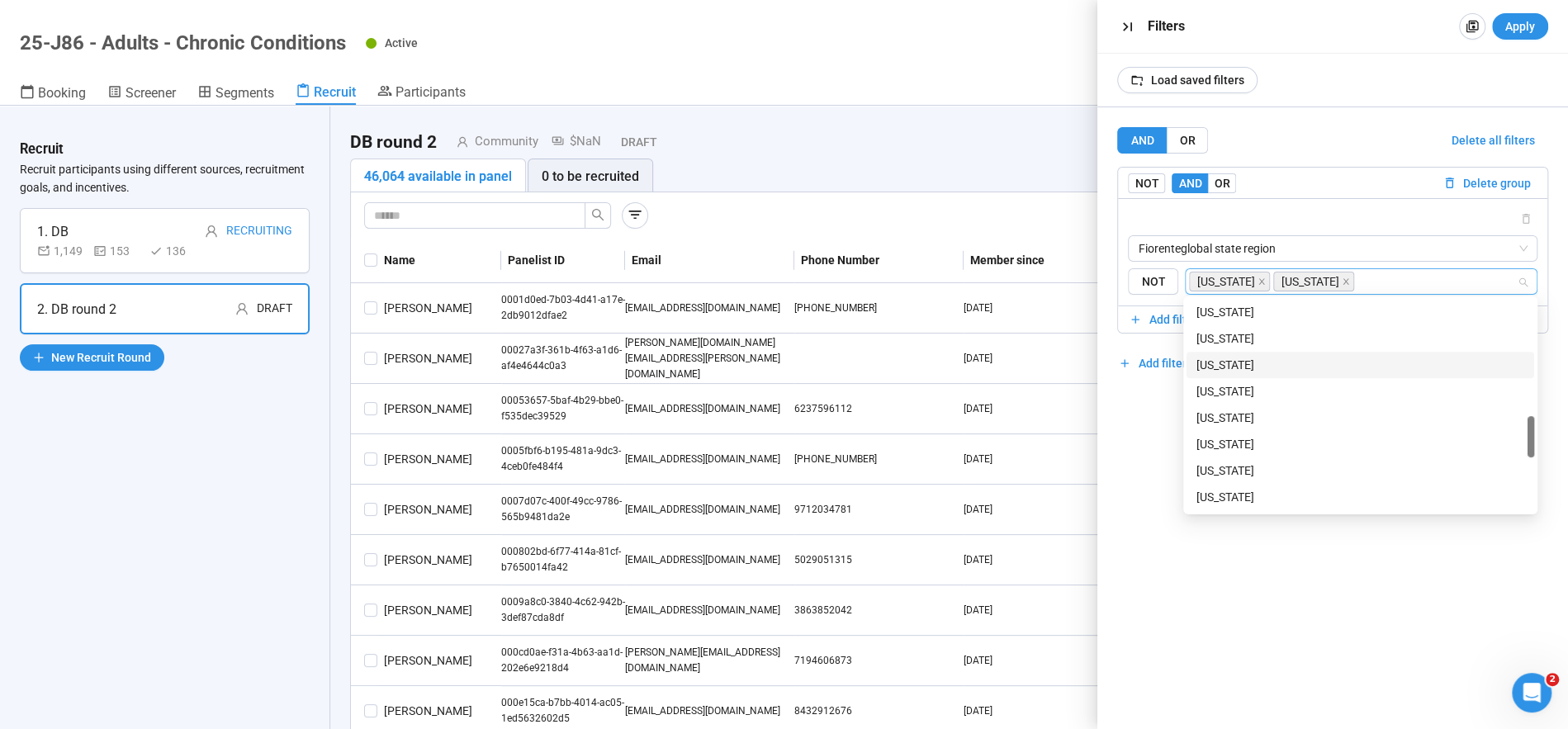
scroll to position [711, 0]
click at [1235, 365] on div "[US_STATE]" at bounding box center [1360, 368] width 328 height 18
click at [1223, 419] on div "[US_STATE]" at bounding box center [1360, 421] width 328 height 18
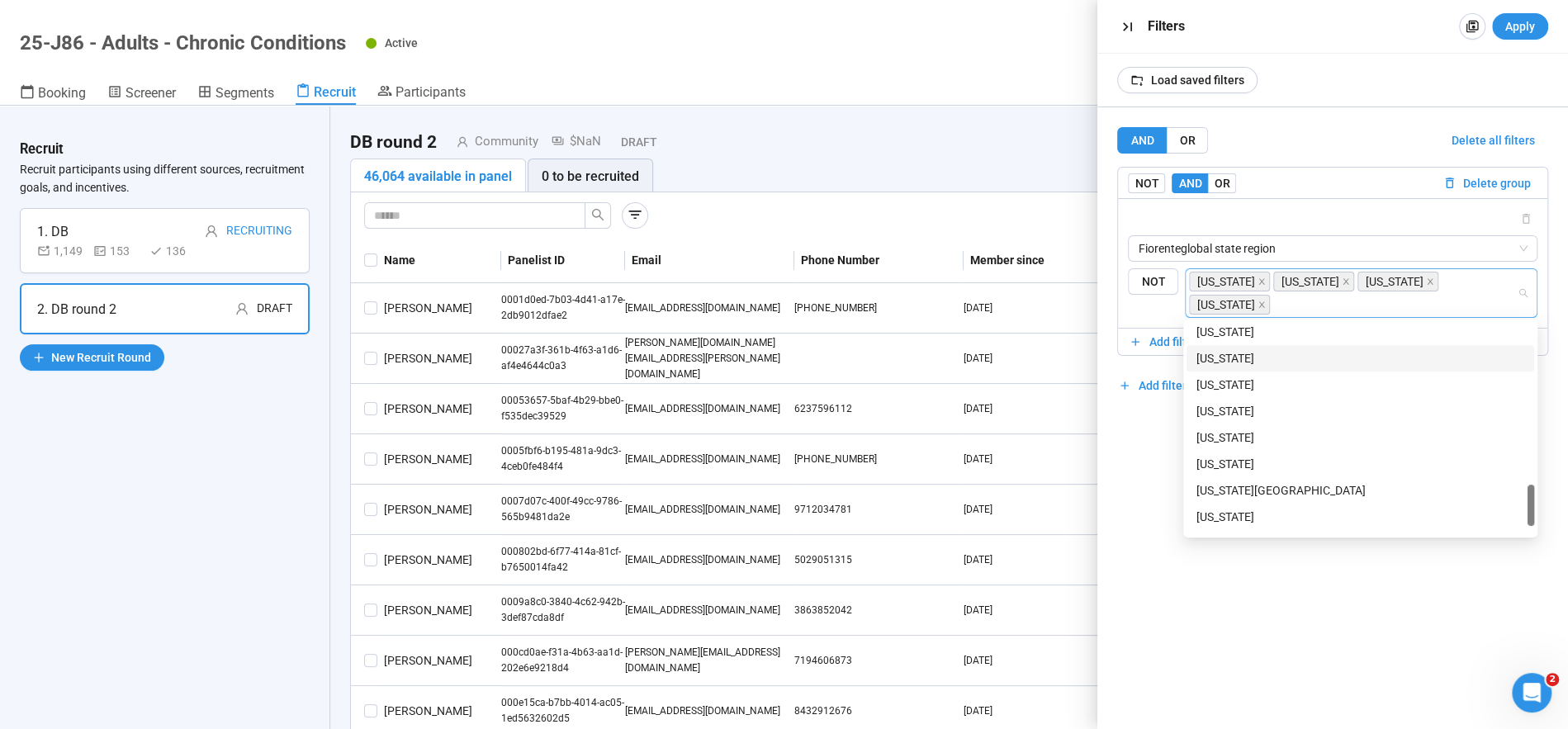
scroll to position [1089, 0]
click at [1224, 461] on div "[US_STATE]" at bounding box center [1360, 463] width 328 height 18
click at [1523, 29] on span "Apply" at bounding box center [1520, 26] width 30 height 18
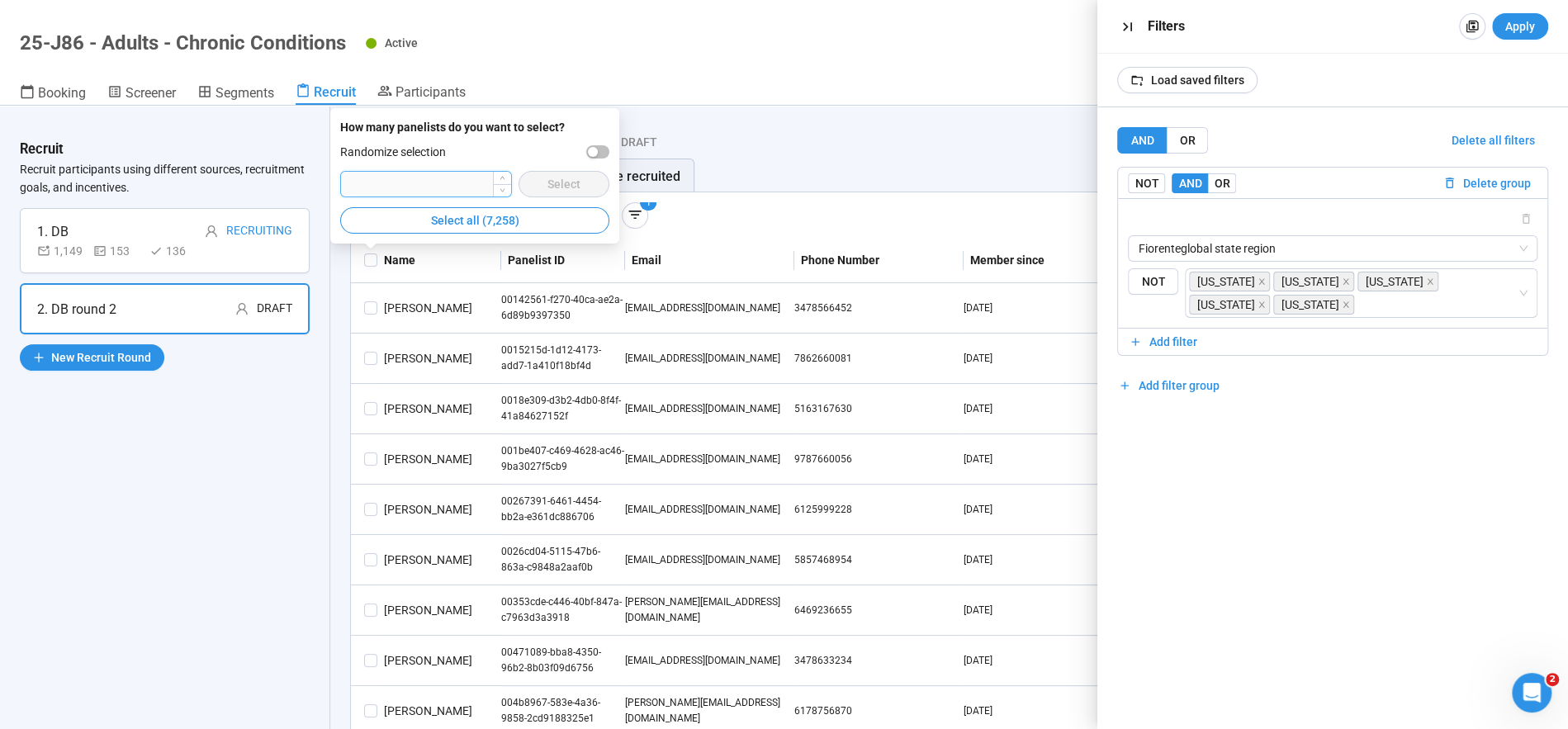
click at [427, 188] on input "number" at bounding box center [426, 185] width 169 height 25
type input "****"
drag, startPoint x: 579, startPoint y: 180, endPoint x: 600, endPoint y: 147, distance: 39.1
click at [579, 180] on span "Select" at bounding box center [563, 184] width 33 height 18
click at [601, 147] on div "Draft" at bounding box center [629, 142] width 56 height 18
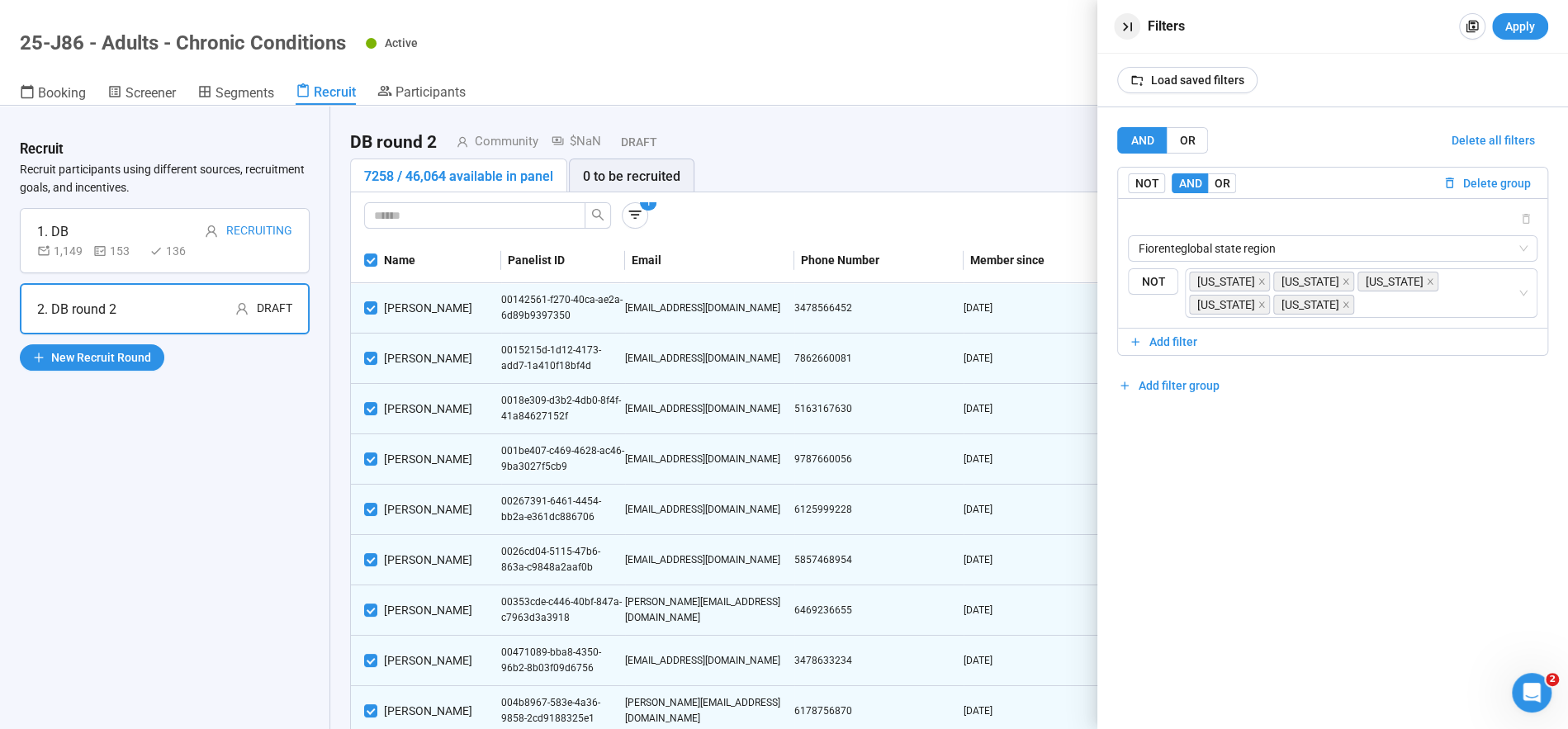
click at [1127, 28] on icon "button" at bounding box center [1128, 27] width 17 height 17
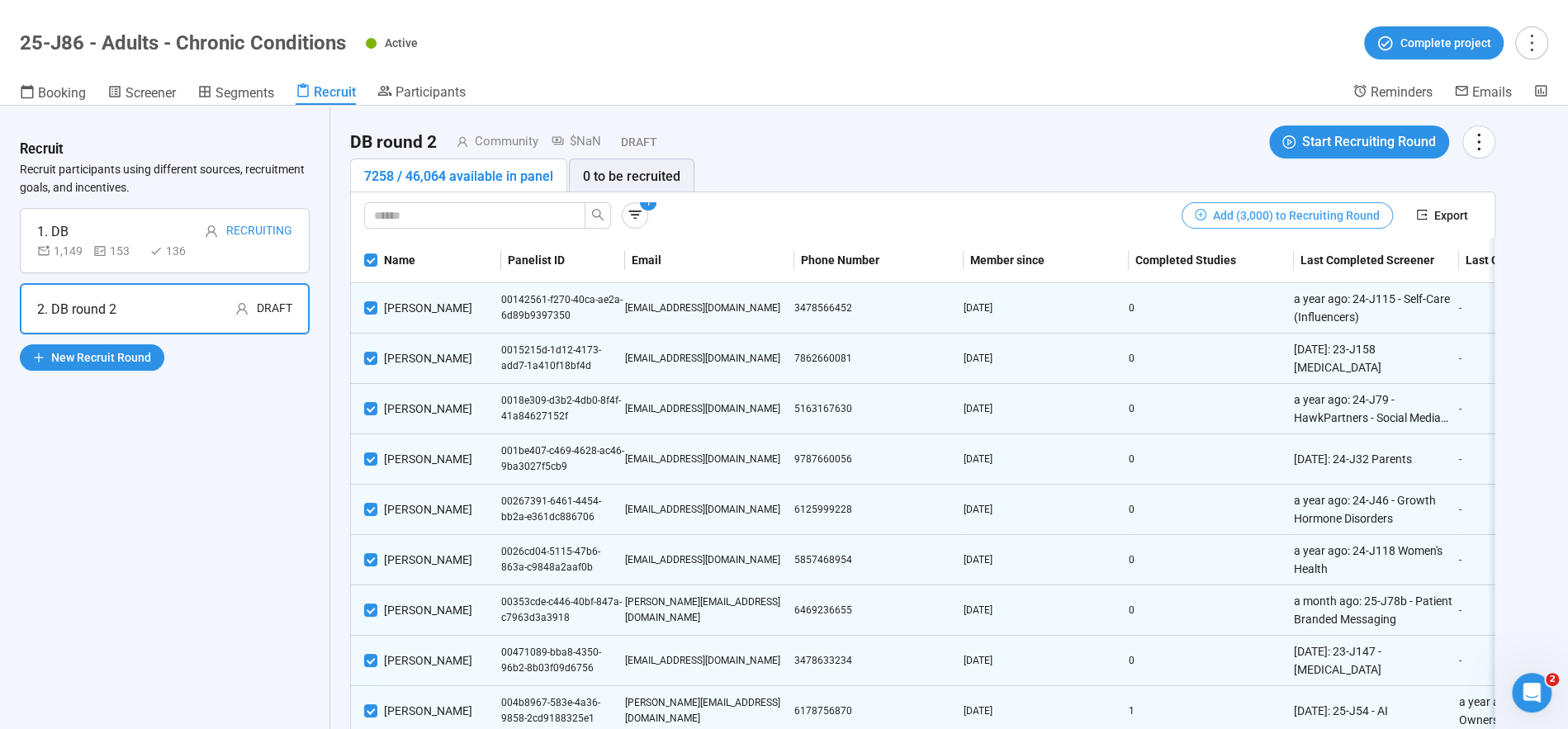
click at [1286, 214] on span "Add (3,000) to Recruiting Round" at bounding box center [1296, 215] width 166 height 18
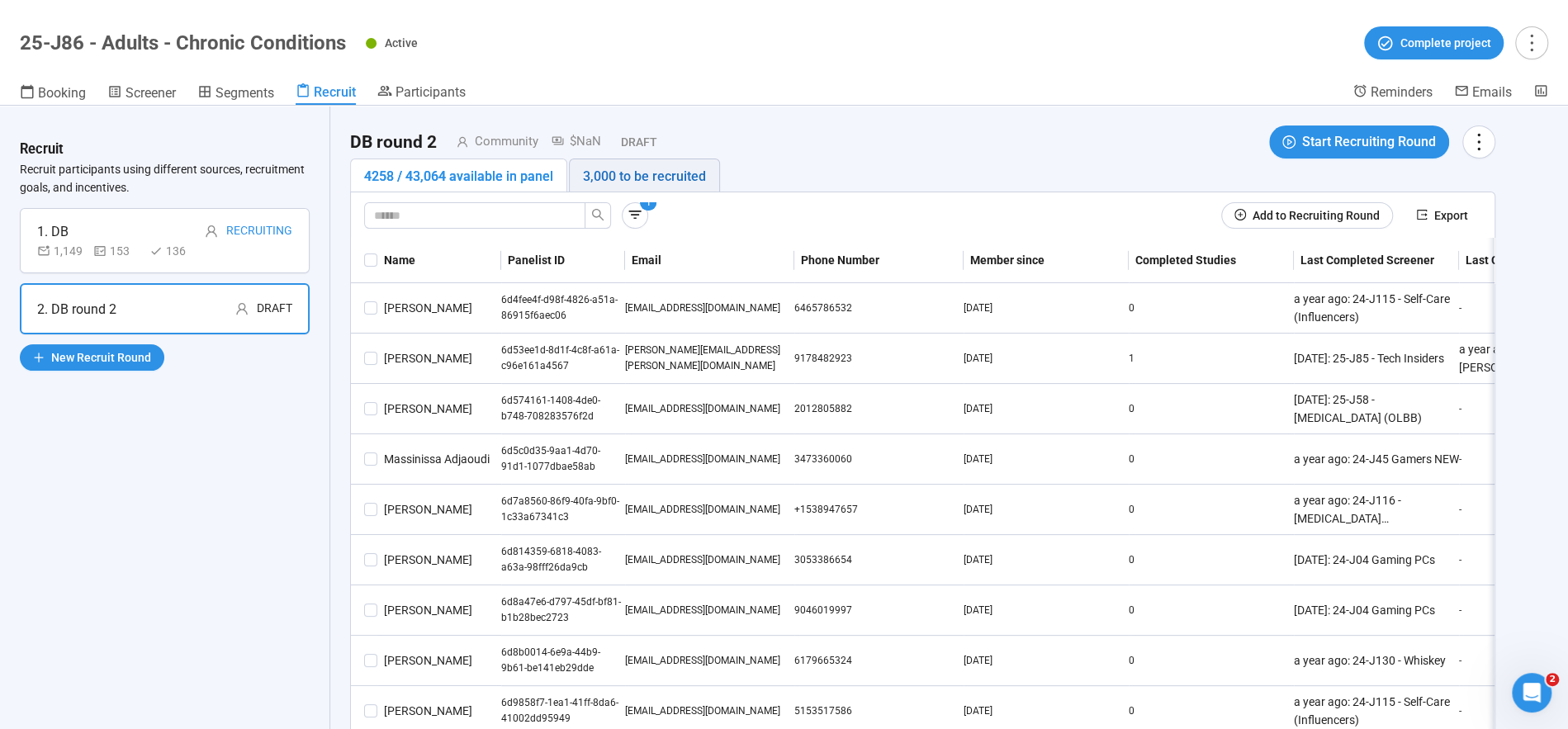
click at [665, 176] on div "3,000 to be recruited" at bounding box center [644, 177] width 123 height 21
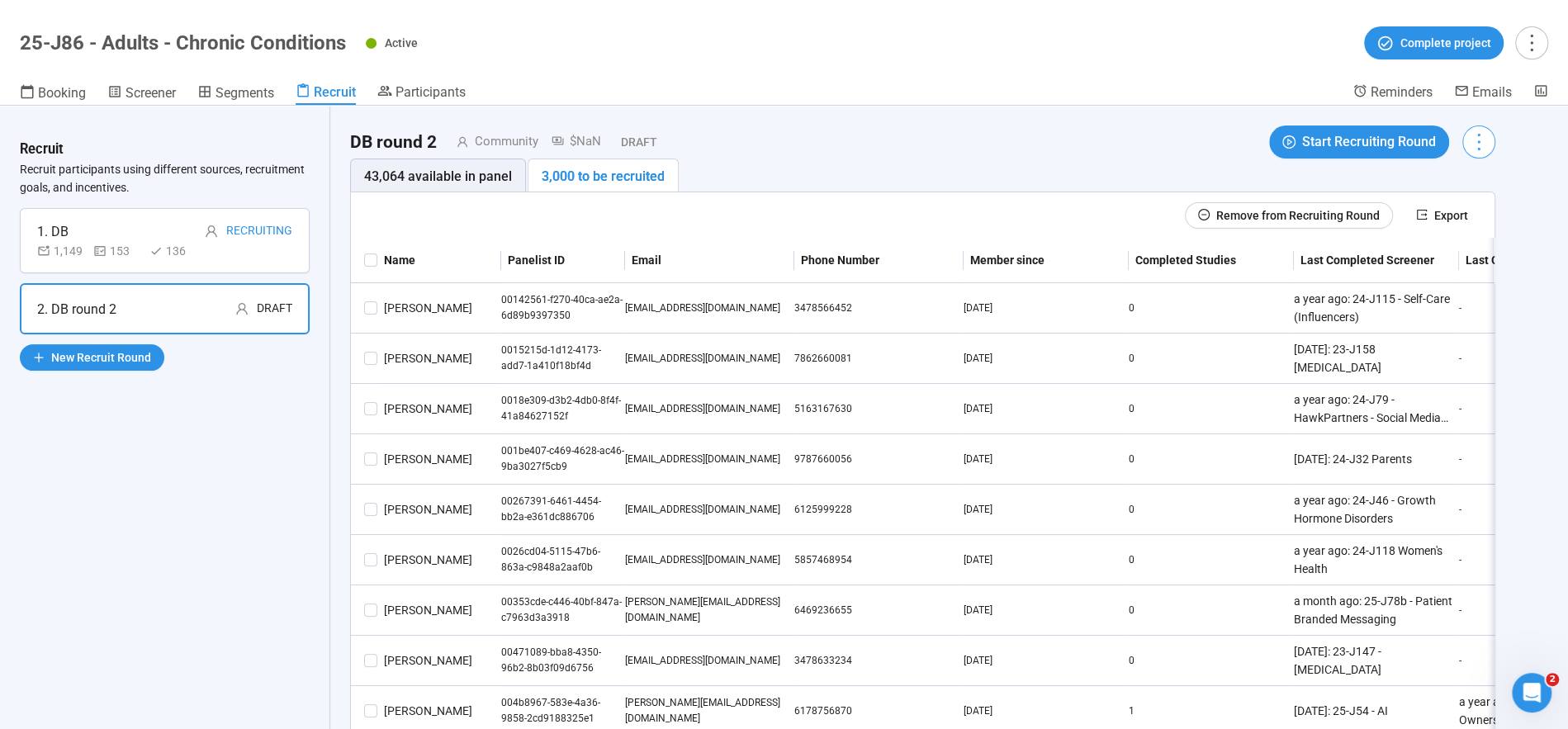
click at [1480, 144] on icon "more" at bounding box center [1478, 141] width 22 height 22
click at [1452, 200] on span "Edit invitation email" at bounding box center [1431, 205] width 99 height 18
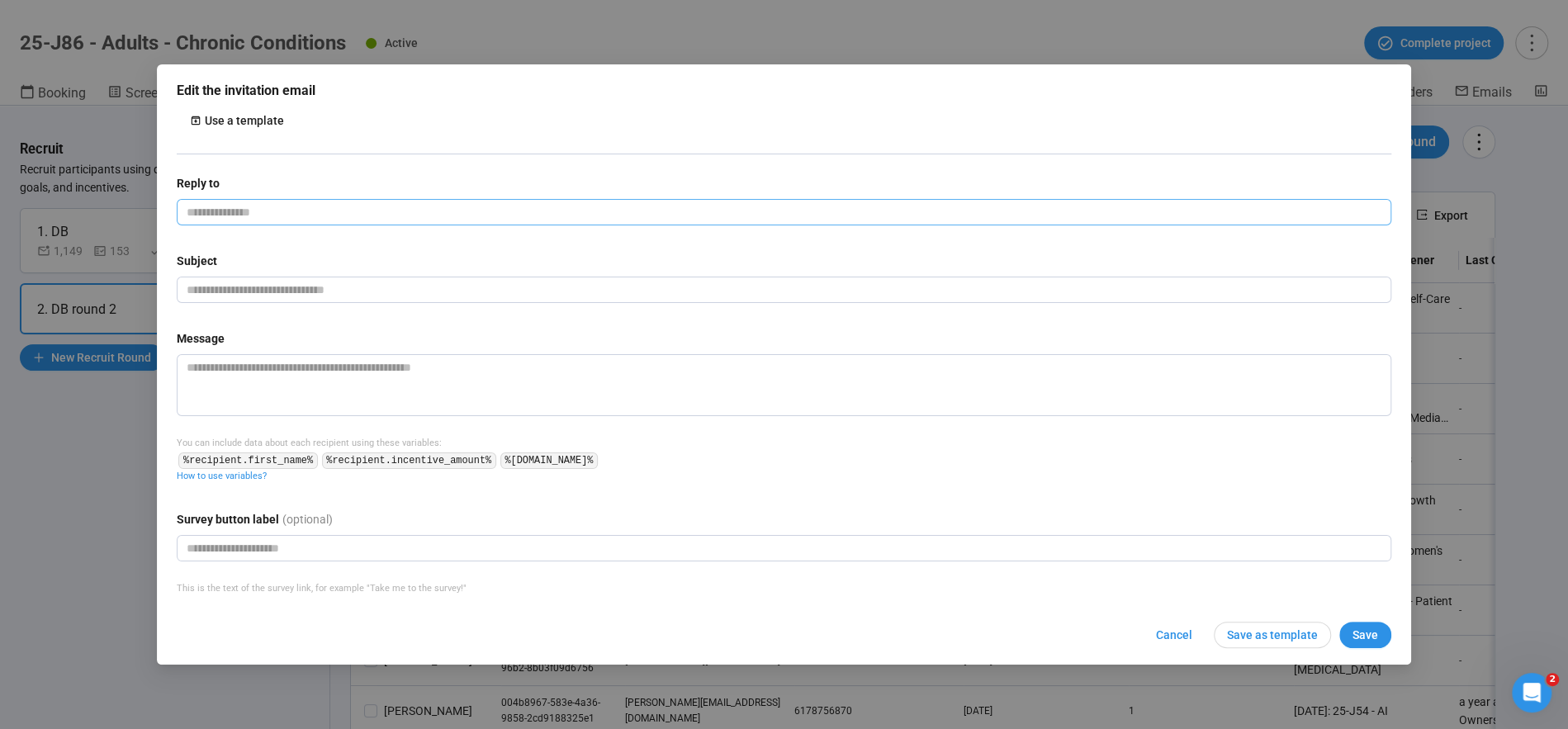
click at [298, 224] on input "email" at bounding box center [784, 212] width 1215 height 27
type input "**********"
click at [307, 288] on input "text" at bounding box center [784, 290] width 1215 height 27
type input "****"
type input "**********"
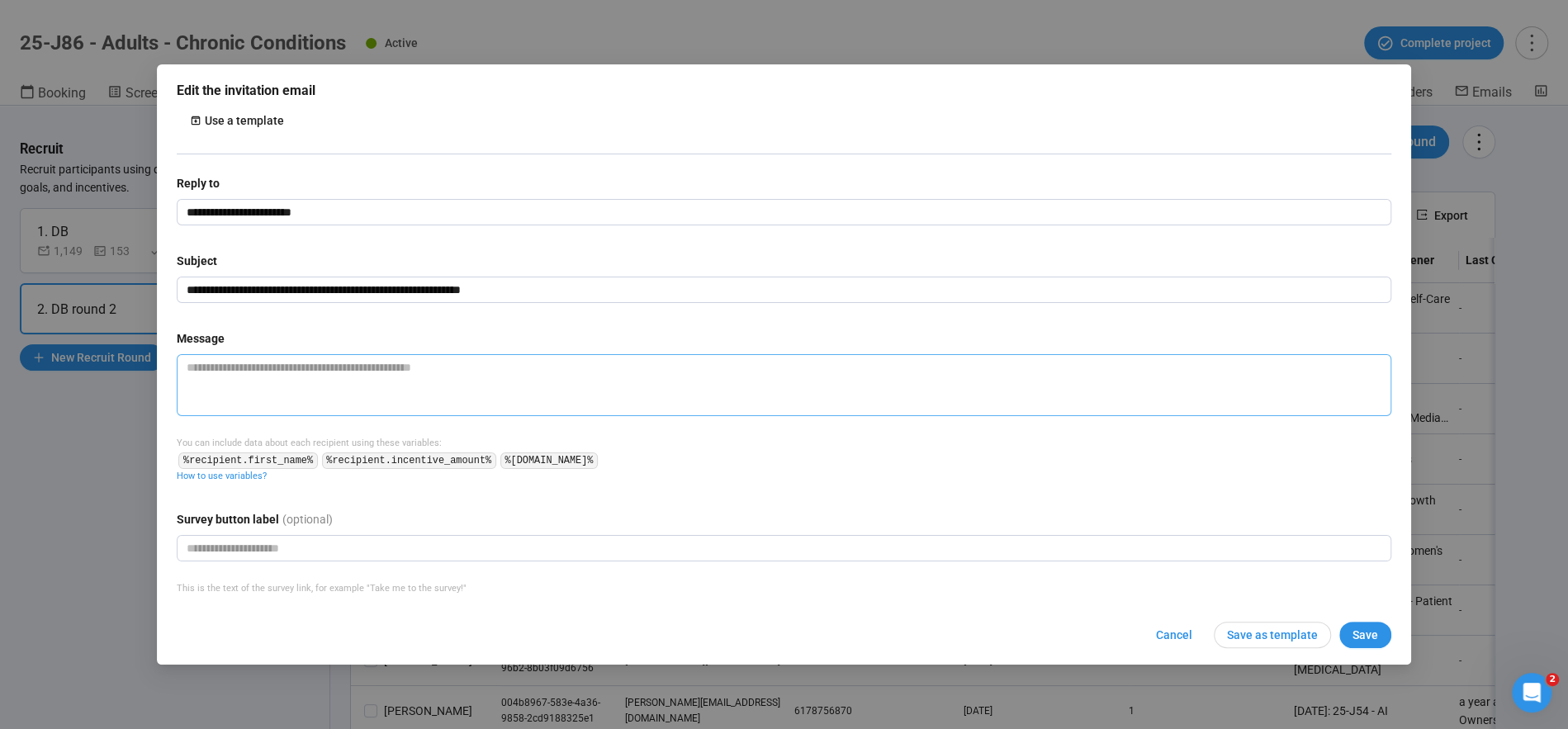
type input "**********"
click at [253, 390] on textarea at bounding box center [784, 385] width 1215 height 62
paste textarea "**********"
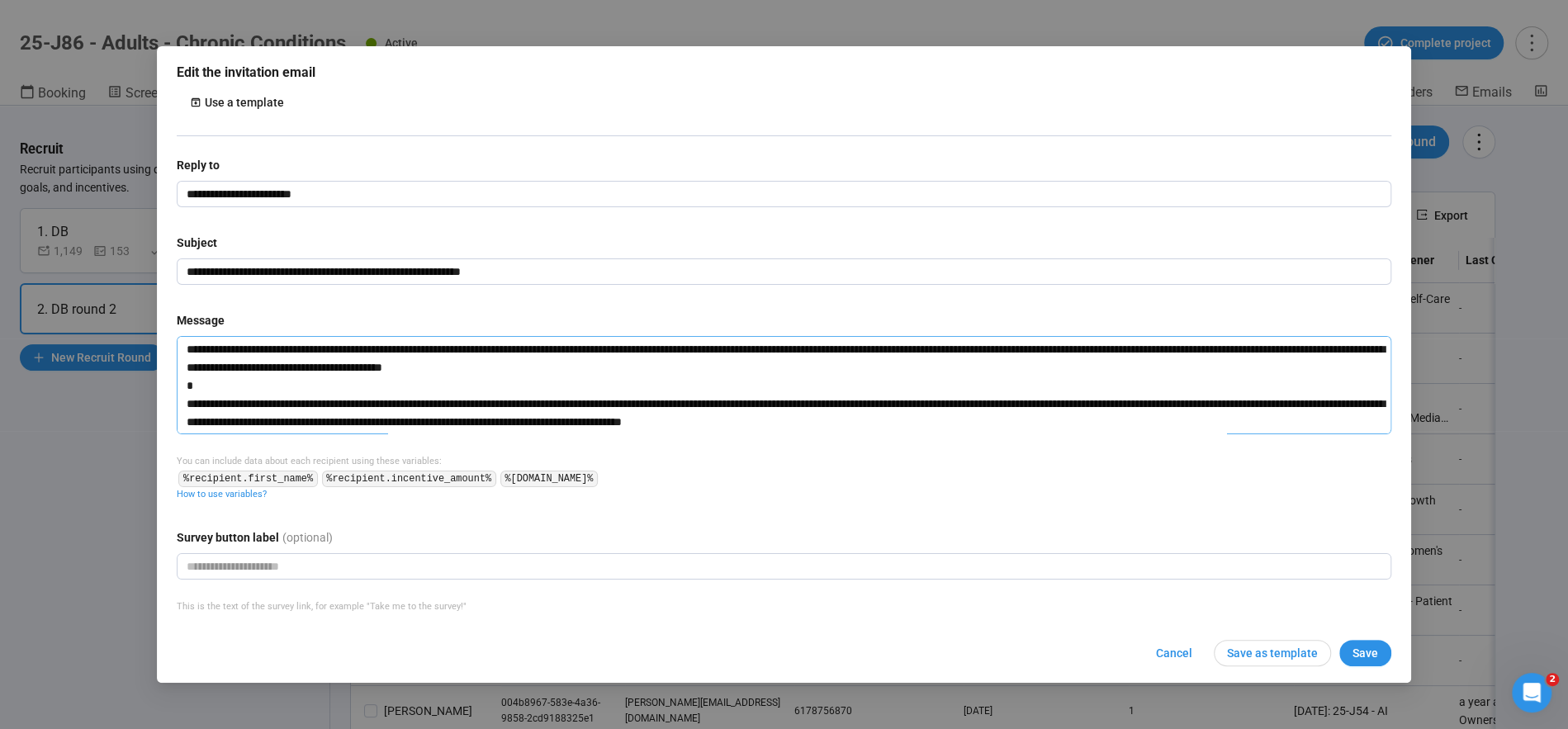
type textarea "**********"
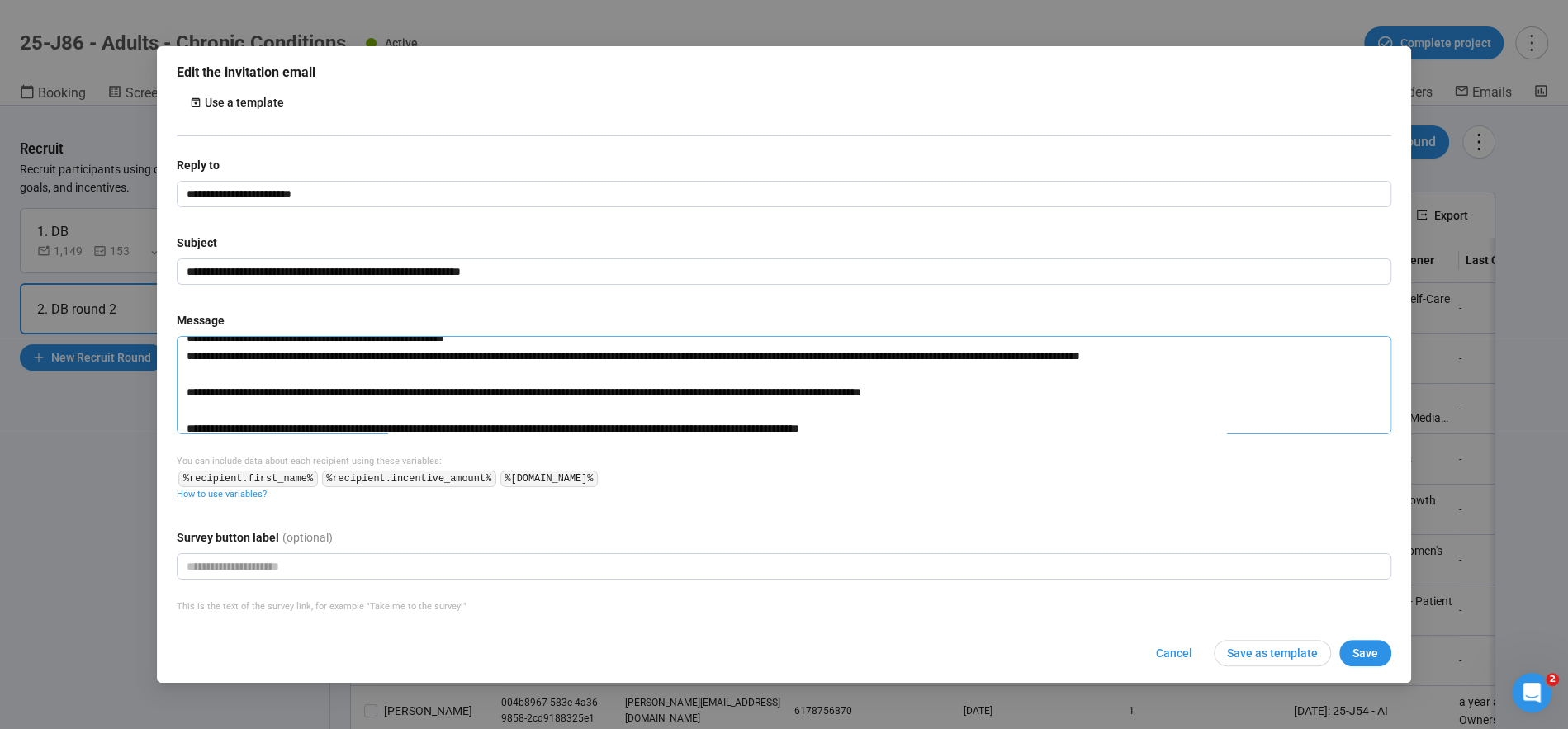
scroll to position [0, 0]
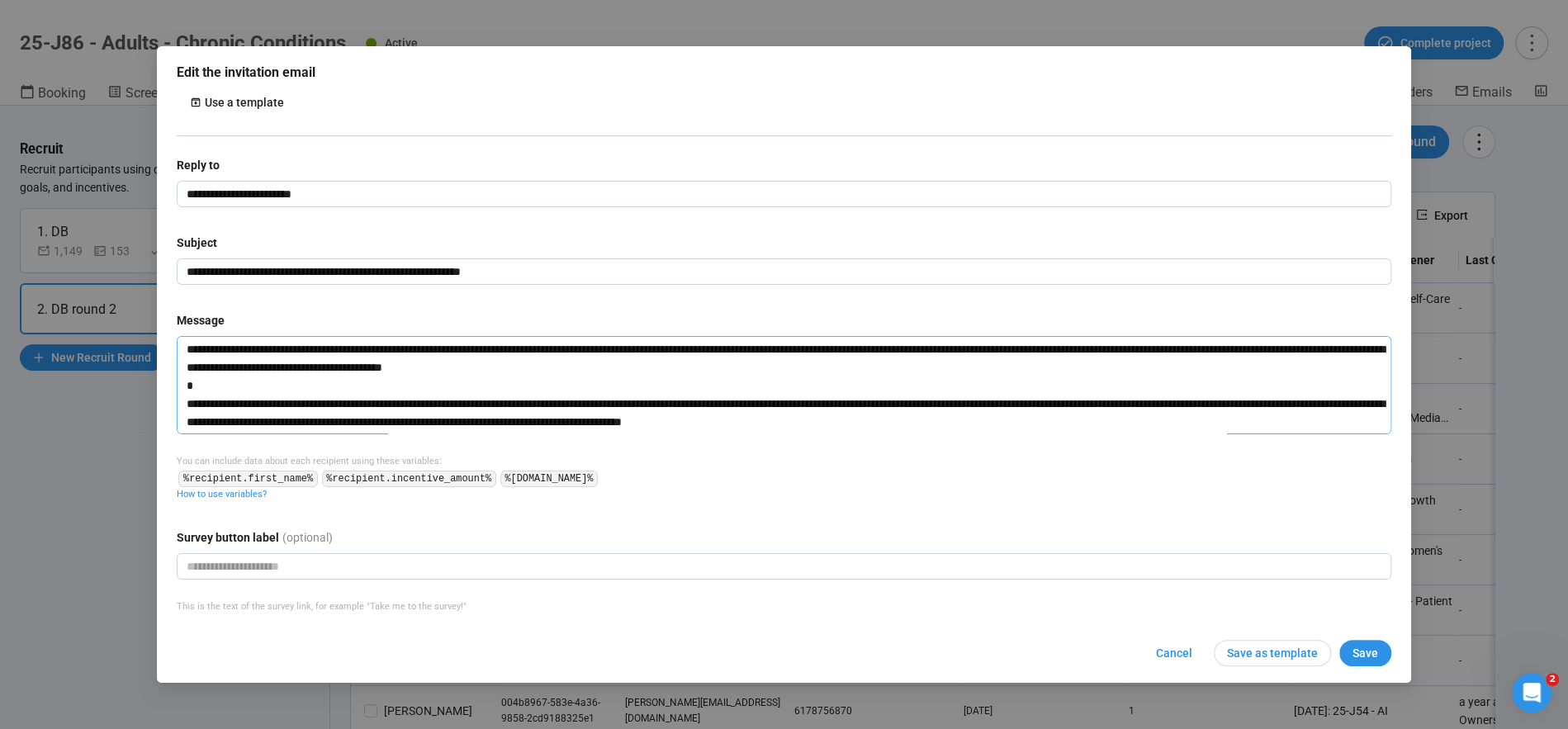
click at [181, 346] on textarea at bounding box center [784, 385] width 1215 height 99
type textarea "**********"
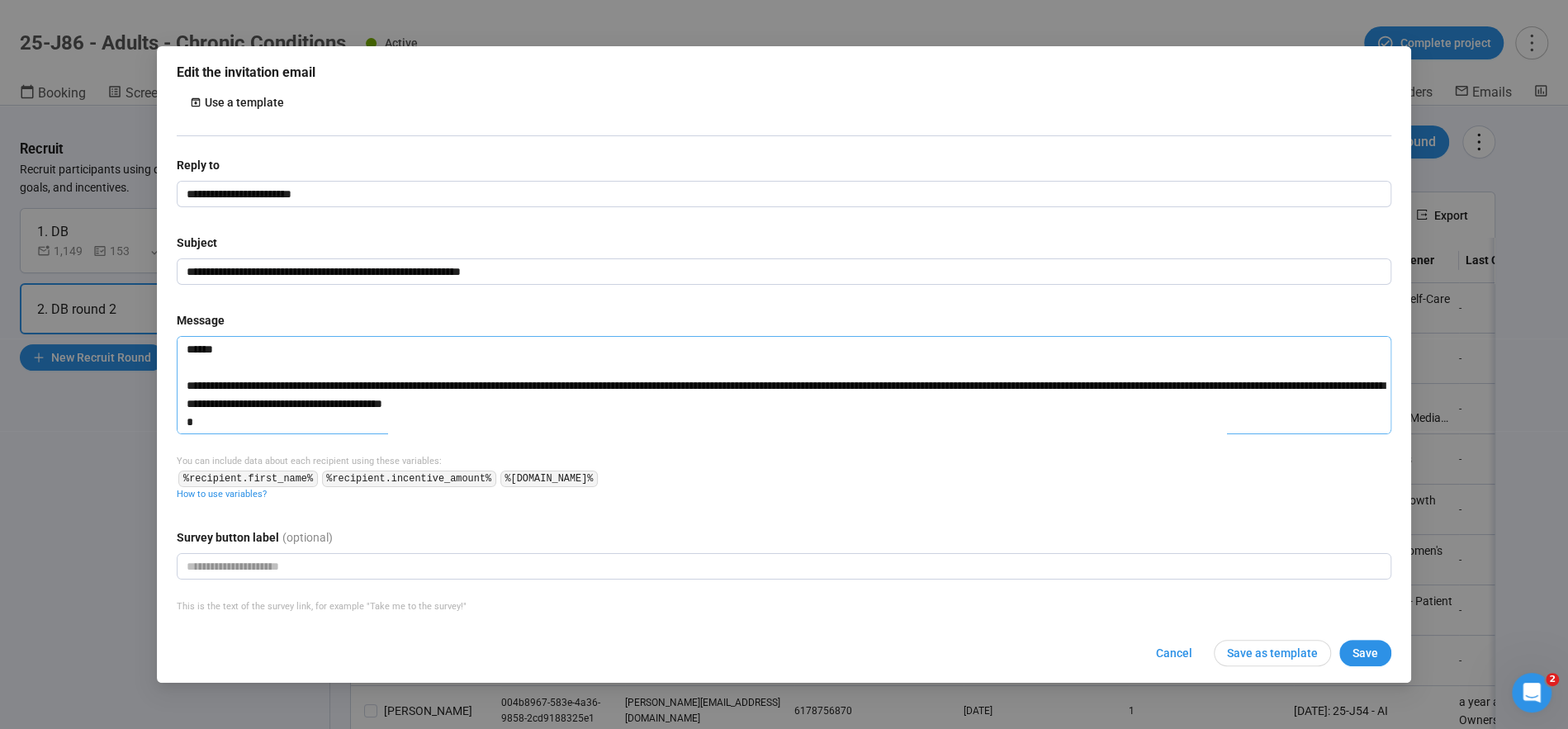
click at [309, 378] on textarea at bounding box center [784, 385] width 1215 height 99
click at [448, 376] on textarea at bounding box center [784, 385] width 1215 height 99
click at [424, 386] on textarea at bounding box center [784, 385] width 1215 height 99
drag, startPoint x: 433, startPoint y: 391, endPoint x: 463, endPoint y: 403, distance: 32.3
click at [425, 380] on textarea at bounding box center [784, 385] width 1215 height 99
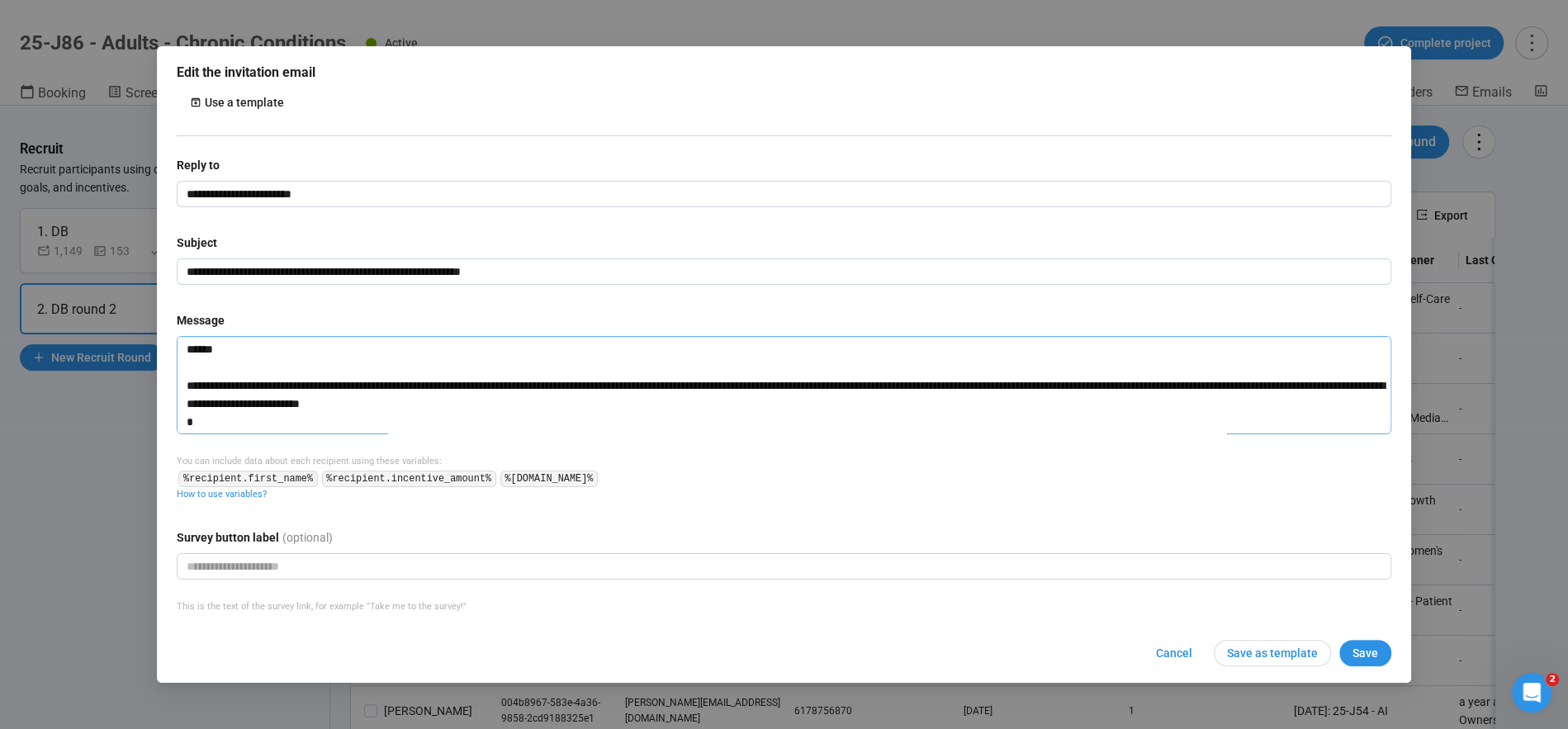
type textarea "**********"
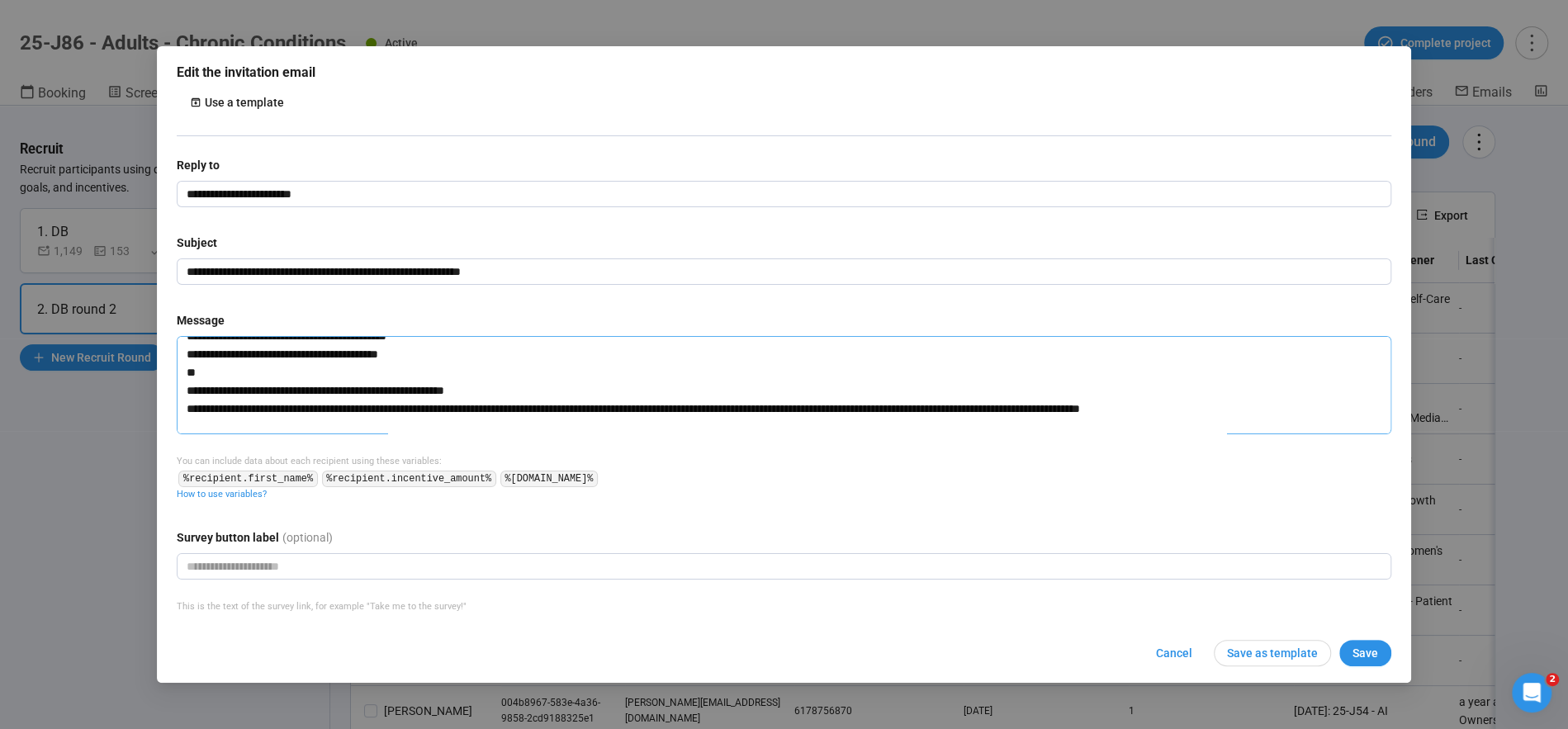
scroll to position [309, 0]
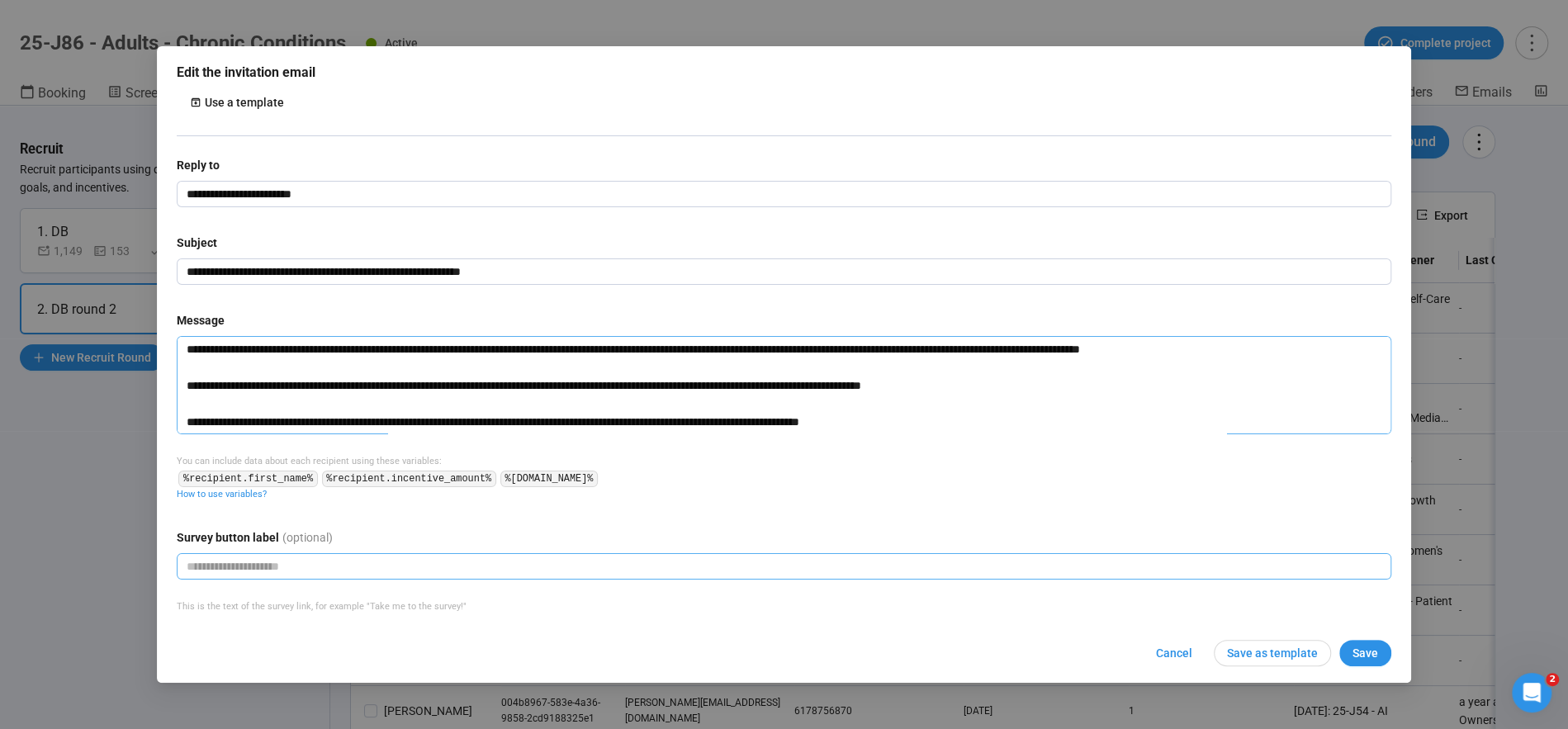
type textarea "**********"
click at [394, 572] on input "text" at bounding box center [784, 566] width 1215 height 27
type input "**********"
drag, startPoint x: 251, startPoint y: 472, endPoint x: 179, endPoint y: 471, distance: 72.0
click at [251, 473] on code "%recipient.first_name%" at bounding box center [247, 478] width 139 height 16
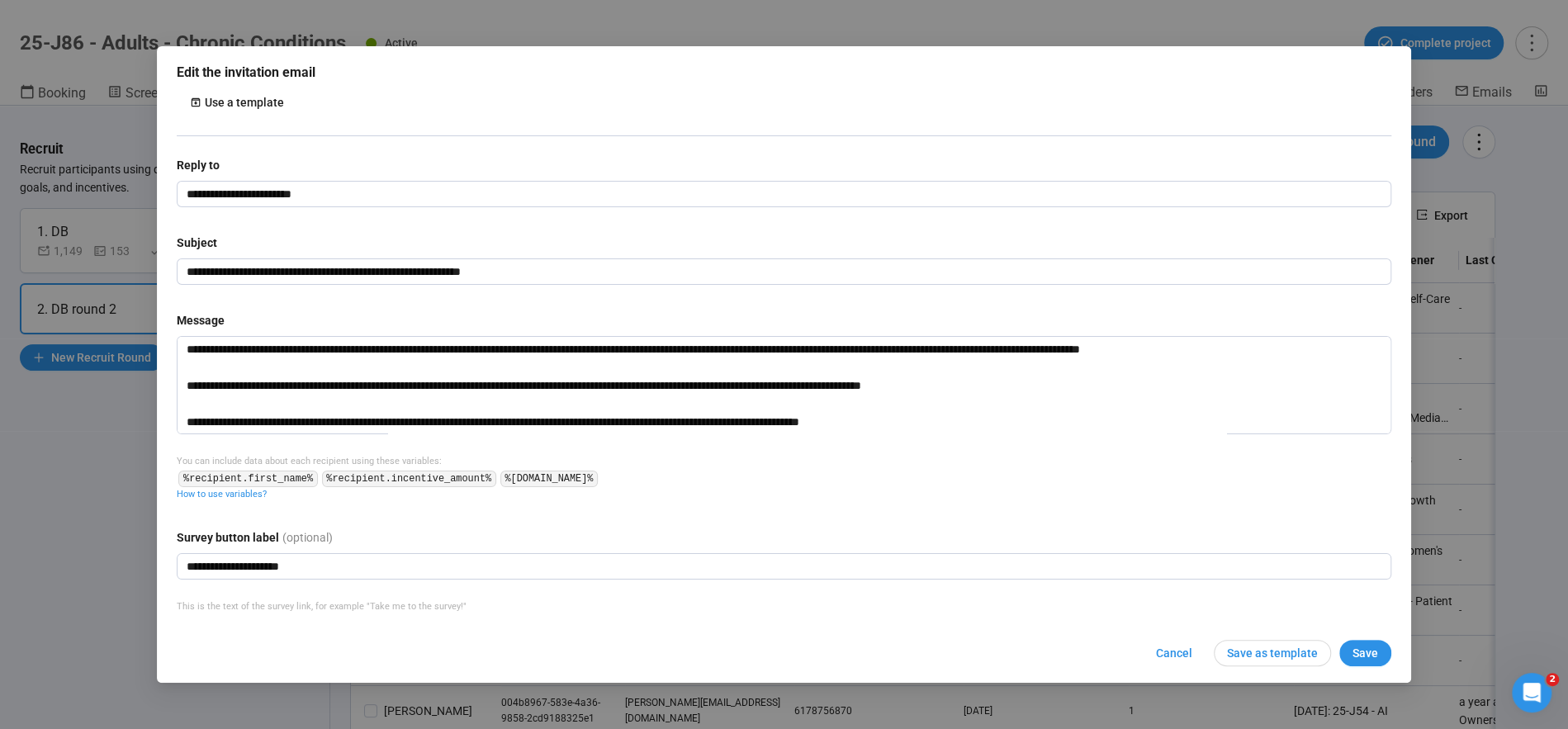
click at [179, 474] on code "%recipient.first_name%" at bounding box center [247, 478] width 139 height 16
copy code "%recipient.first_name%"
drag, startPoint x: 210, startPoint y: 351, endPoint x: 714, endPoint y: 409, distance: 507.3
click at [212, 352] on textarea at bounding box center [784, 385] width 1215 height 99
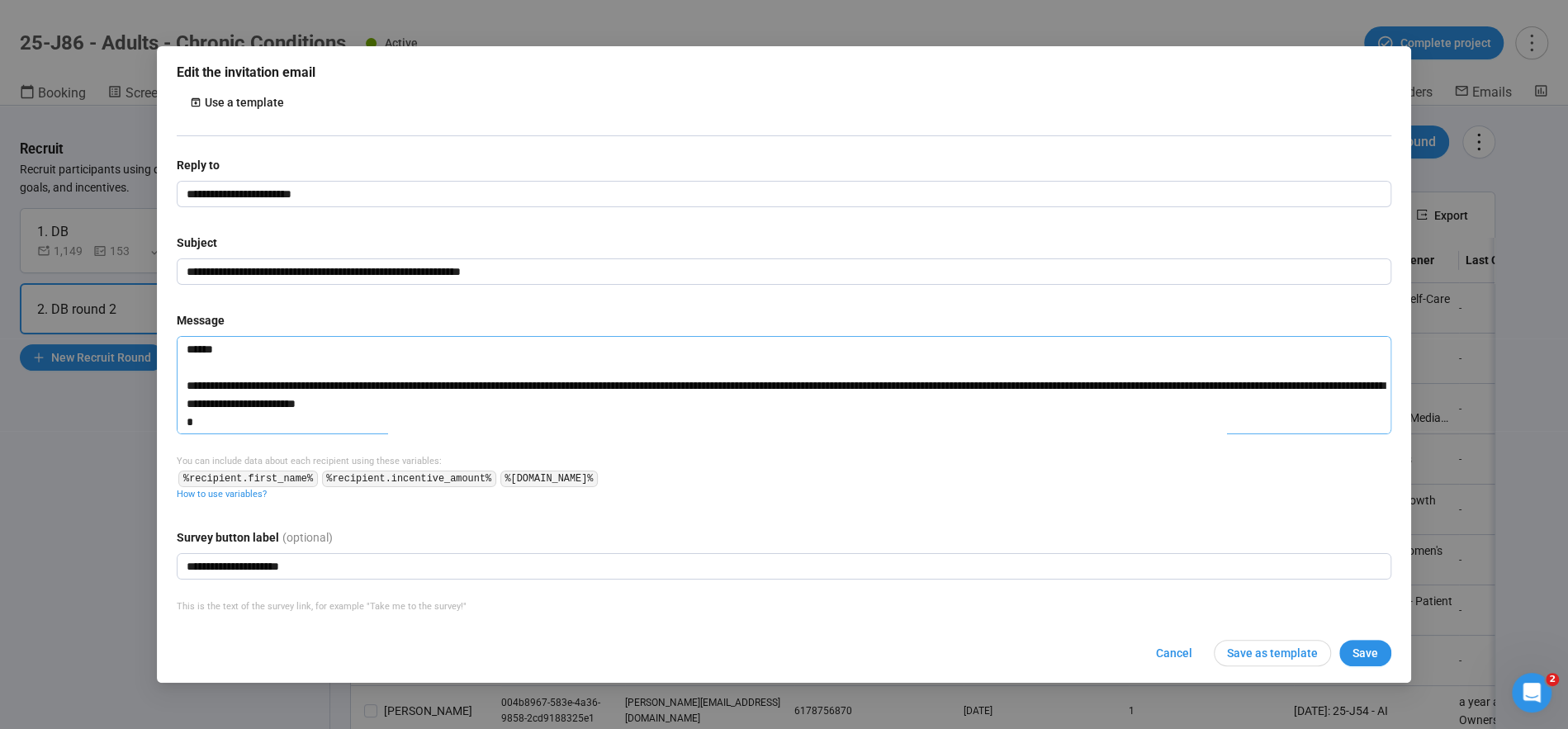
type textarea "**********"
paste textarea "**********"
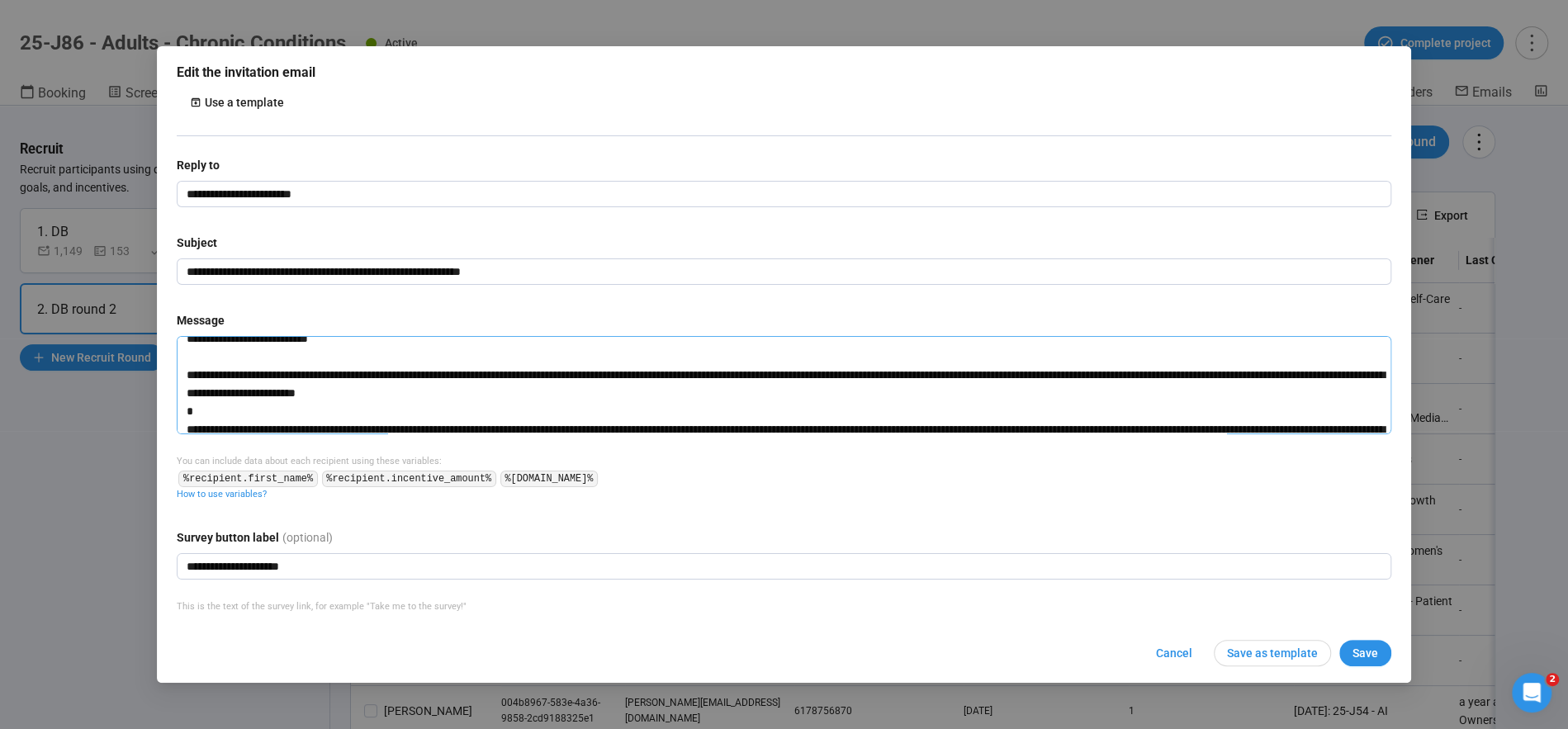
type textarea "**********"
click at [1165, 627] on form "**********" at bounding box center [784, 410] width 1215 height 510
click at [1274, 651] on span "Save as template" at bounding box center [1272, 652] width 91 height 18
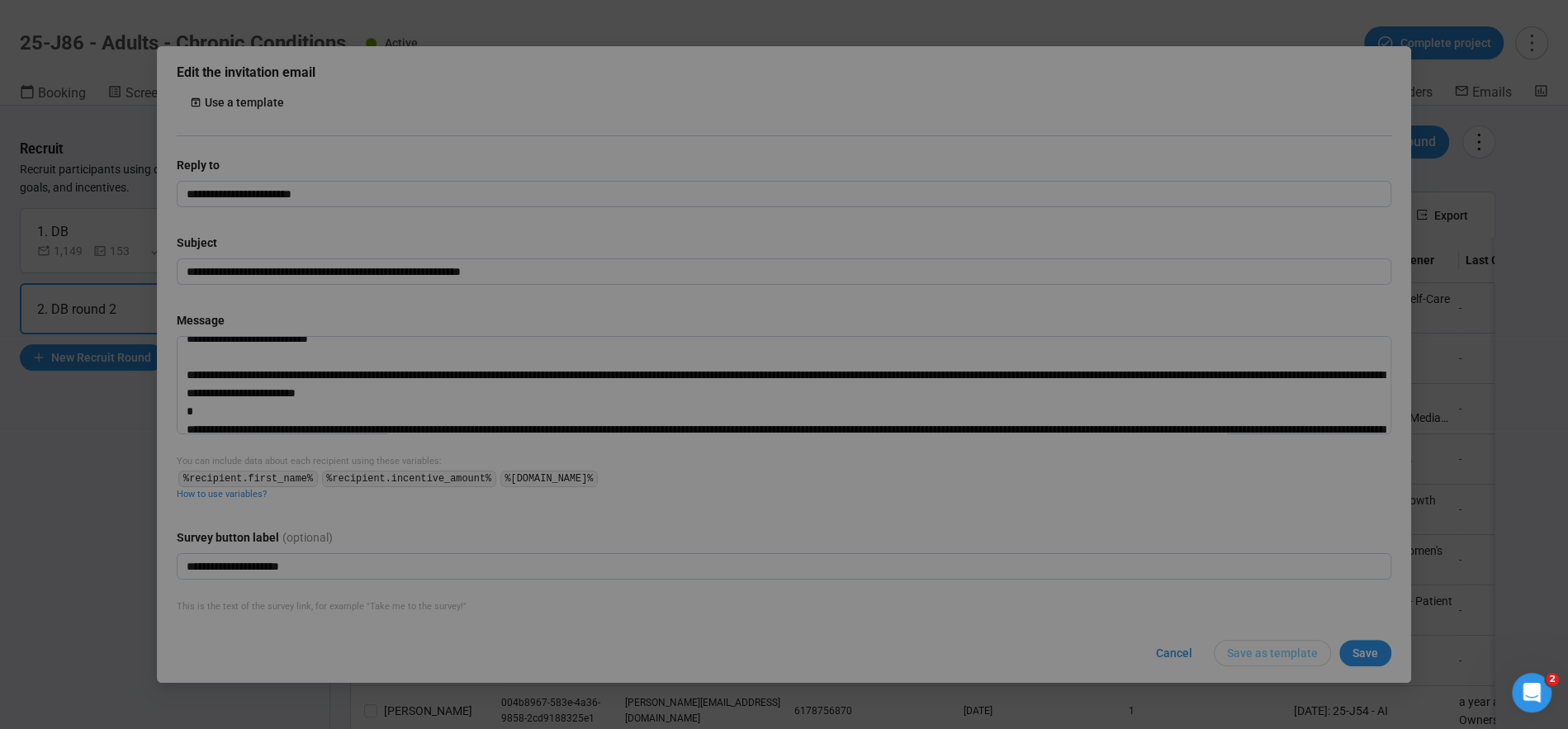
scroll to position [0, 0]
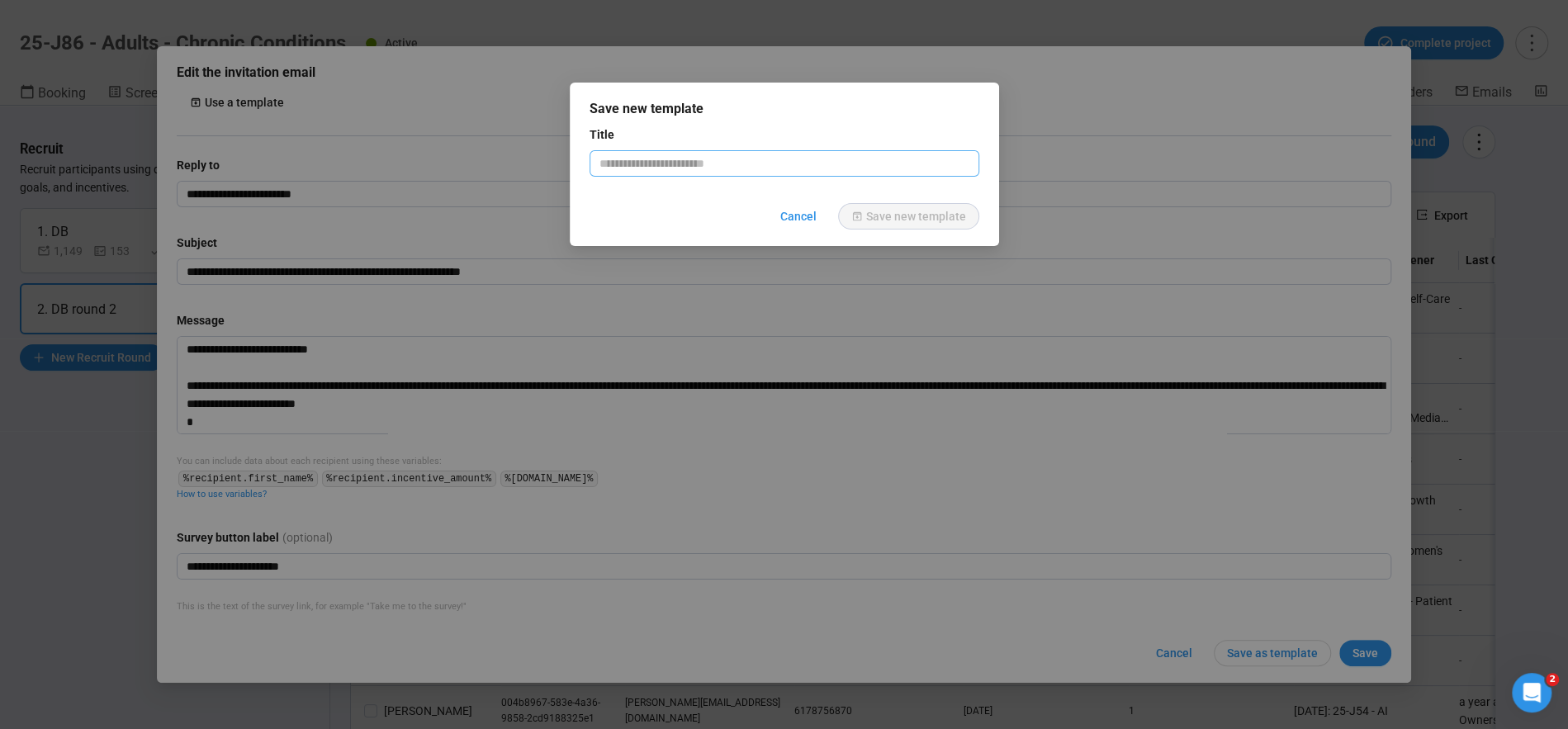
click at [716, 164] on input "text" at bounding box center [784, 164] width 389 height 27
type input "**********"
click at [918, 191] on form "**********" at bounding box center [784, 177] width 389 height 104
click at [899, 211] on div "Save new template" at bounding box center [917, 216] width 99 height 18
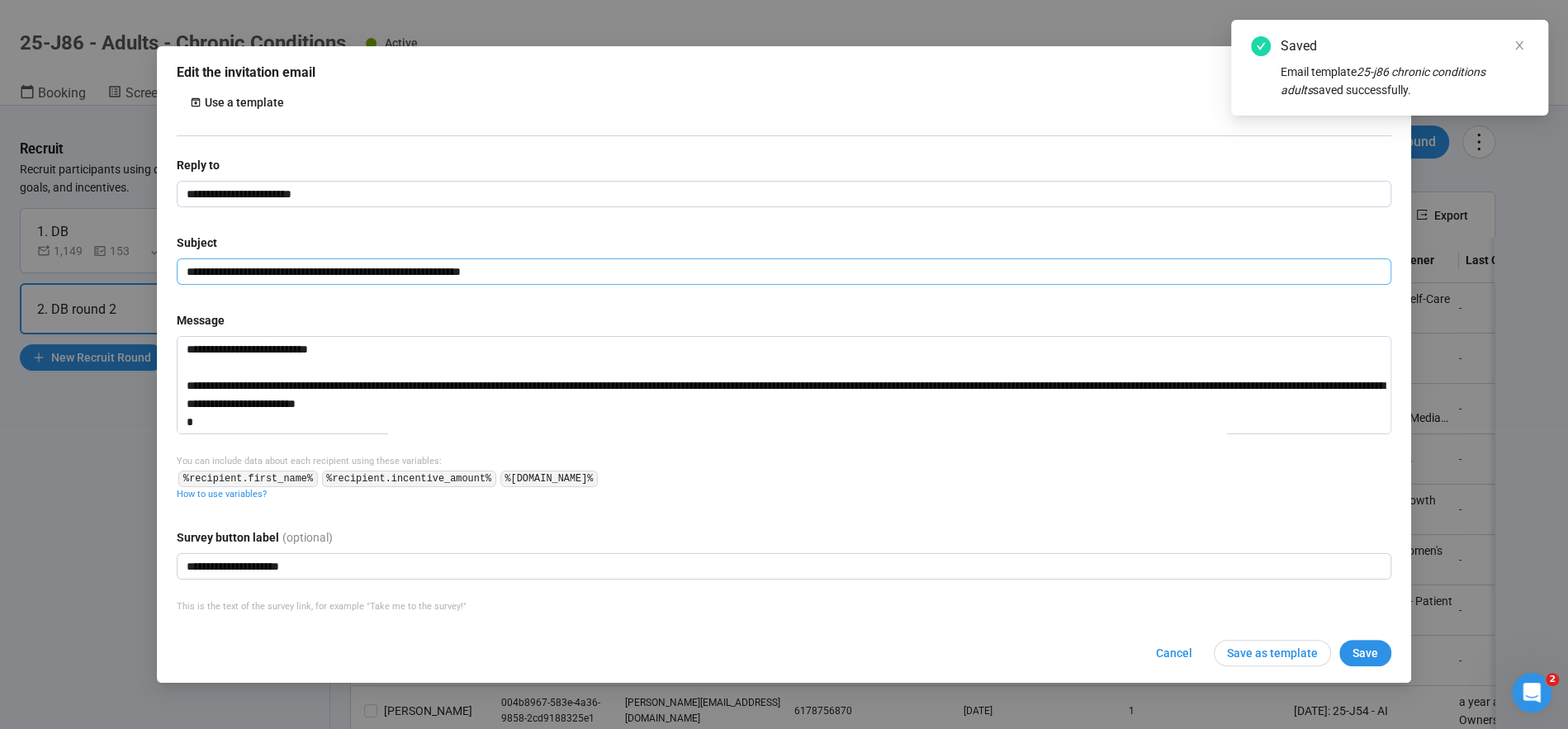
click at [345, 269] on input "**********" at bounding box center [784, 272] width 1215 height 27
click at [339, 272] on input "**********" at bounding box center [784, 272] width 1215 height 27
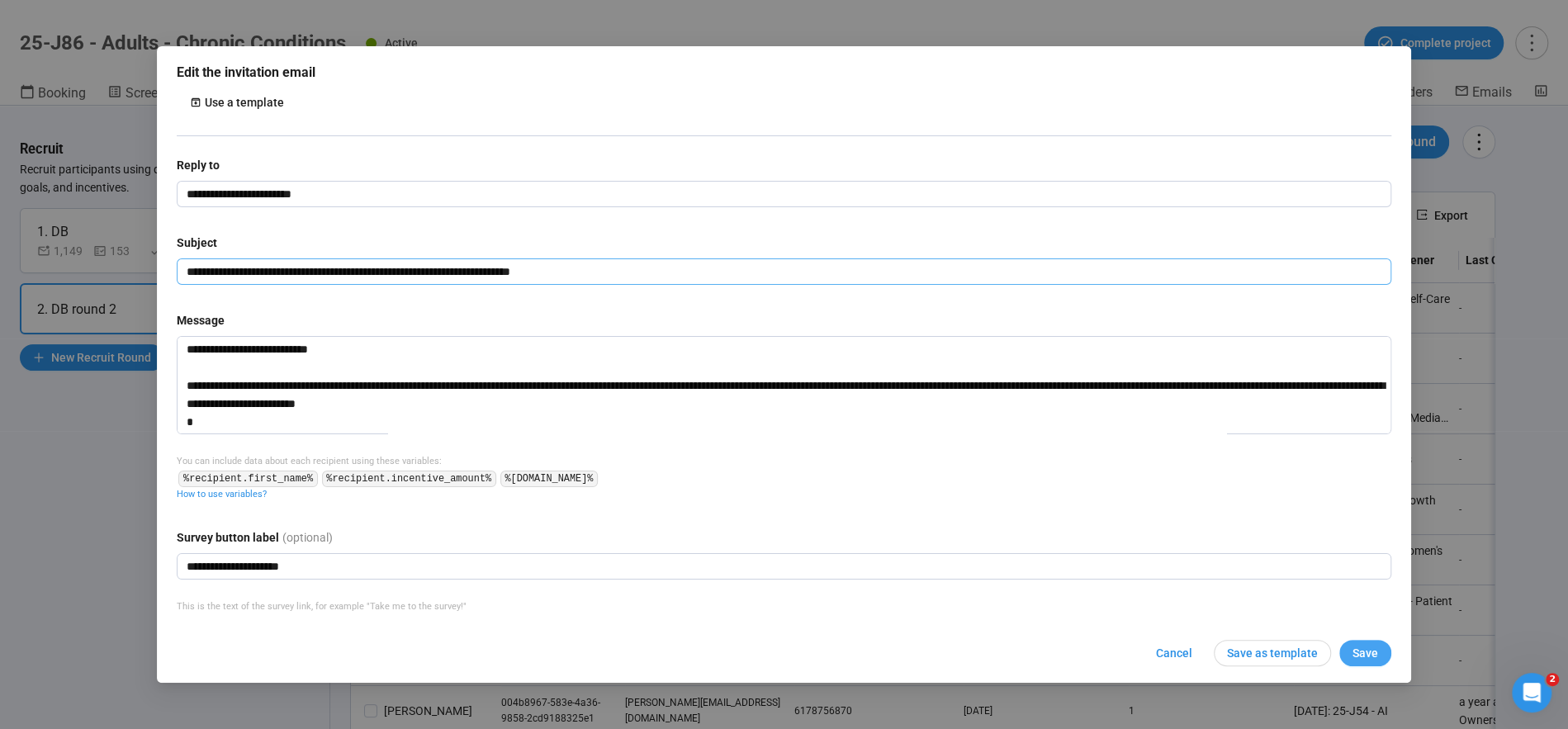
type input "**********"
click at [1367, 651] on span "Save" at bounding box center [1365, 652] width 26 height 18
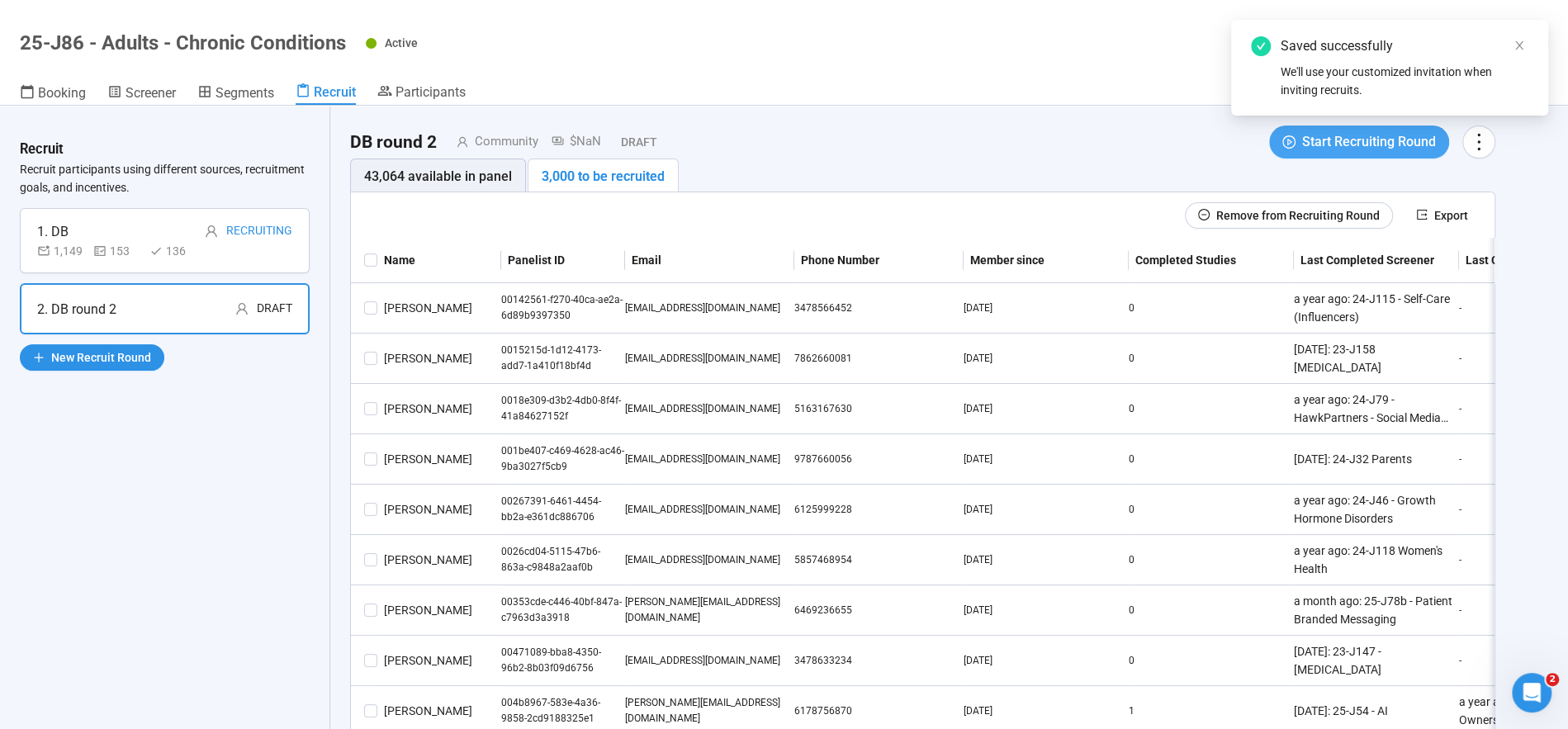
click at [1354, 141] on span "Start Recruiting Round" at bounding box center [1369, 142] width 134 height 21
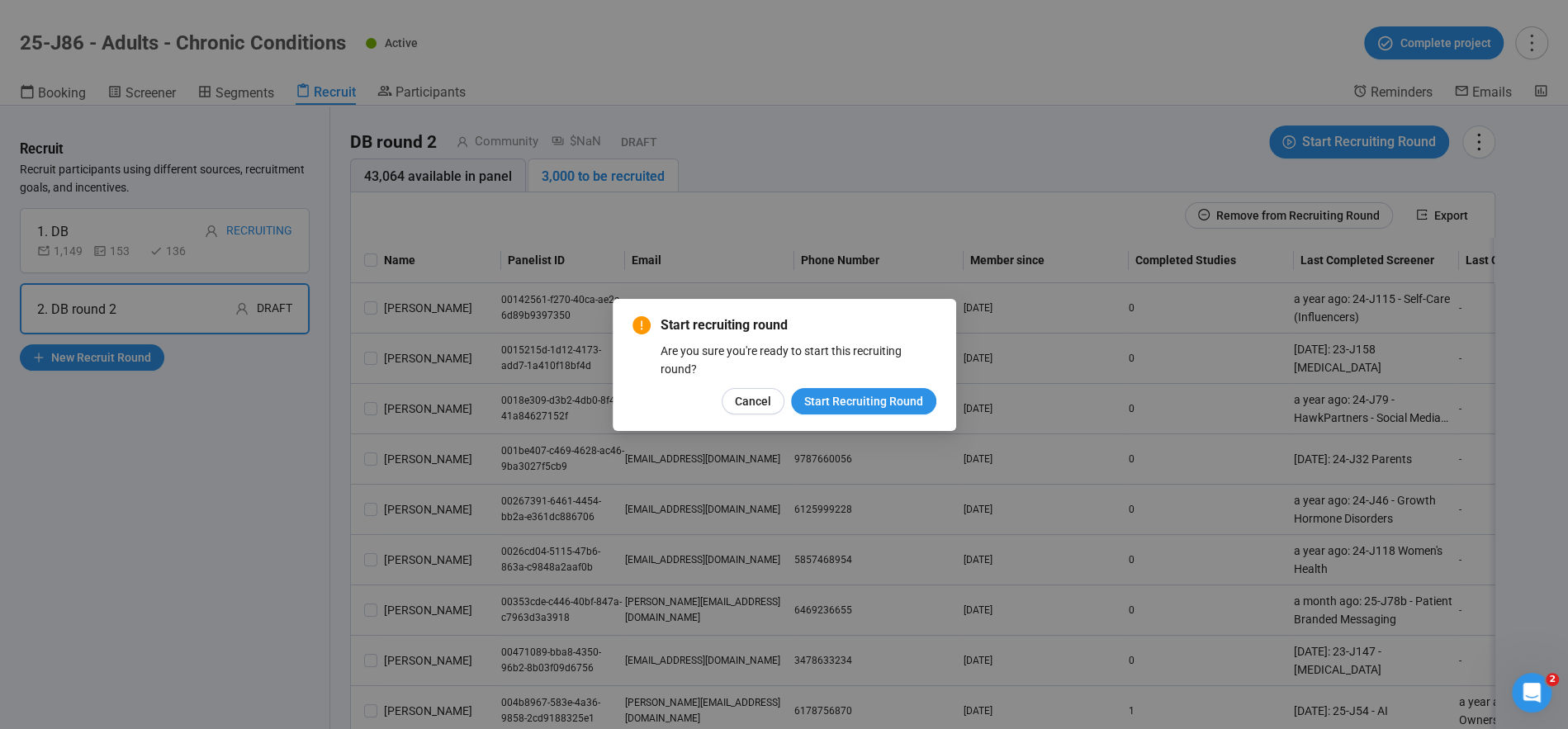
click at [857, 397] on span "Start Recruiting Round" at bounding box center [864, 401] width 119 height 18
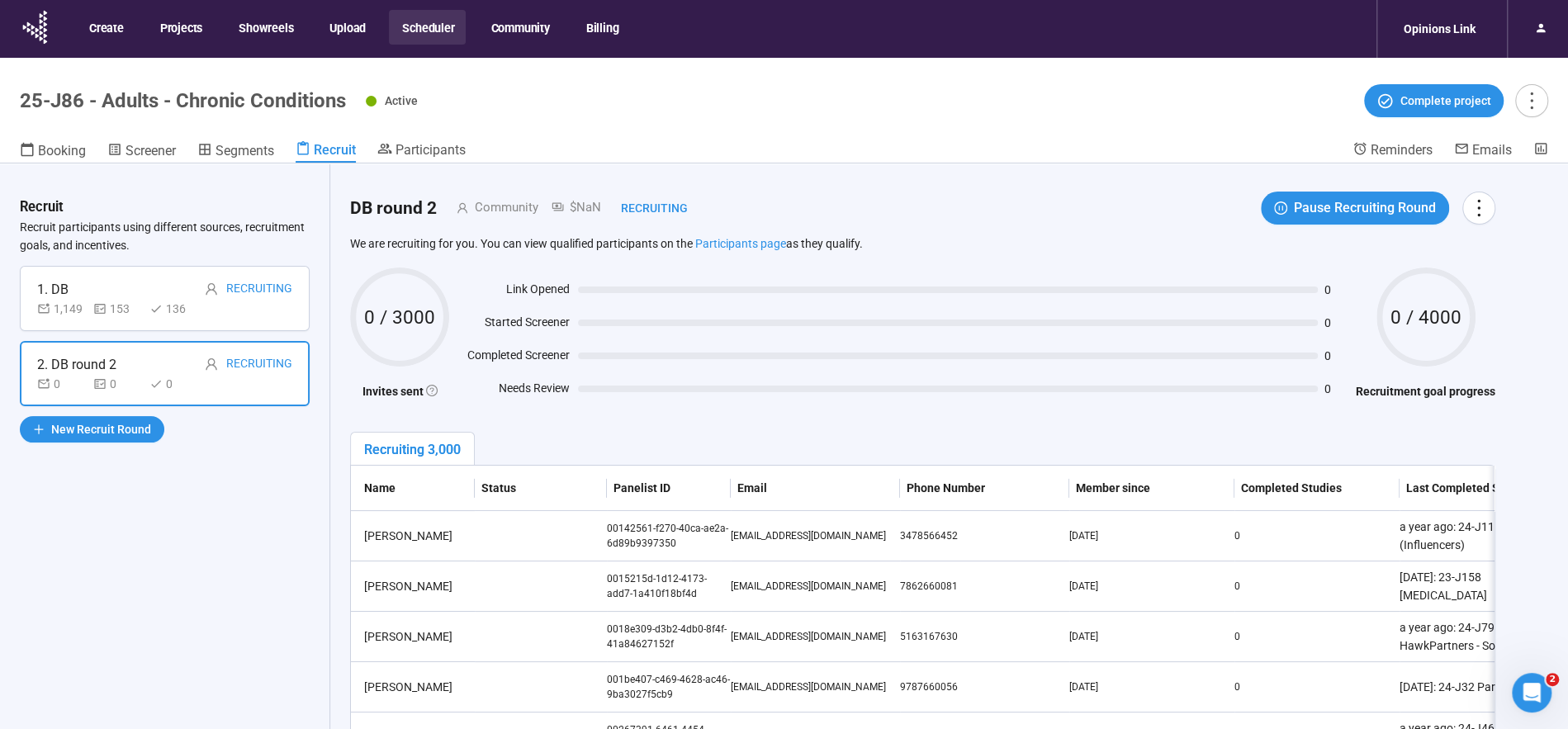
click at [426, 29] on button "Scheduler" at bounding box center [428, 27] width 77 height 34
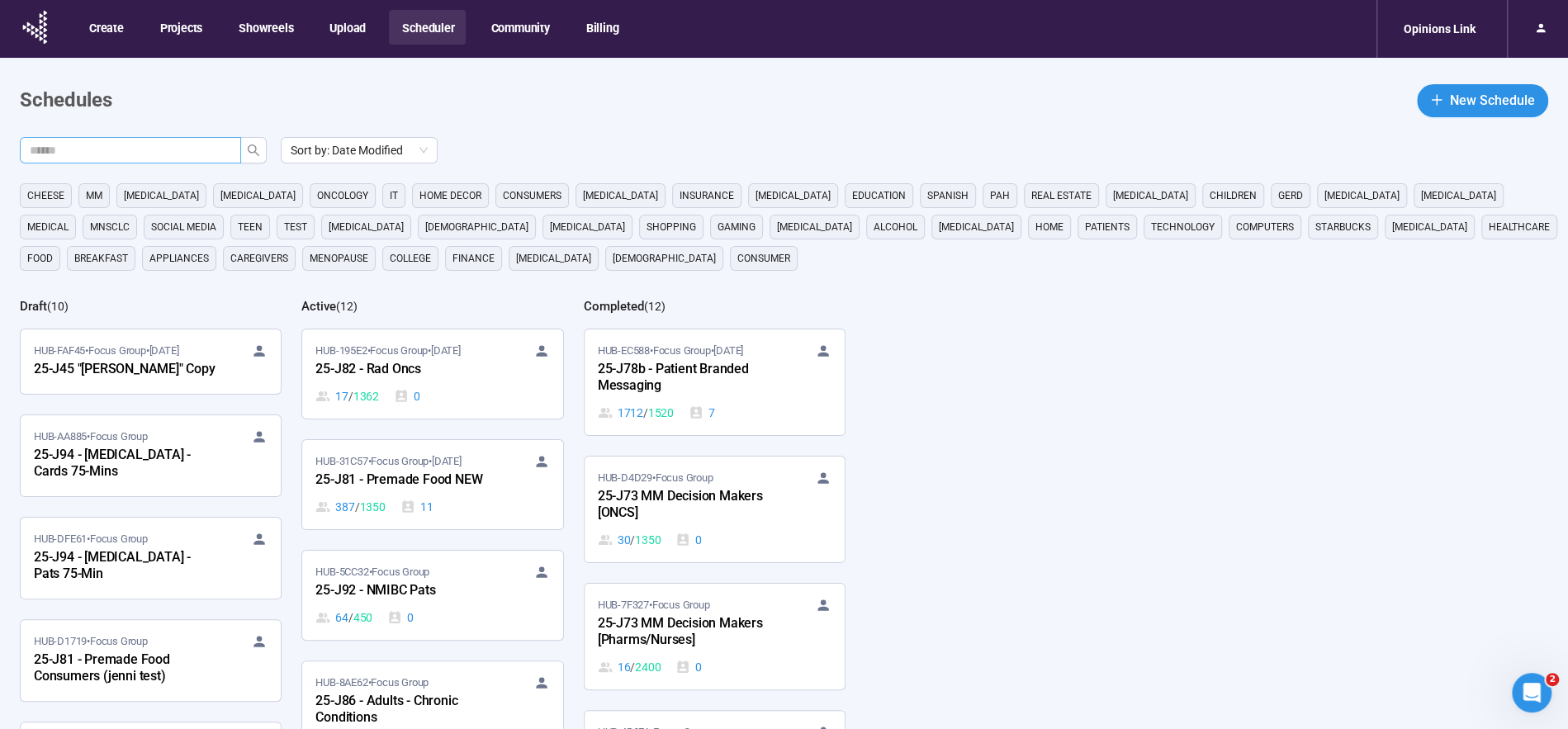
click at [152, 139] on span at bounding box center [130, 150] width 221 height 27
click at [153, 150] on input "text" at bounding box center [123, 150] width 188 height 18
click at [254, 154] on icon "search" at bounding box center [254, 150] width 13 height 13
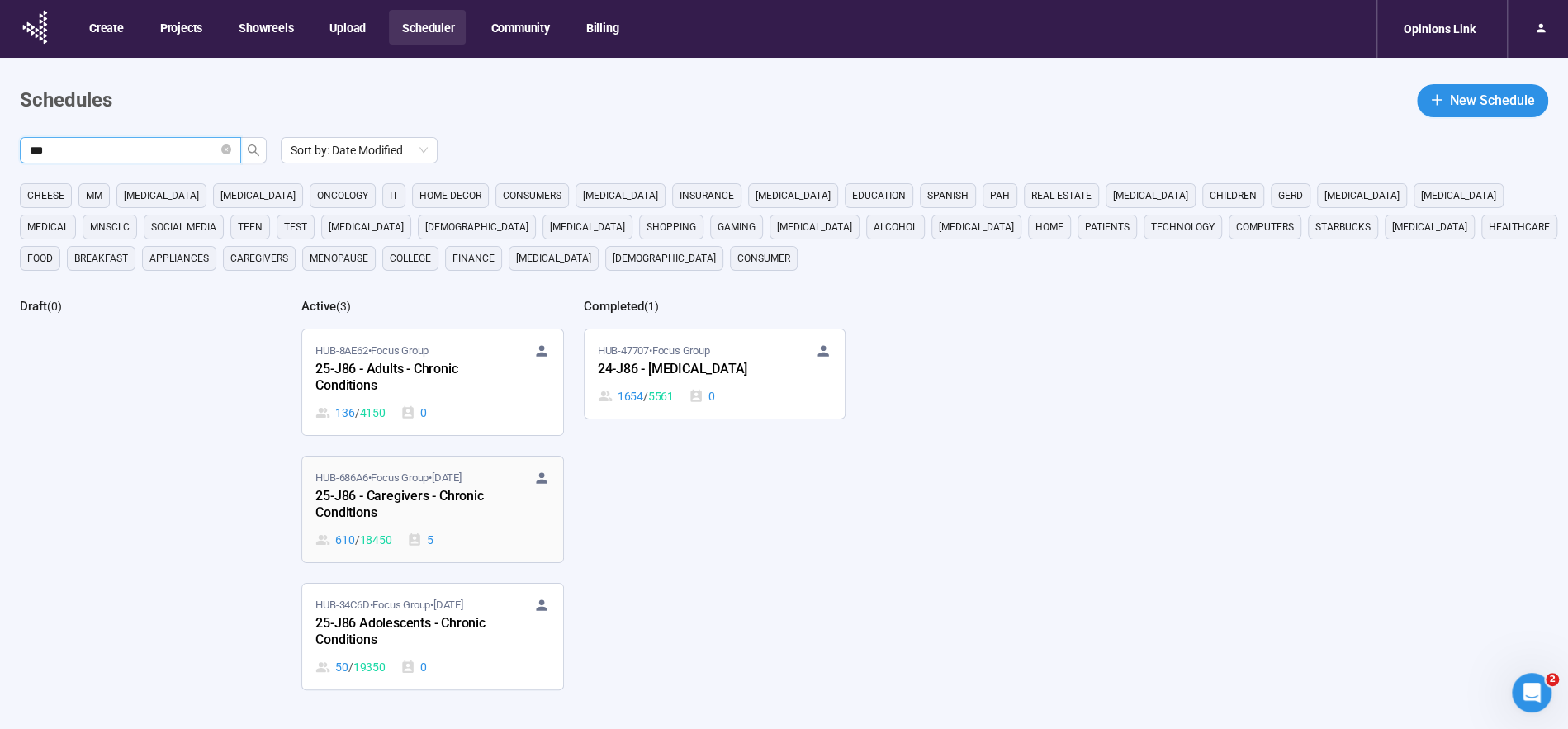
type input "***"
click at [373, 494] on div "25-J86 - Caregivers - Chronic Conditions" at bounding box center [407, 505] width 182 height 38
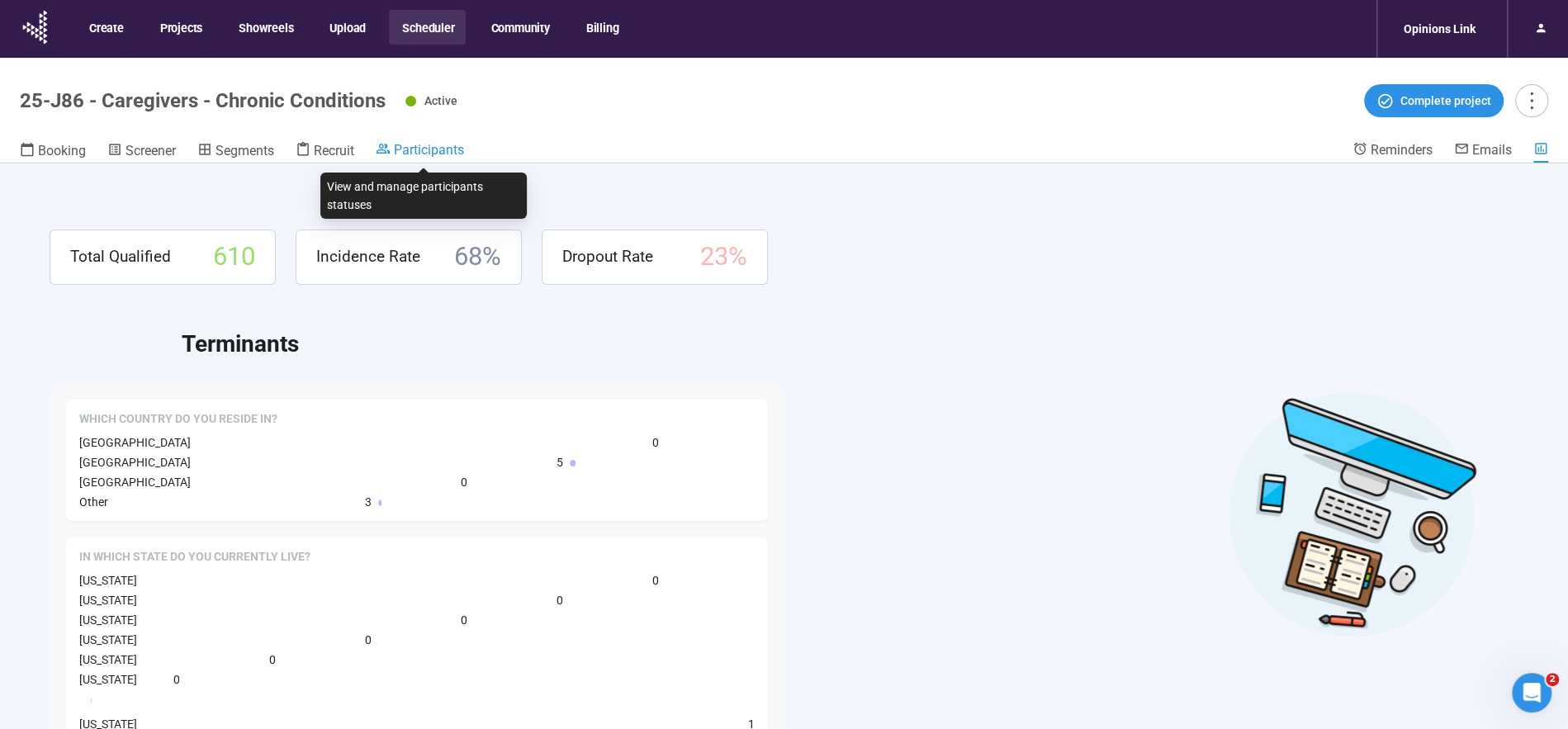
click at [439, 150] on span "Participants" at bounding box center [429, 149] width 70 height 15
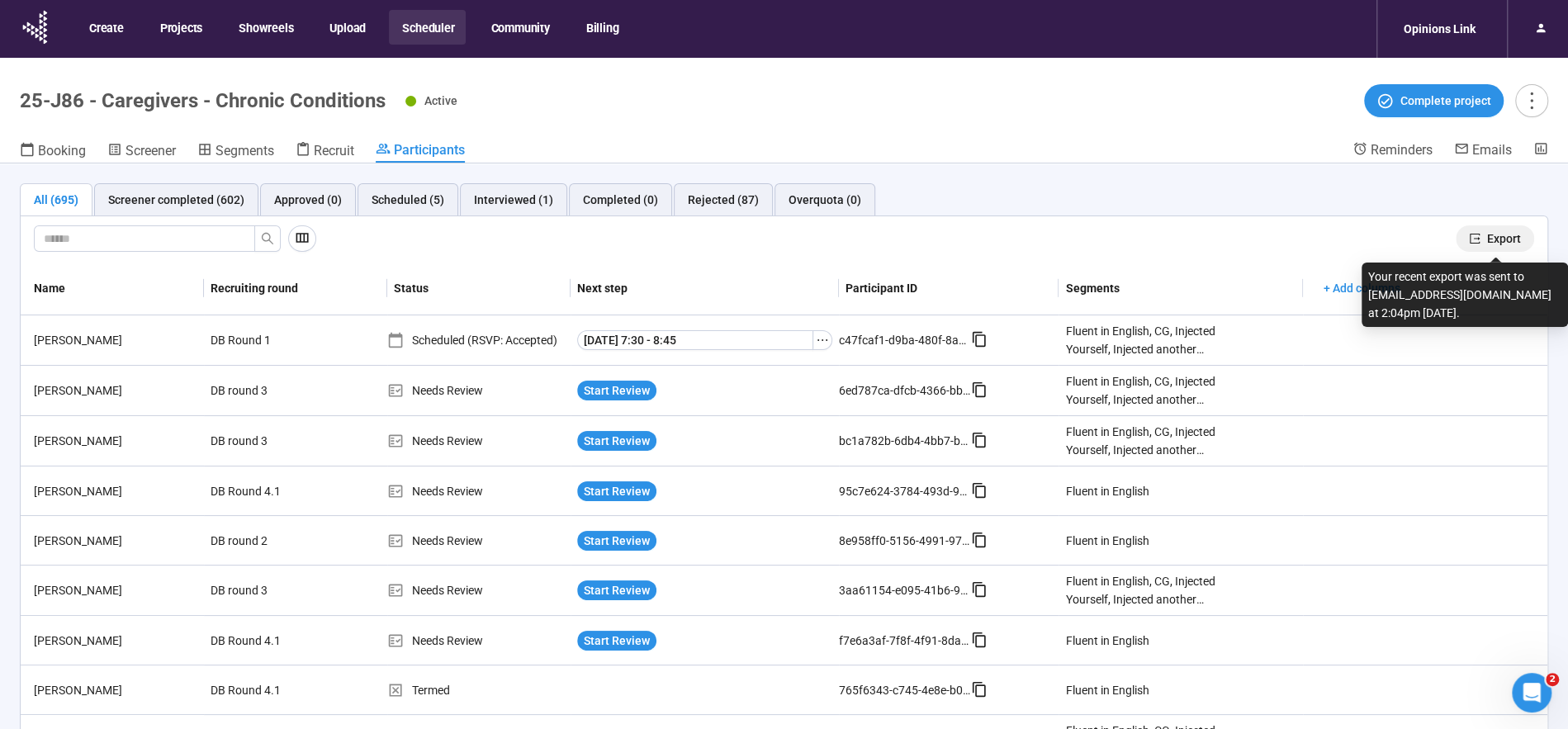
click at [1508, 238] on span "Export" at bounding box center [1504, 238] width 33 height 18
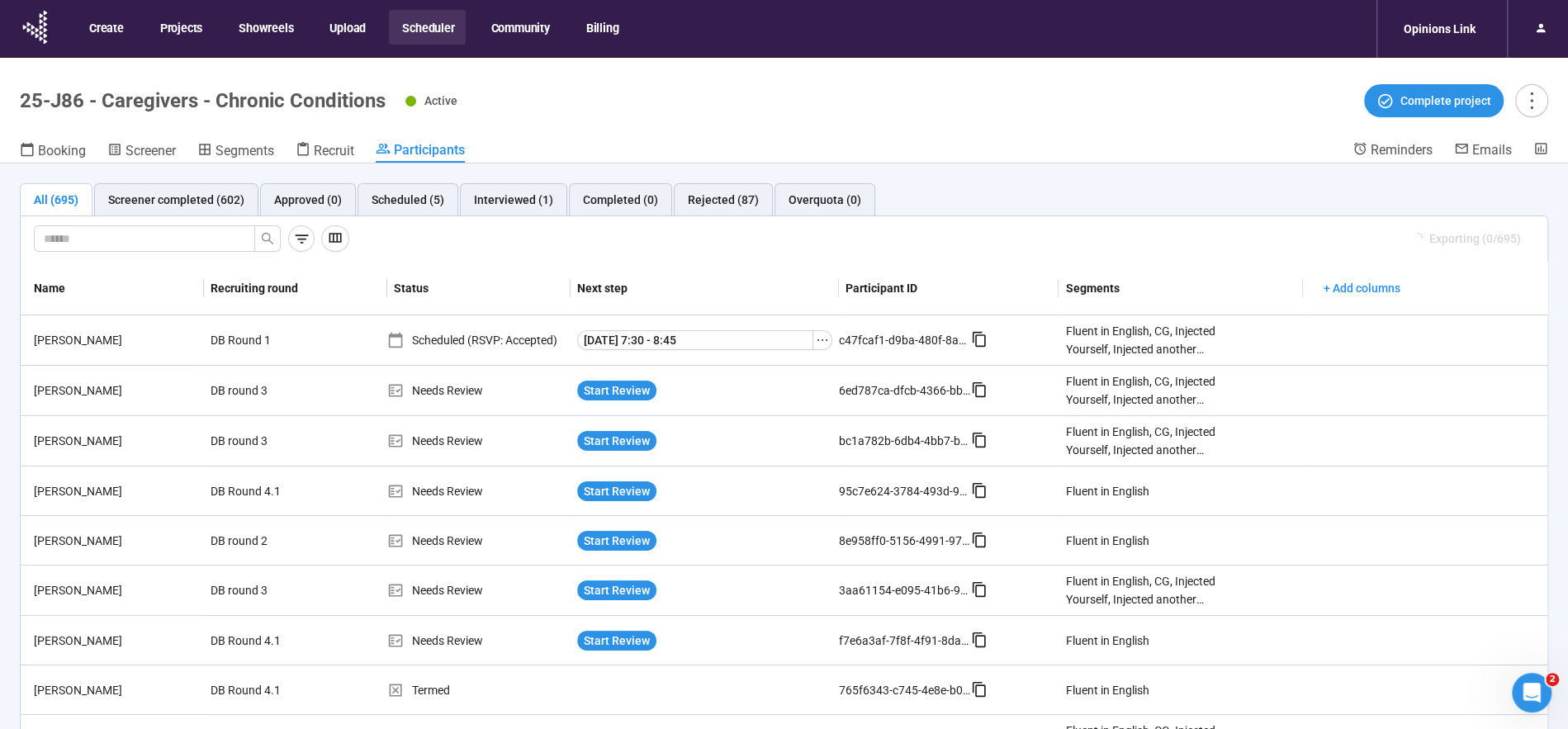
click at [440, 27] on button "Scheduler" at bounding box center [428, 27] width 77 height 34
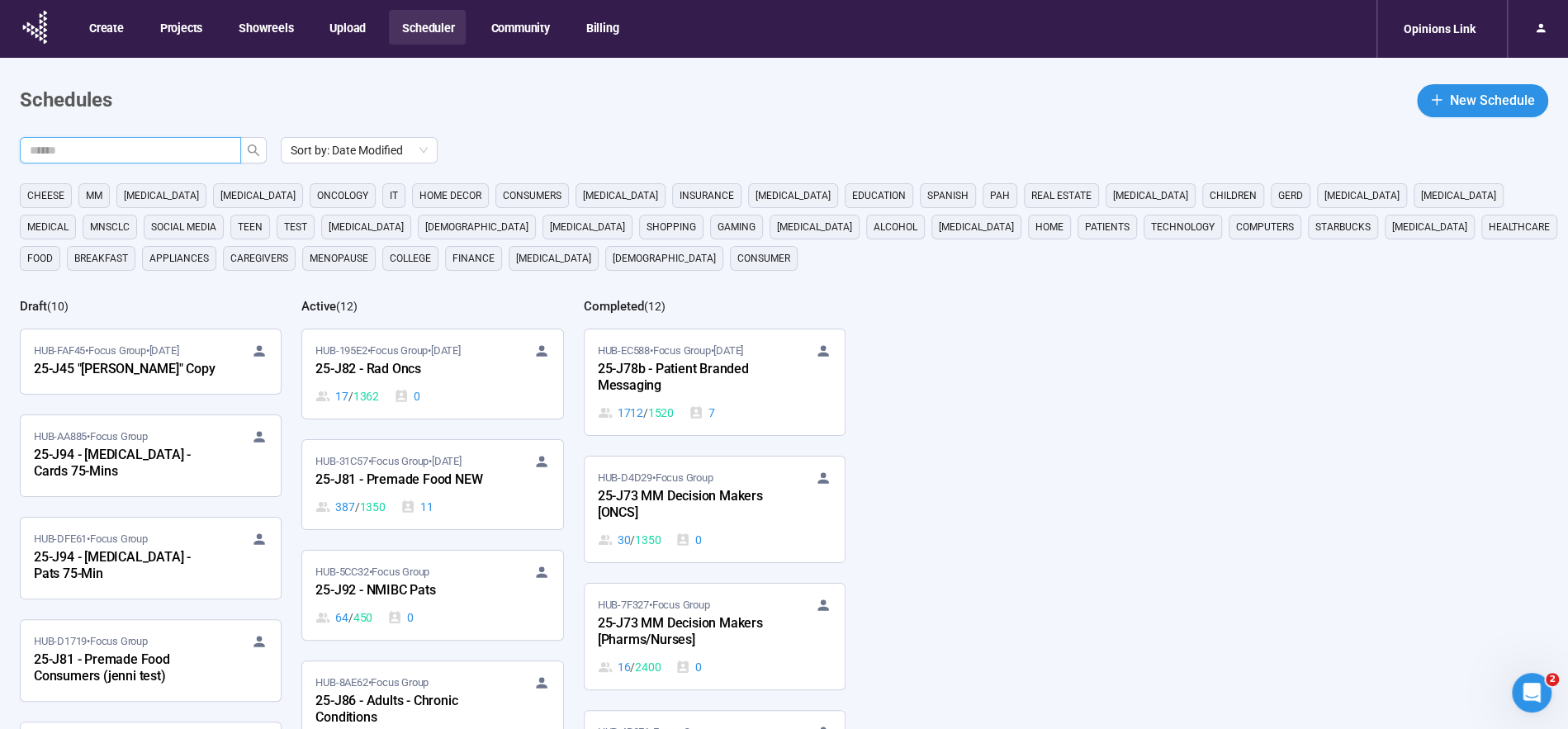
click at [166, 147] on input "text" at bounding box center [123, 150] width 188 height 18
click at [255, 148] on icon "search" at bounding box center [254, 150] width 13 height 13
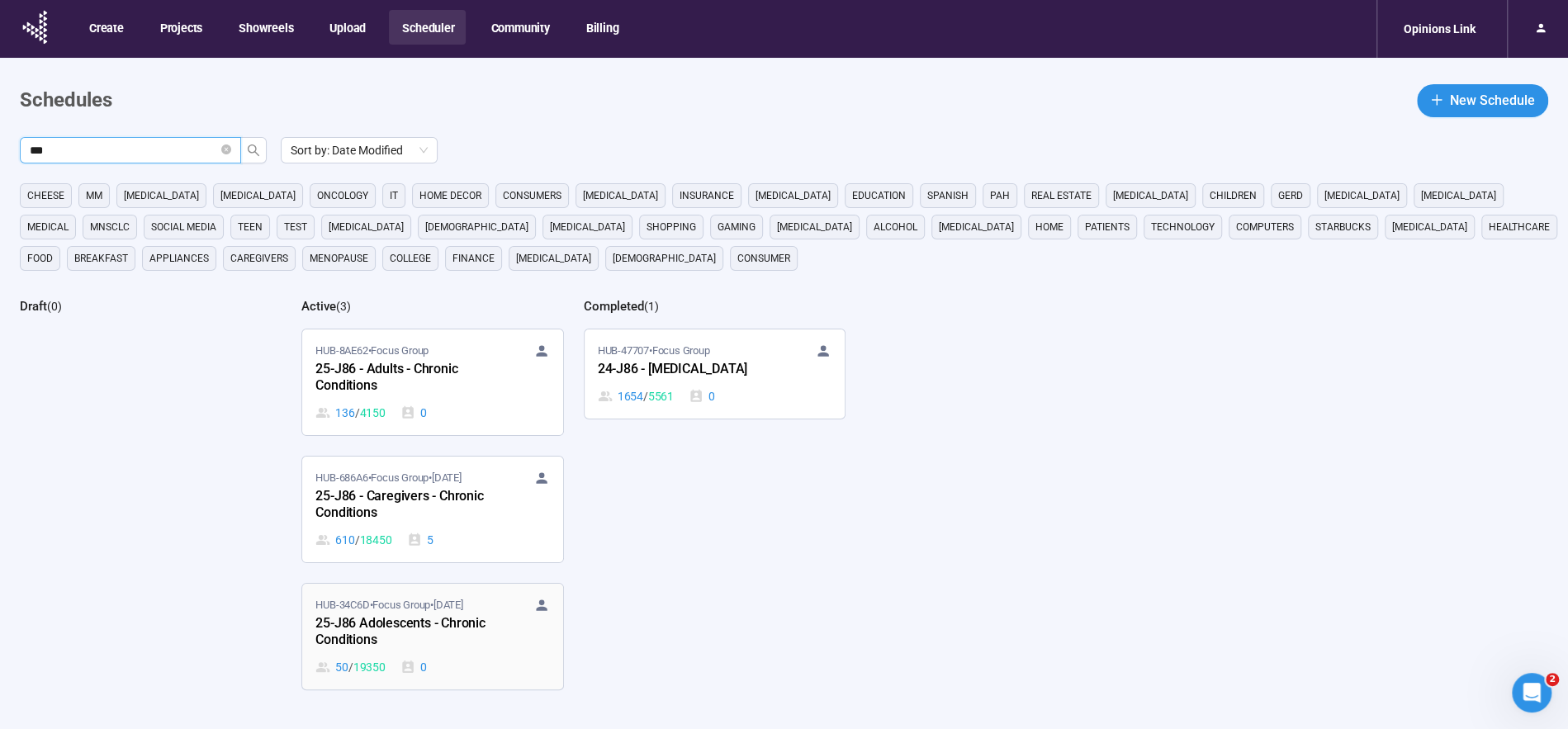
type input "***"
click at [417, 617] on div "25-J86 Adolescents - Chronic Conditions" at bounding box center [407, 632] width 182 height 38
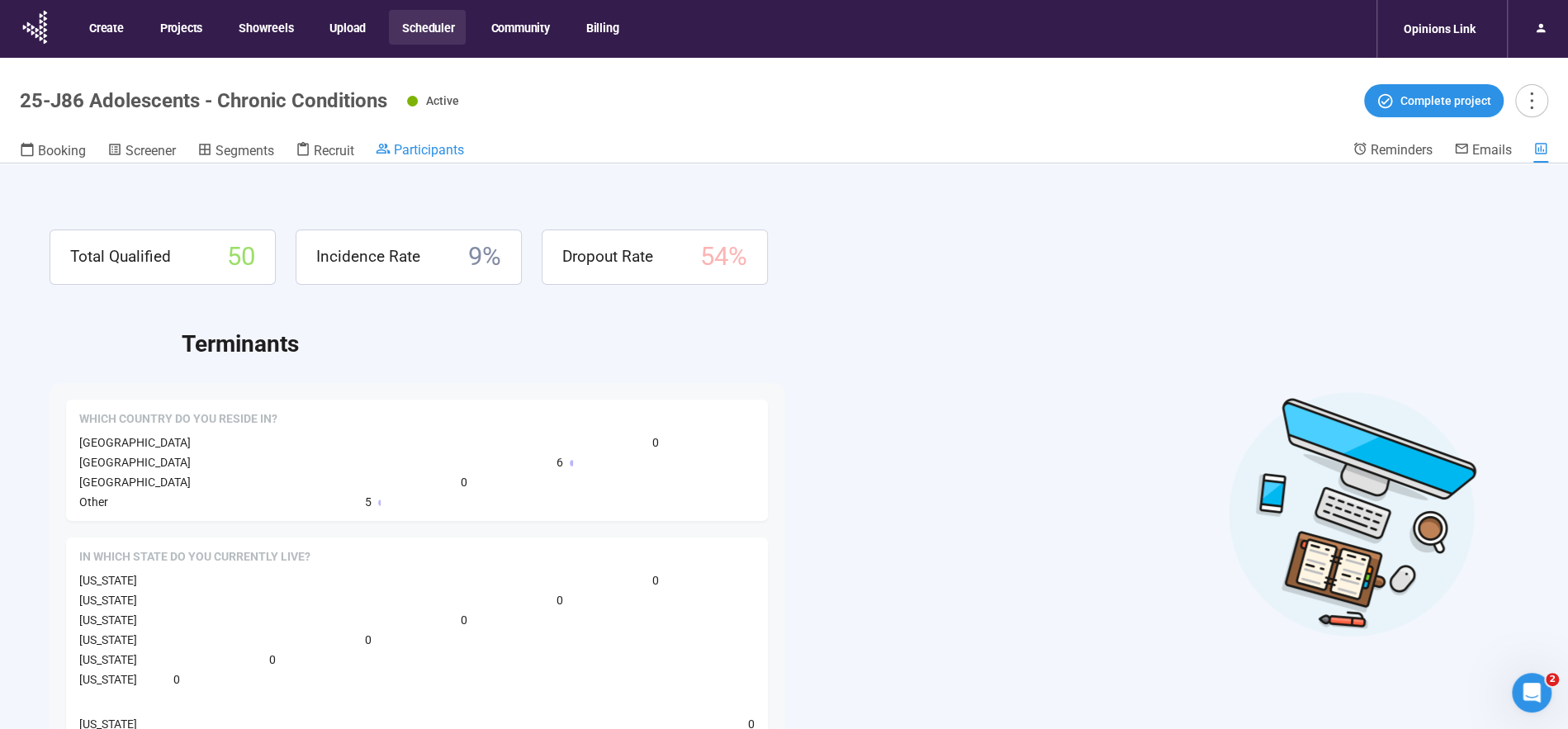
click at [428, 148] on span "Participants" at bounding box center [429, 149] width 70 height 15
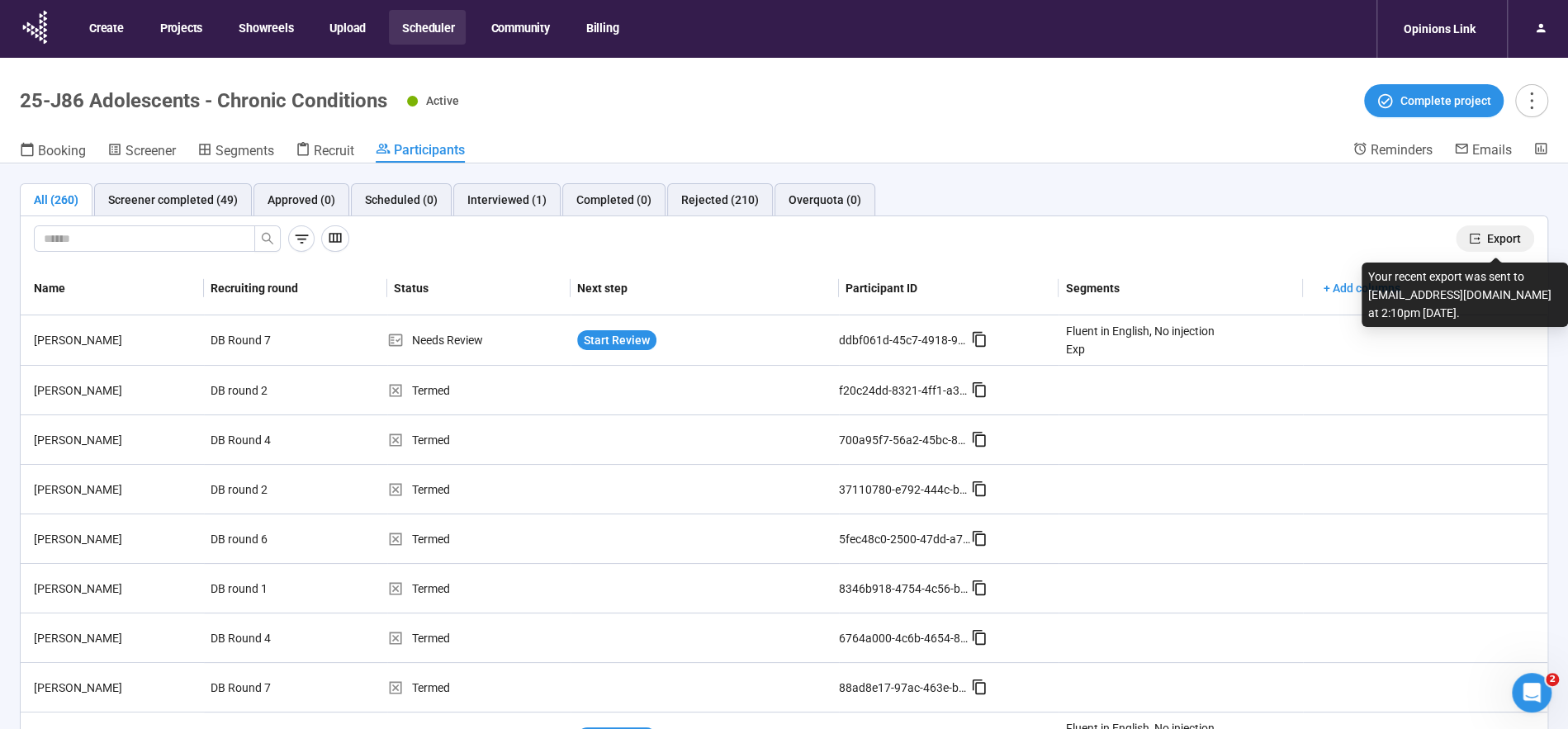
click at [1497, 245] on span "Export" at bounding box center [1504, 238] width 33 height 18
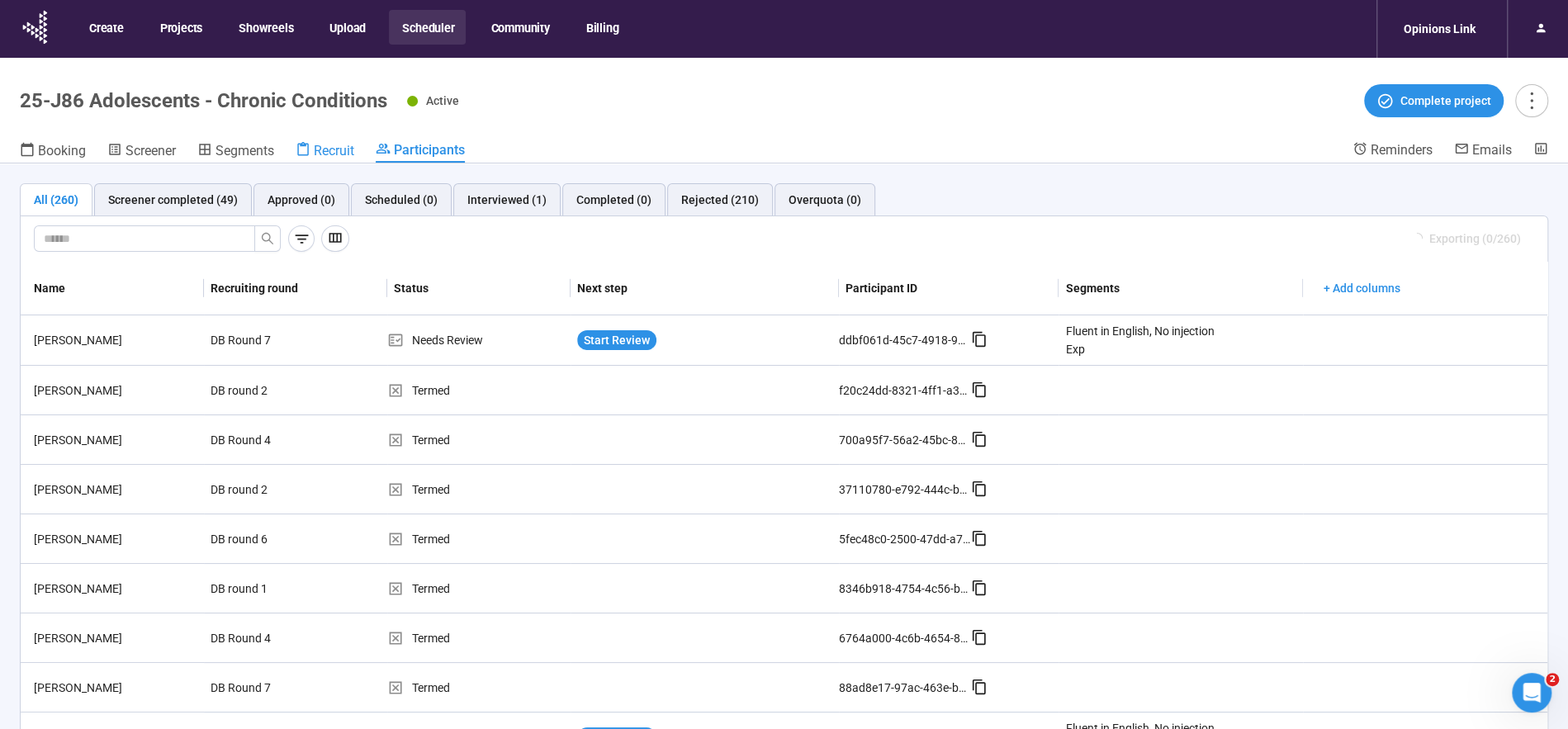
click at [336, 148] on span "Recruit" at bounding box center [334, 150] width 40 height 15
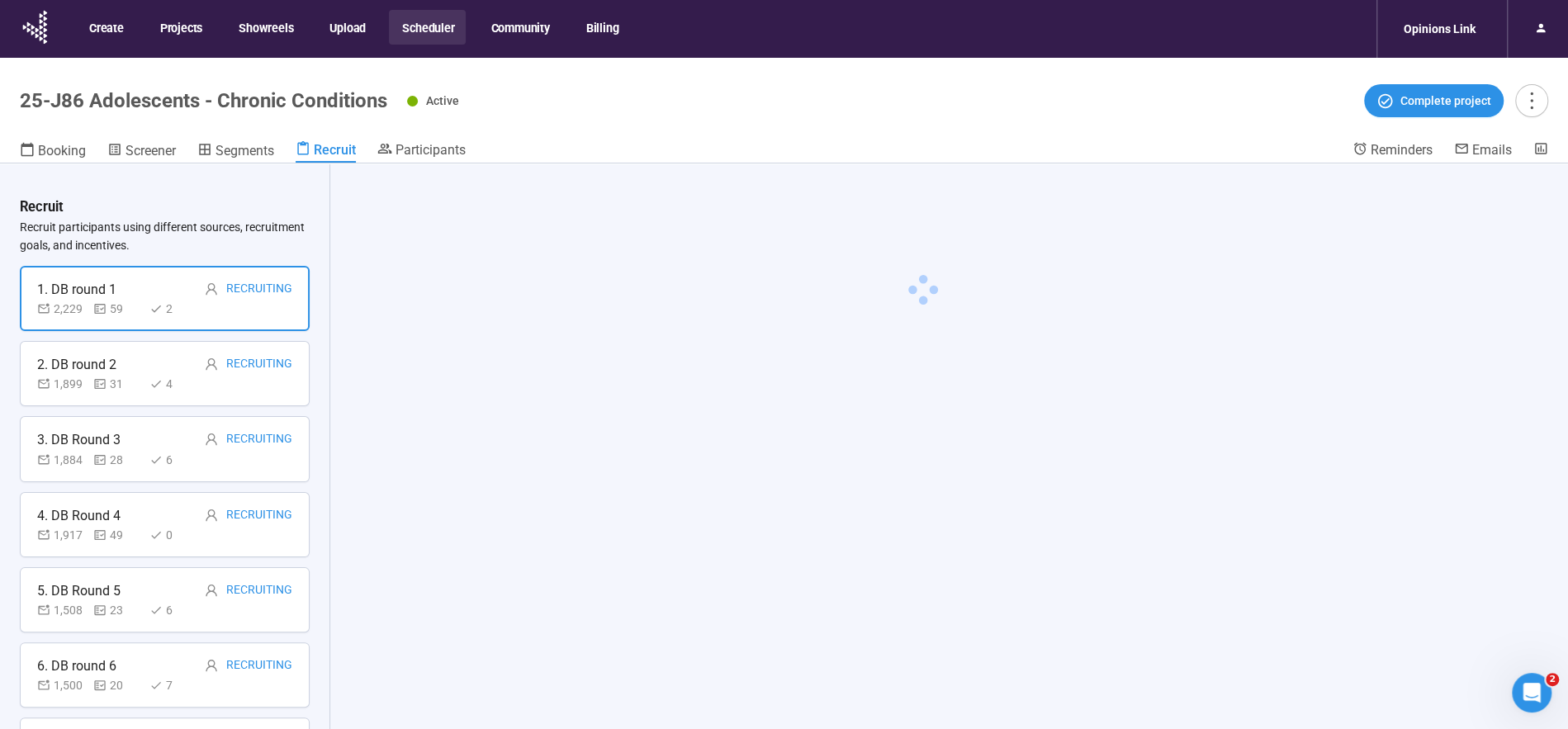
click at [442, 26] on button "Scheduler" at bounding box center [428, 27] width 77 height 34
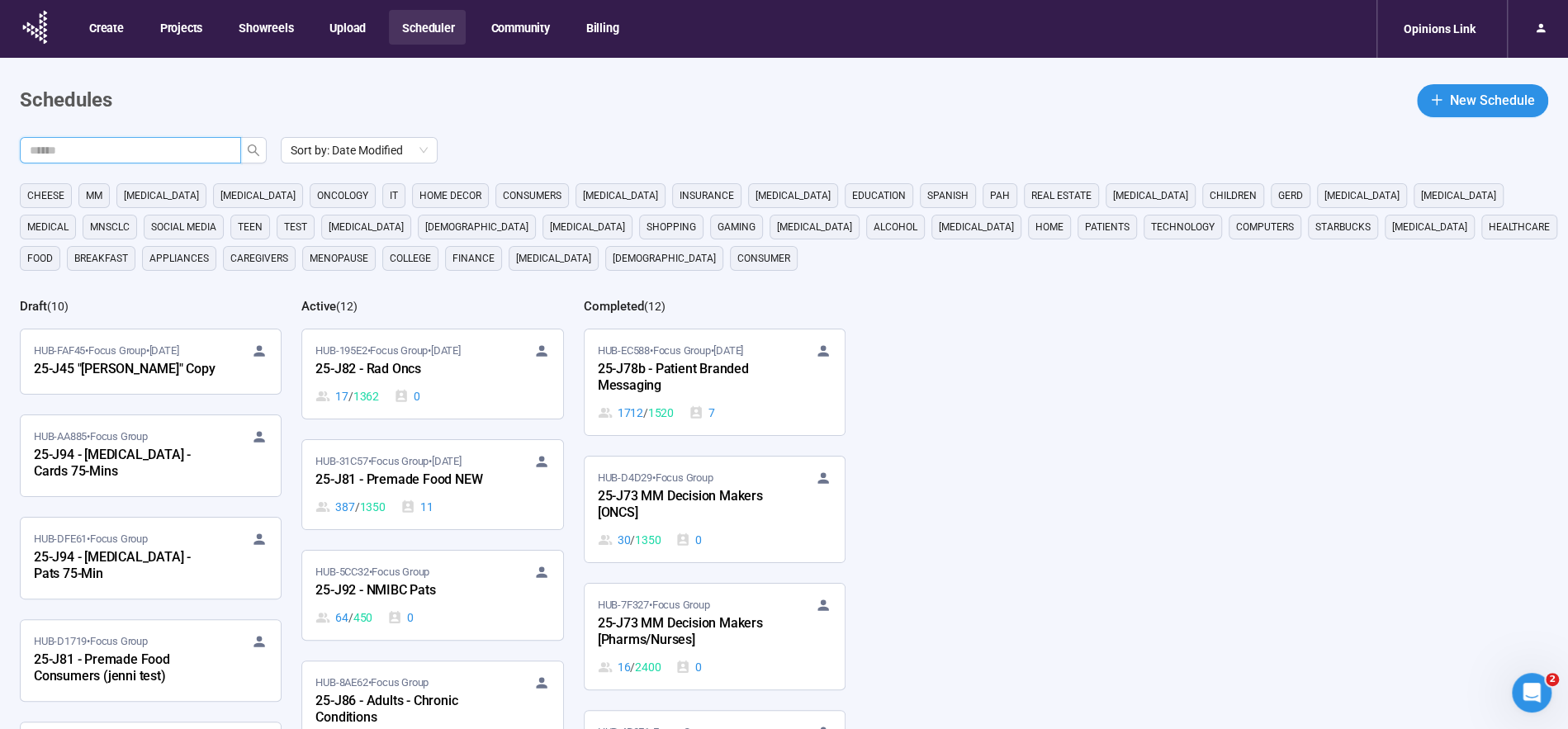
click at [122, 155] on input "text" at bounding box center [123, 150] width 188 height 18
type input "***"
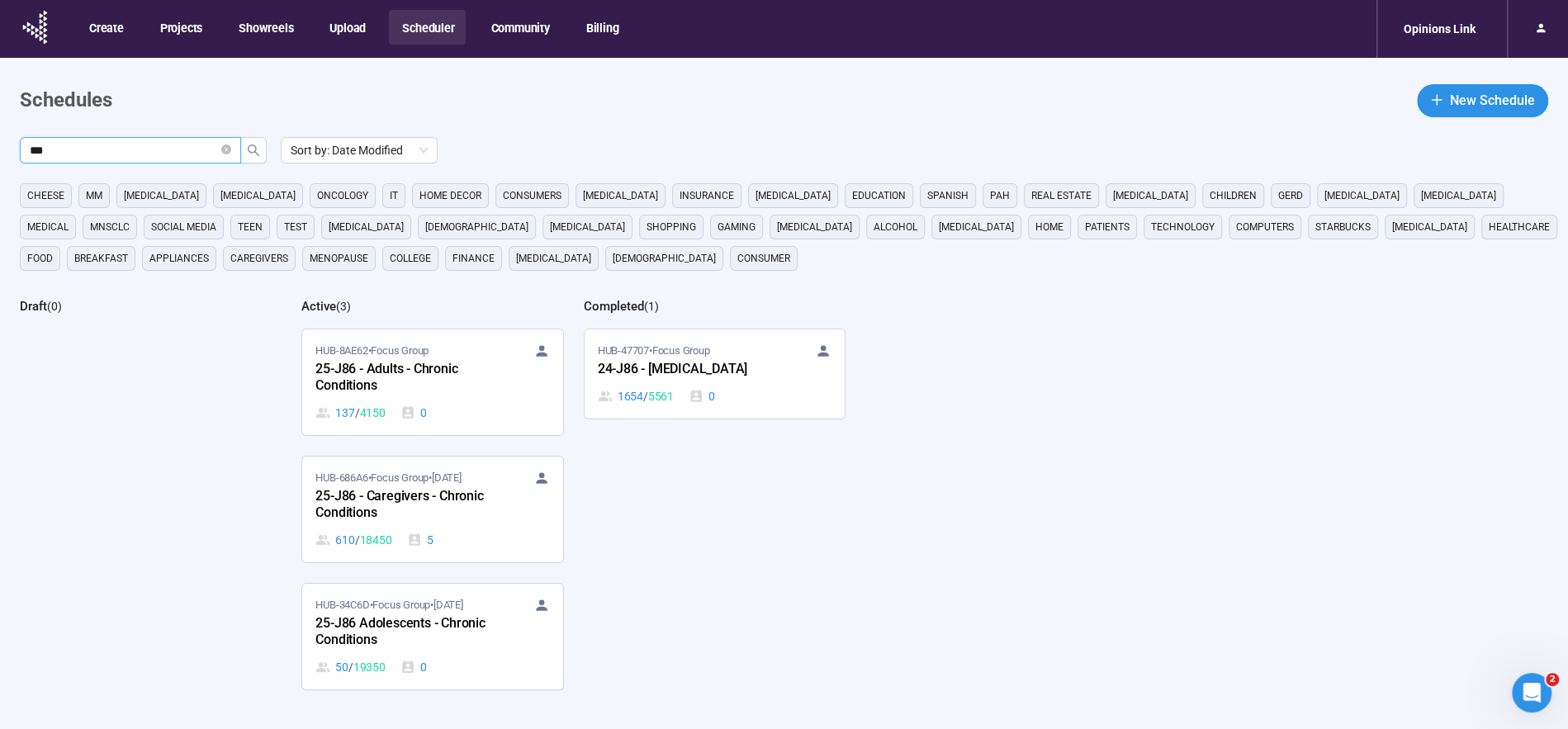
click at [383, 380] on div "25-J86 - Adults - Chronic Conditions" at bounding box center [407, 379] width 182 height 38
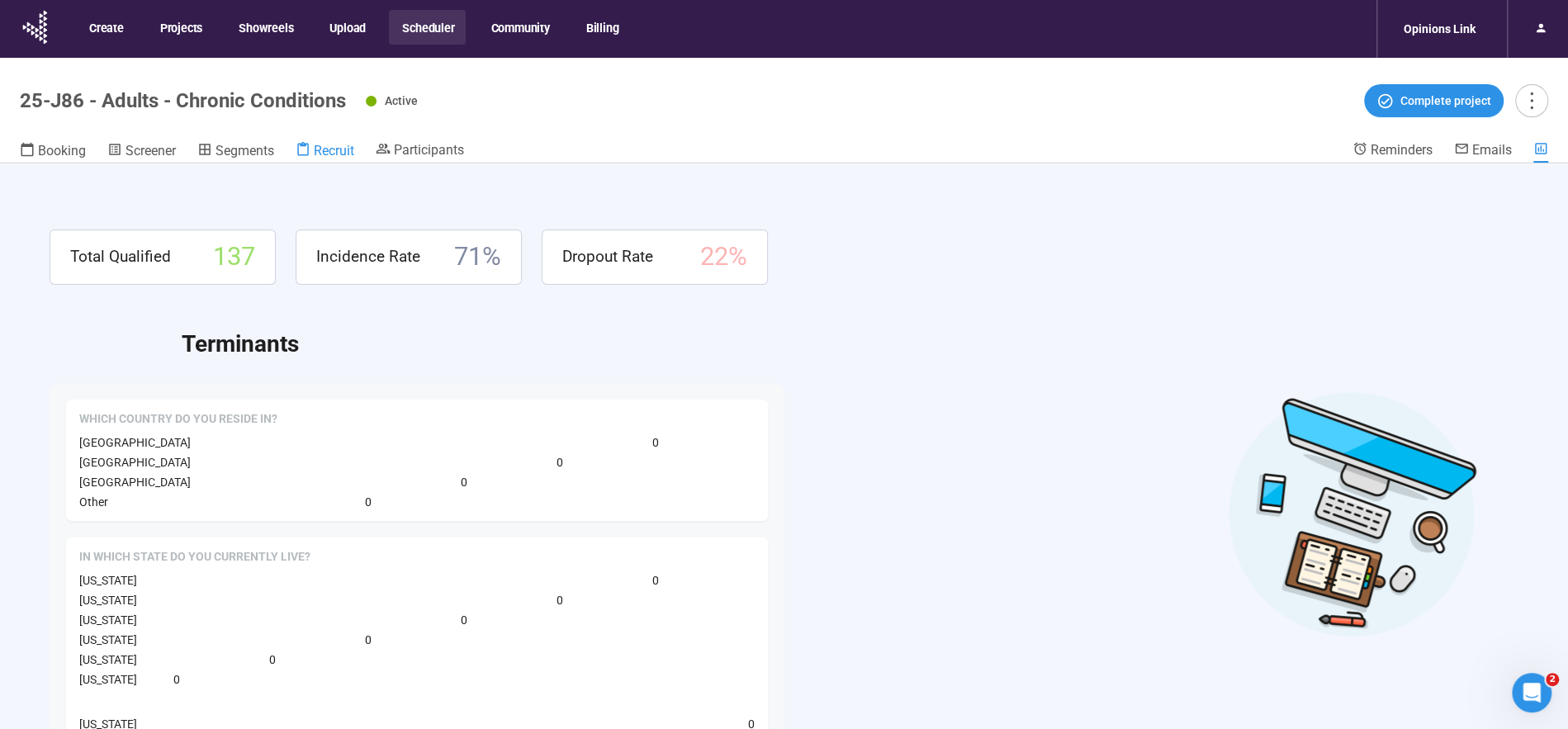
click at [333, 156] on span "Recruit" at bounding box center [334, 150] width 40 height 15
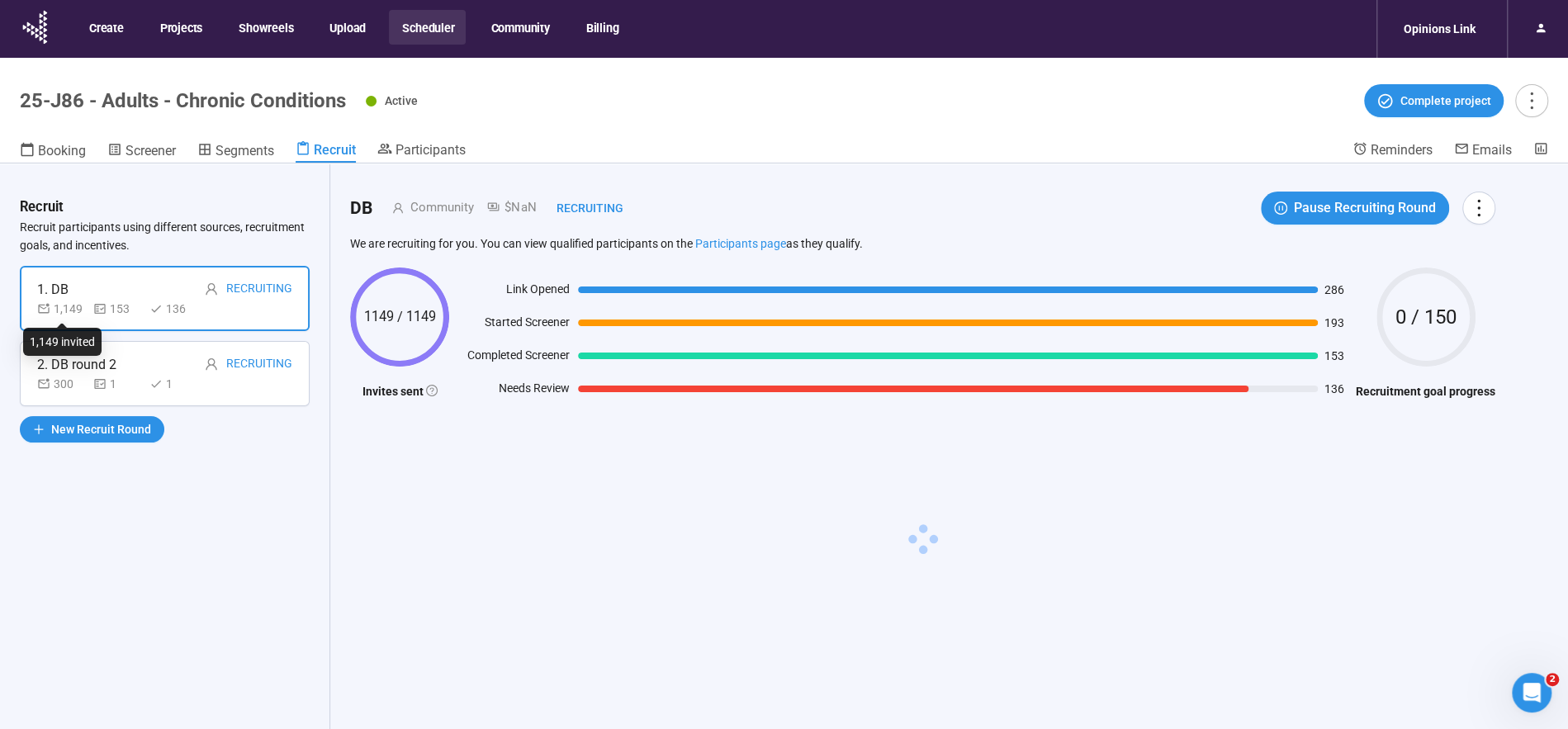
click at [59, 308] on div "1,149" at bounding box center [62, 308] width 50 height 18
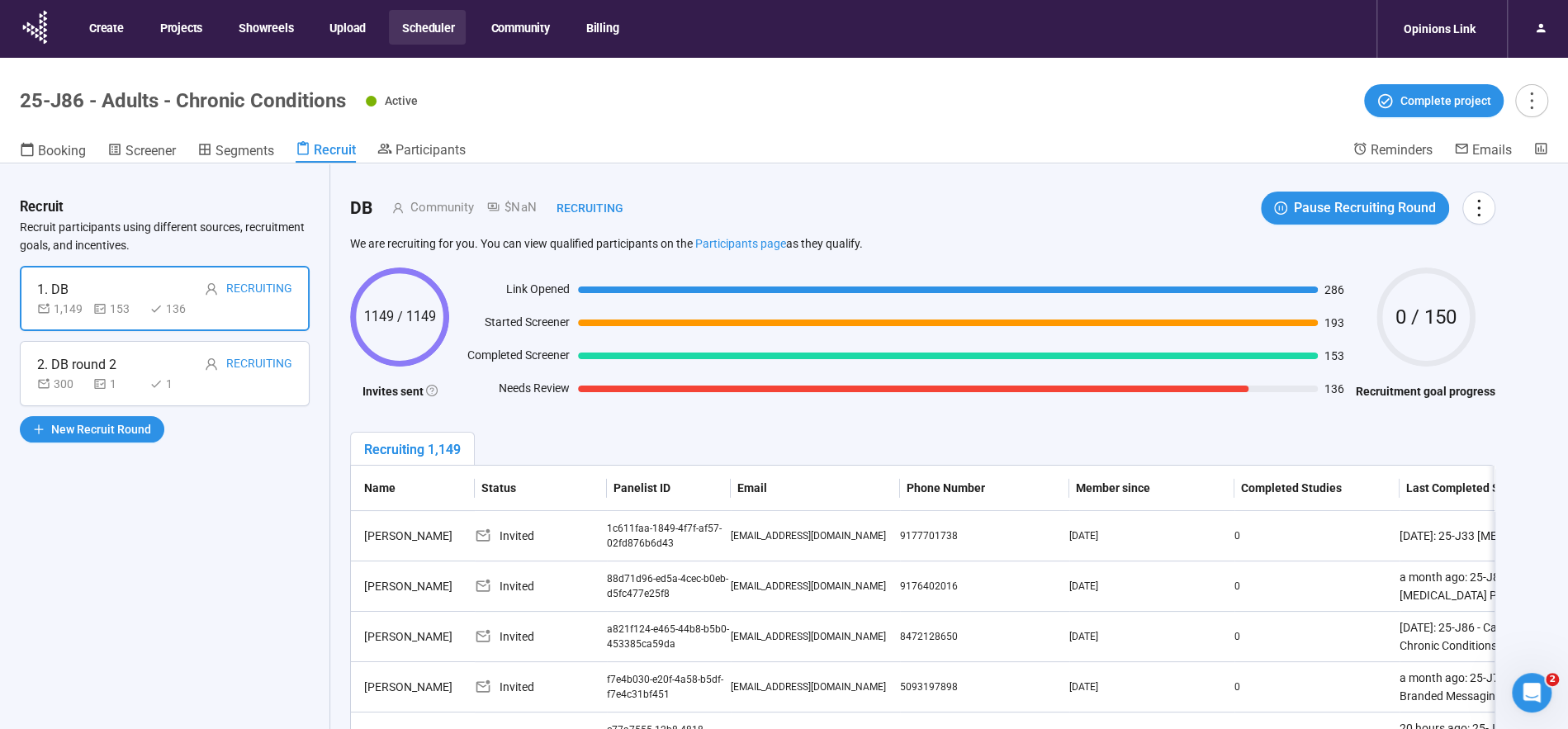
click at [436, 27] on button "Scheduler" at bounding box center [428, 27] width 77 height 34
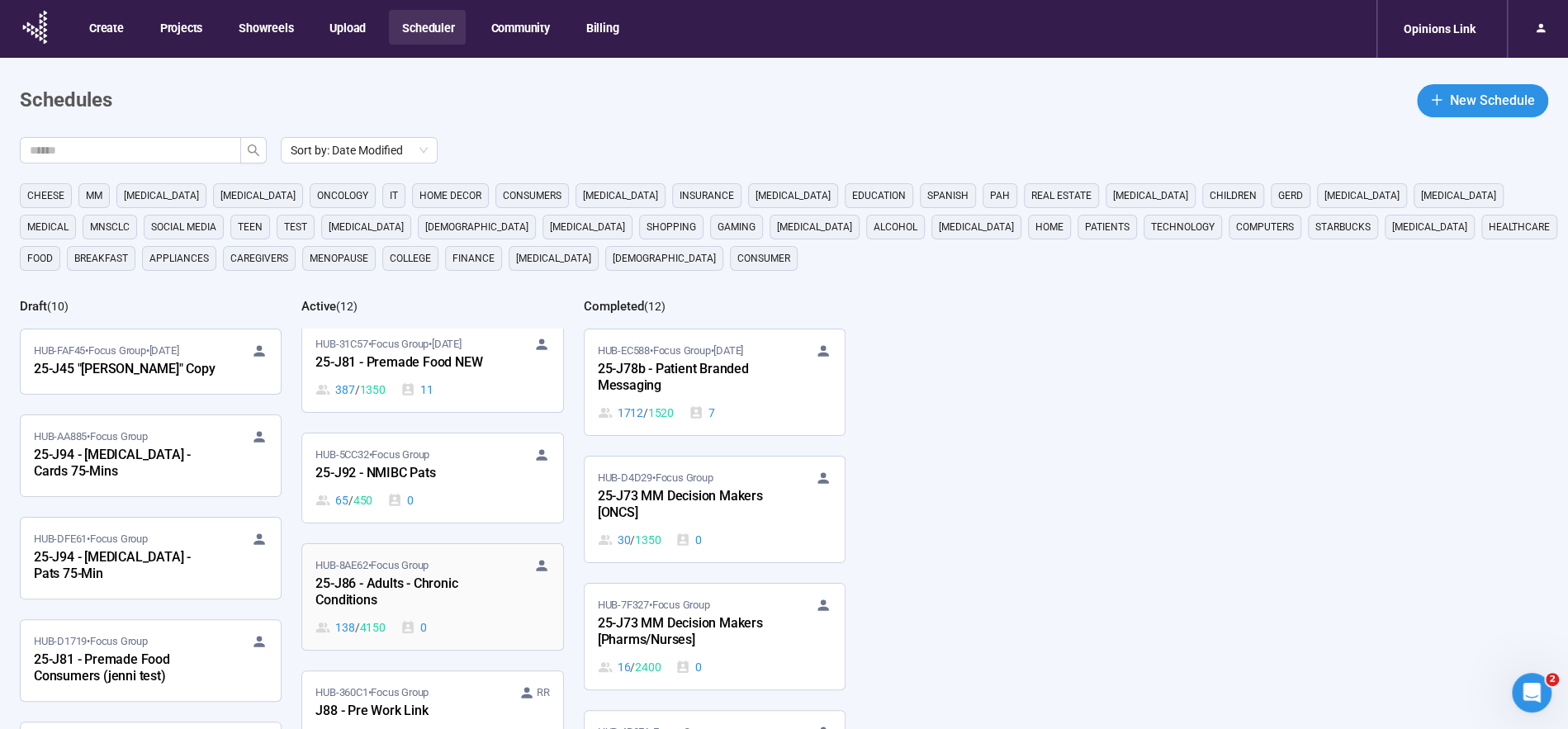
scroll to position [137, 0]
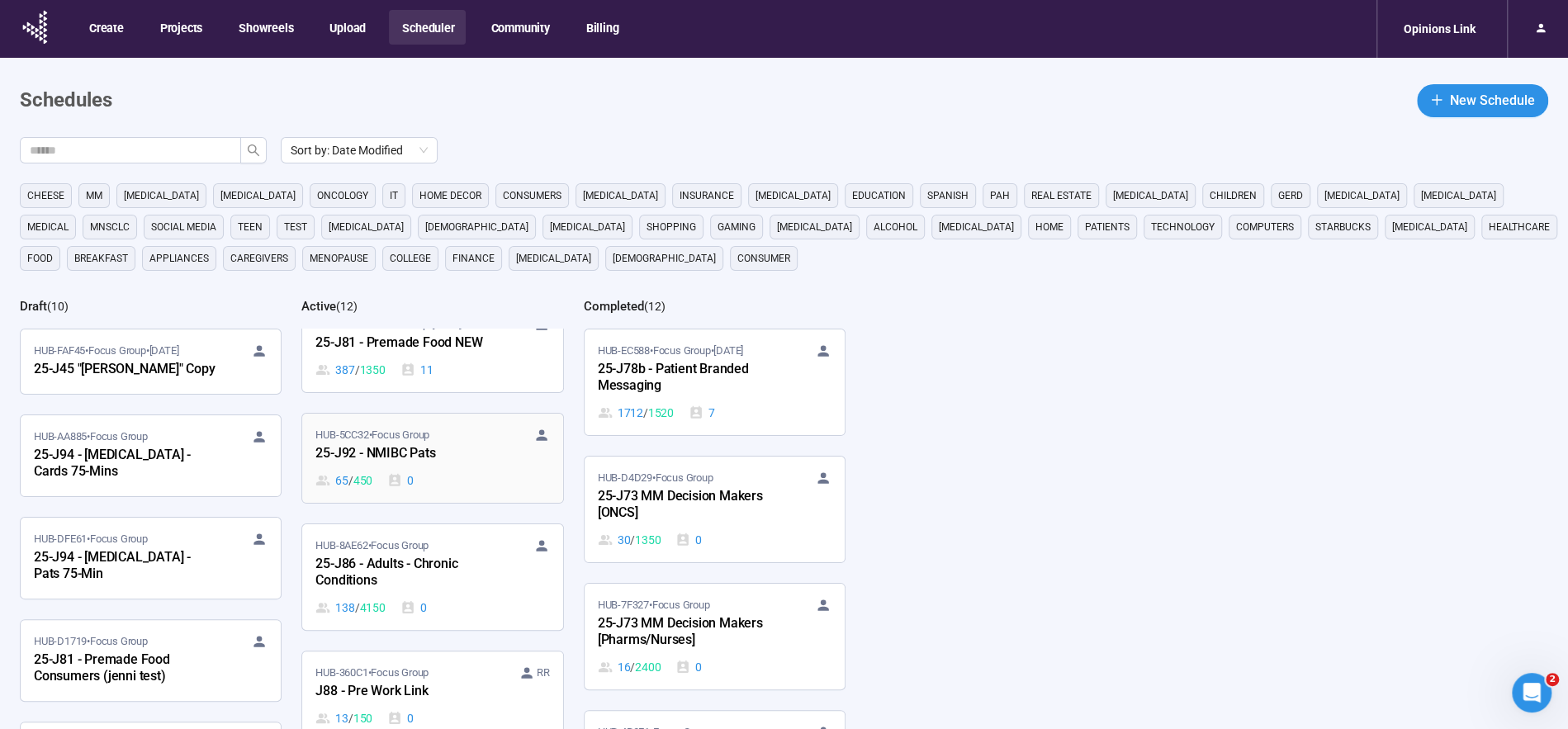
click at [438, 457] on div "25-J92 - NMIBC Pats" at bounding box center [407, 454] width 182 height 21
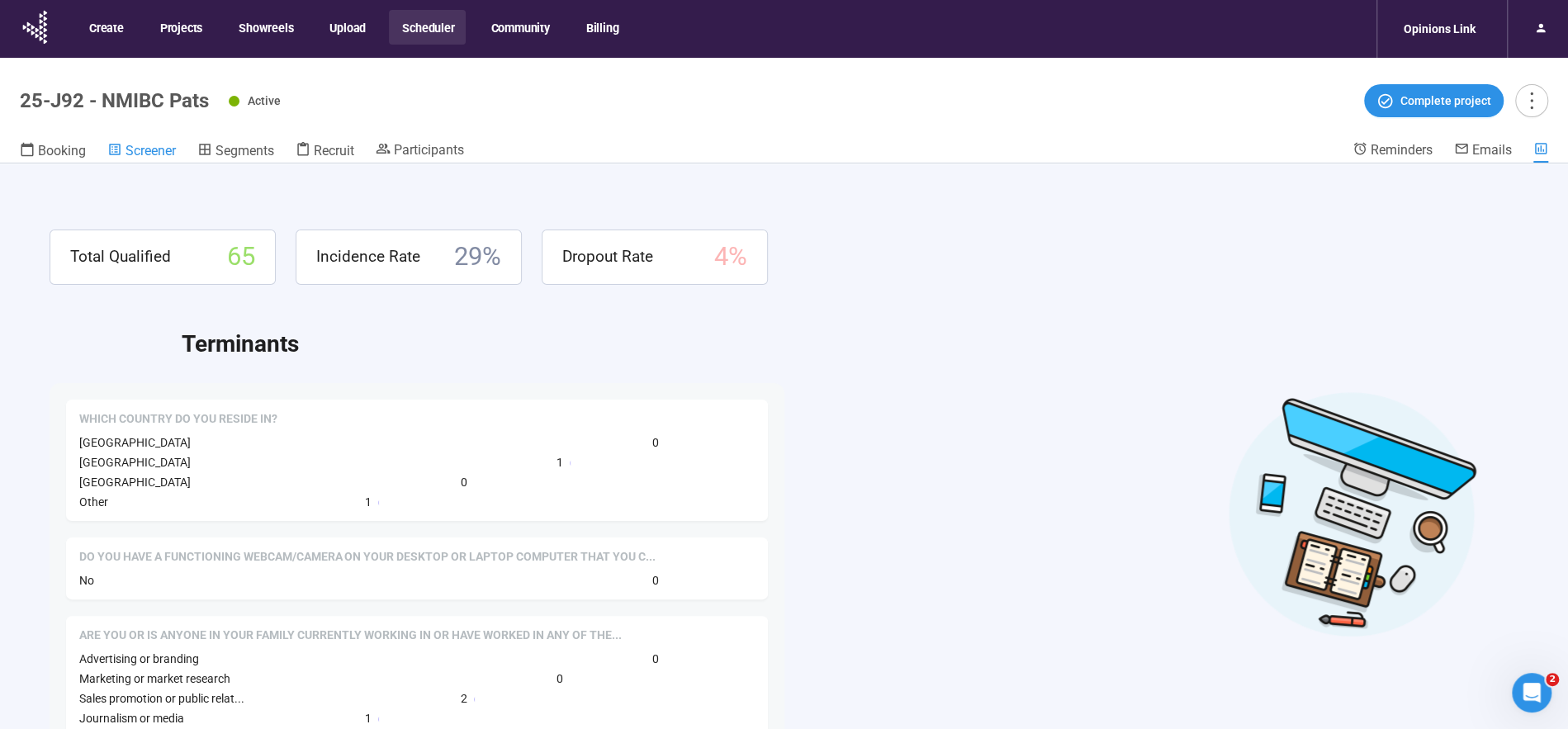
click at [151, 154] on span "Screener" at bounding box center [150, 150] width 51 height 15
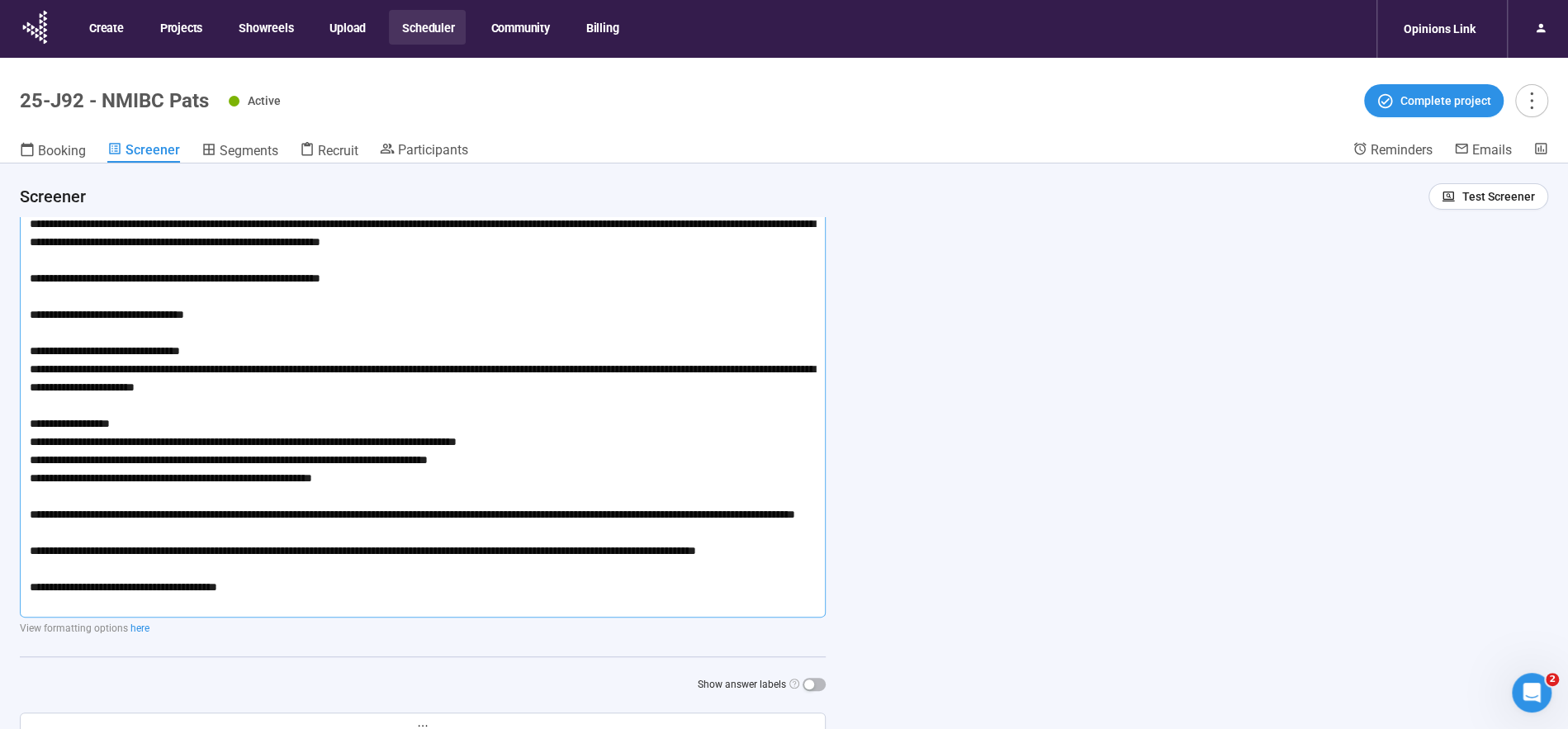
scroll to position [43, 0]
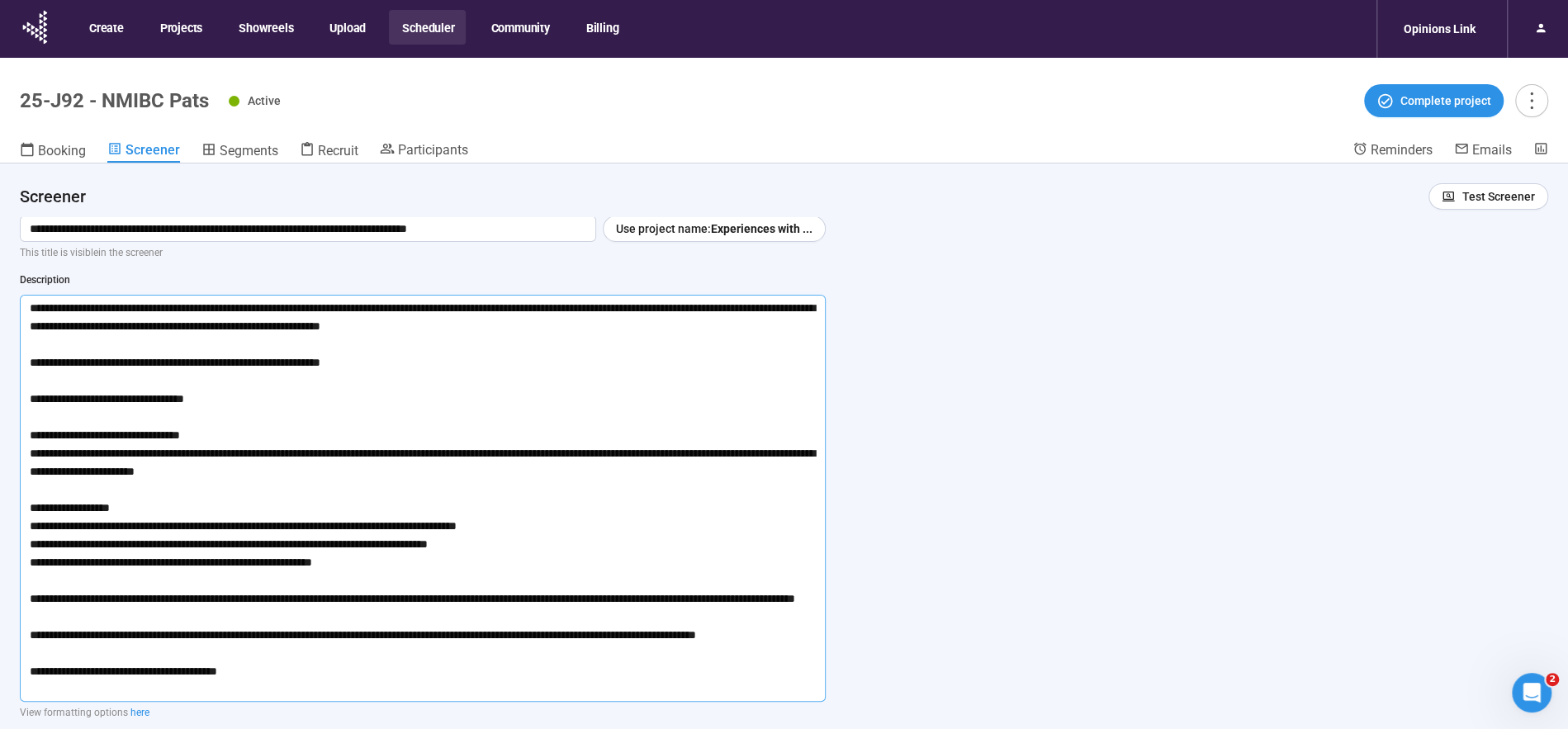
click at [370, 363] on textarea at bounding box center [423, 498] width 806 height 408
type textarea "**********"
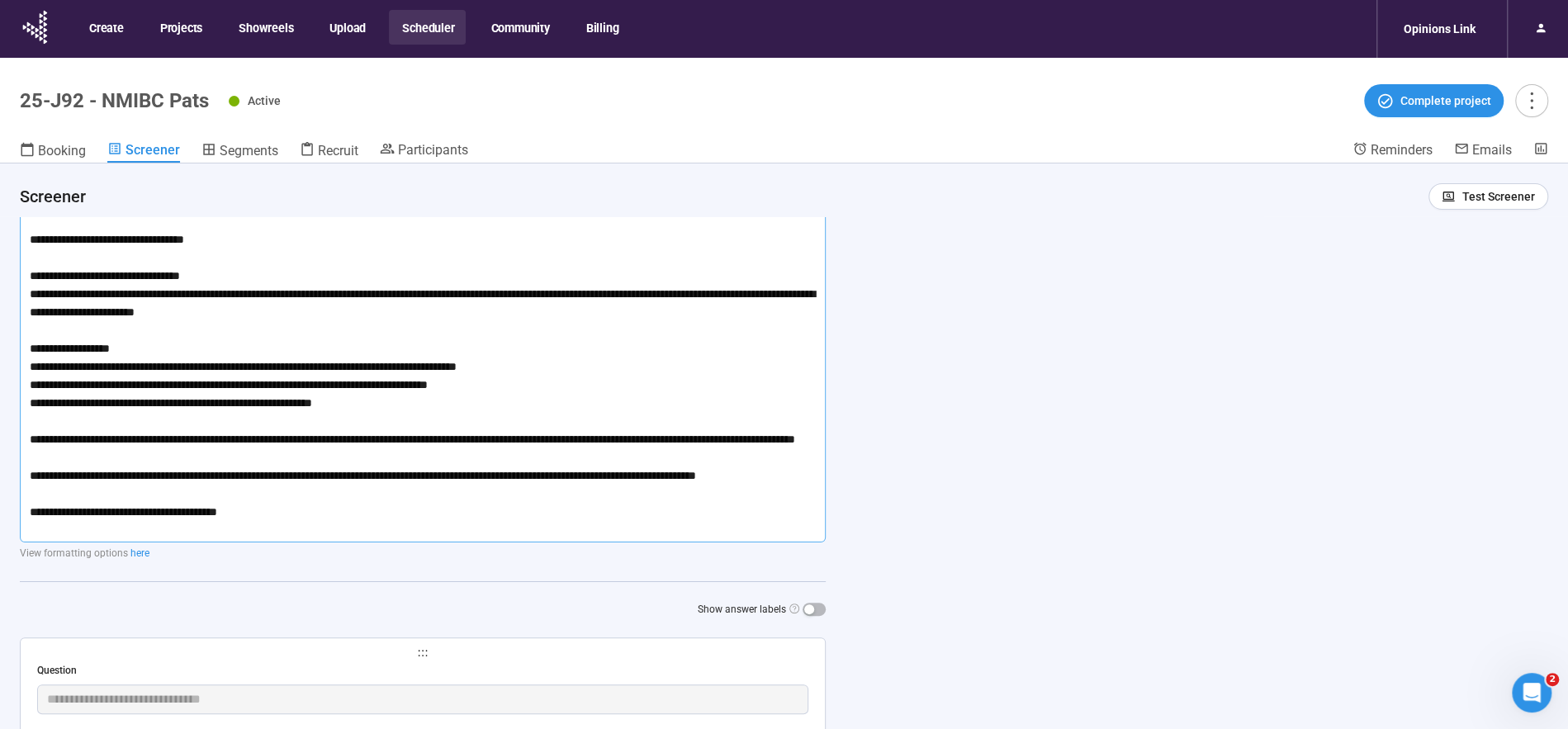
scroll to position [0, 0]
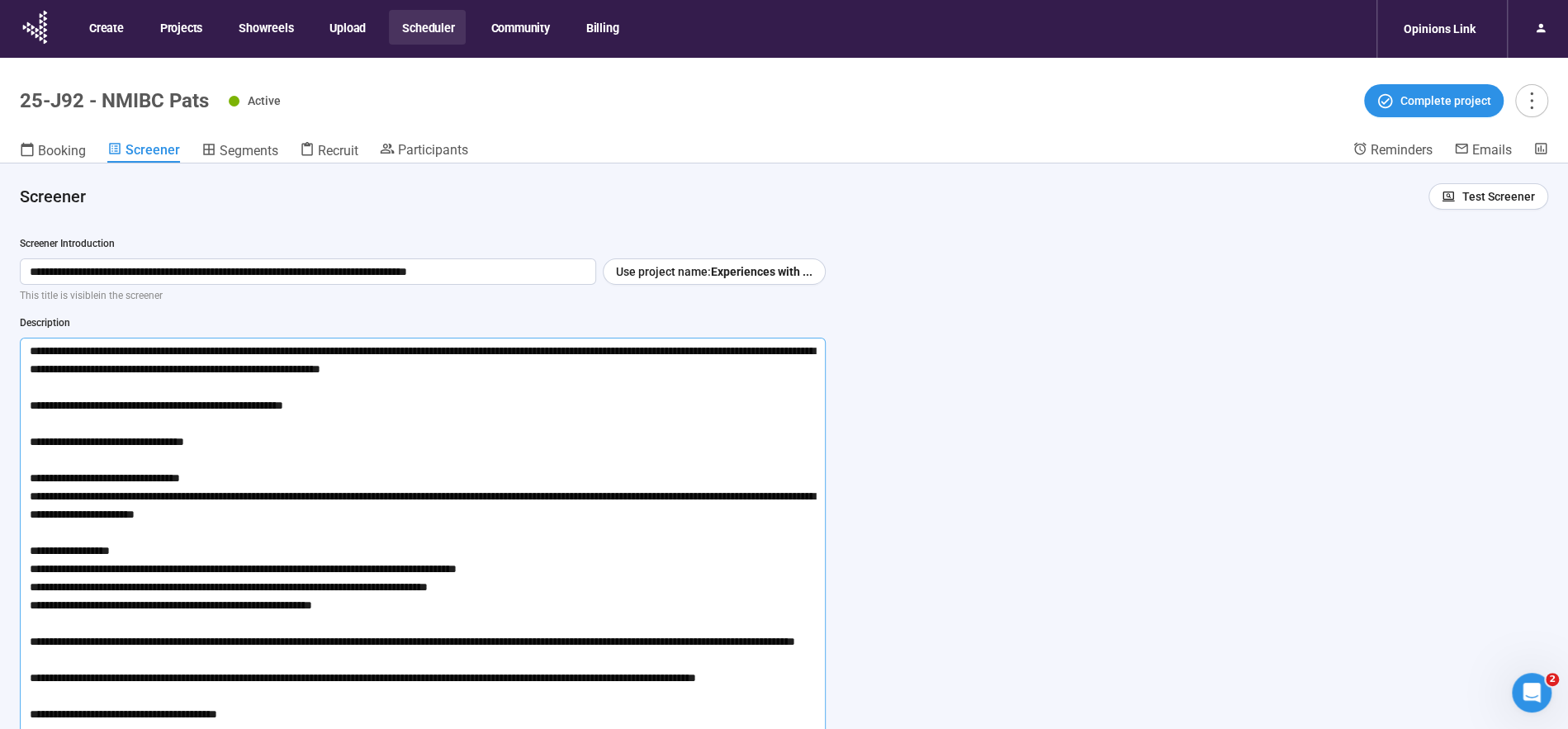
click at [318, 151] on span "Recruit" at bounding box center [338, 150] width 40 height 15
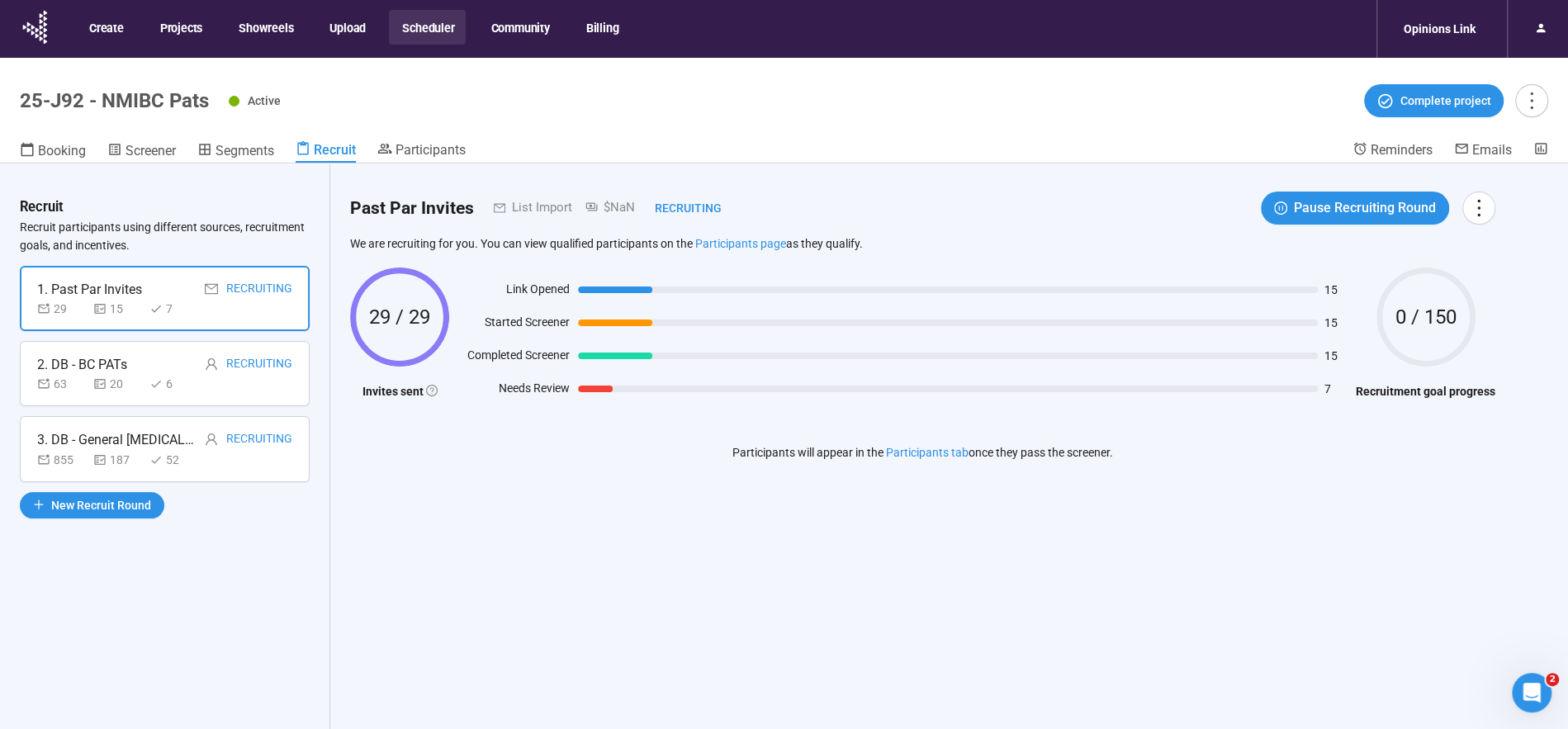
click at [432, 27] on button "Scheduler" at bounding box center [428, 27] width 77 height 34
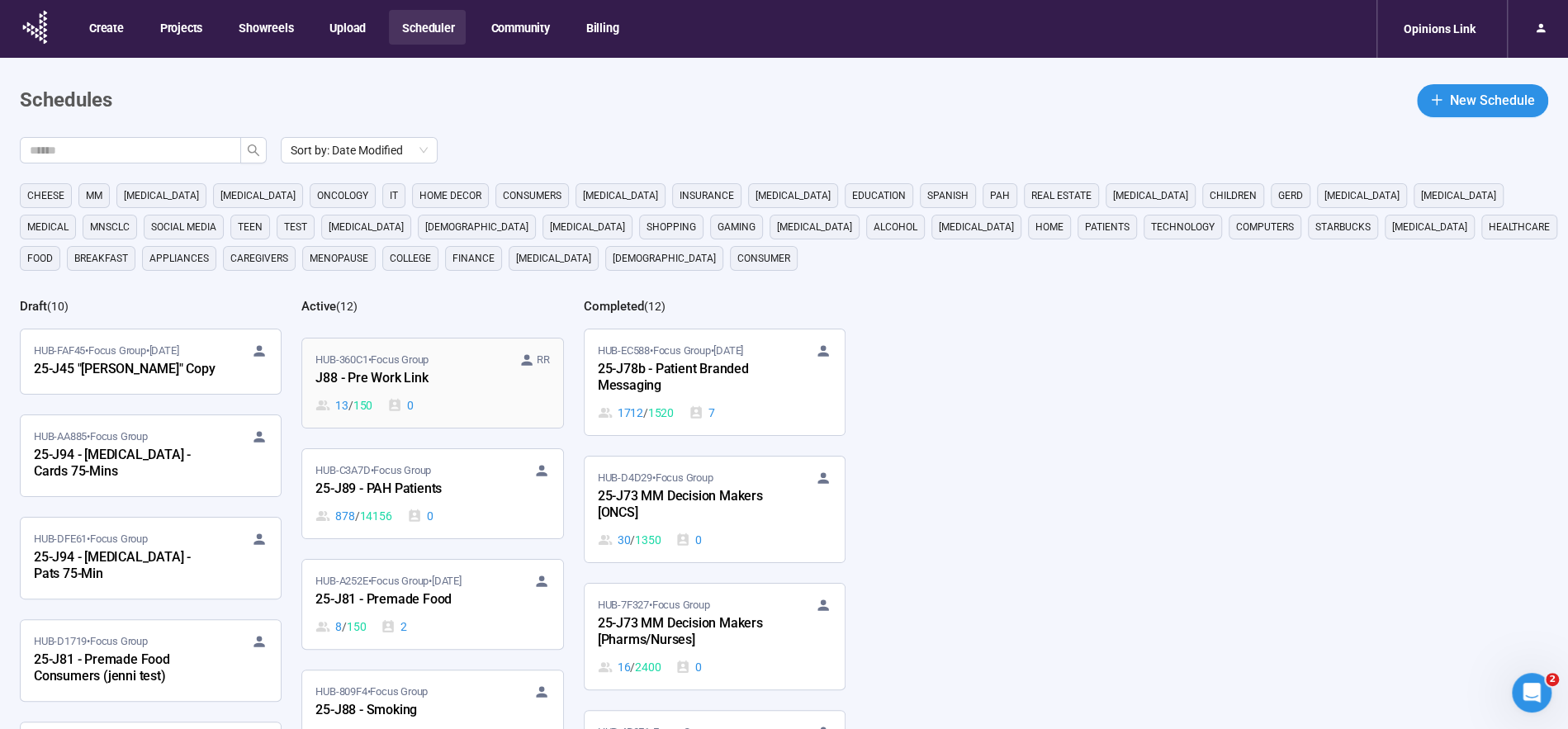
scroll to position [483, 0]
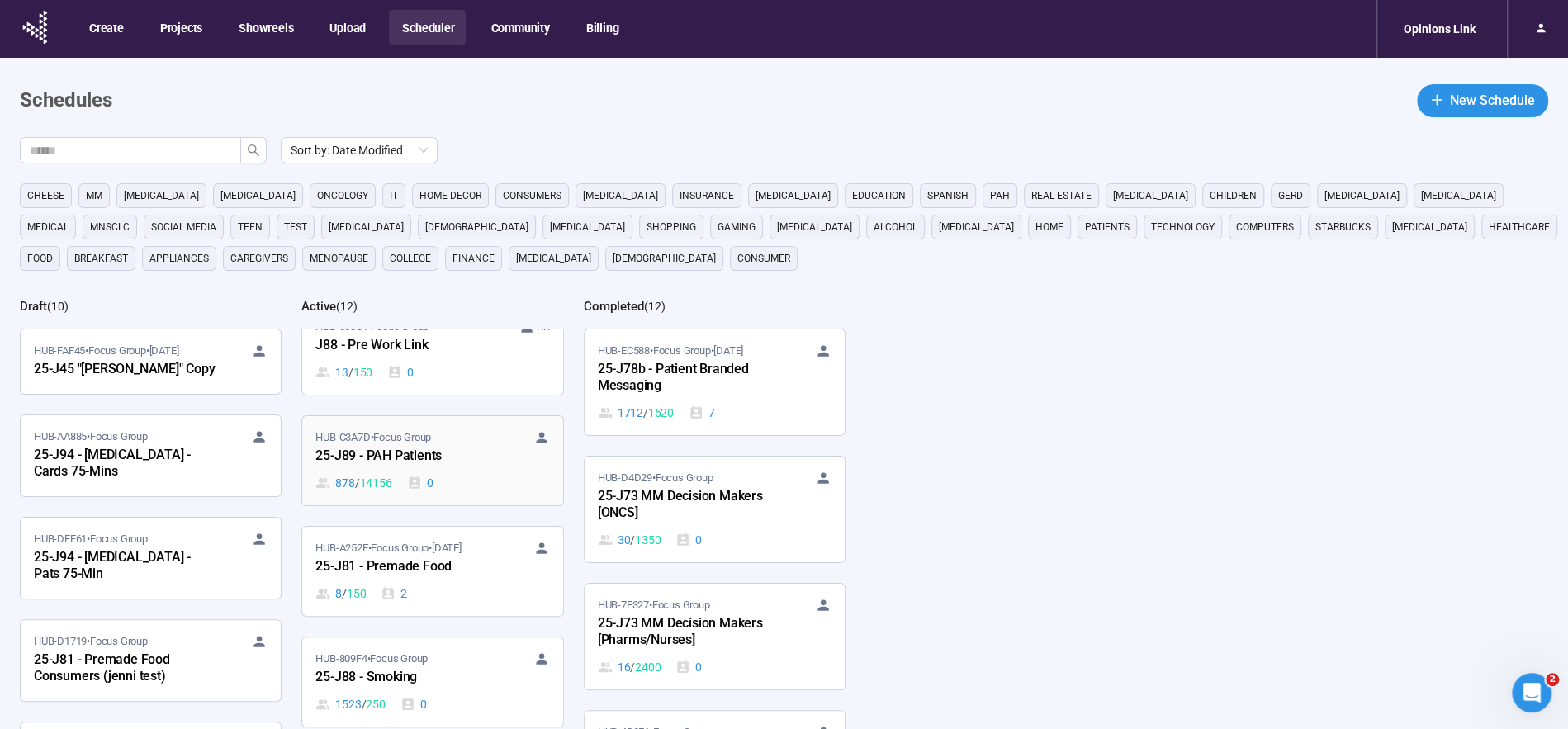
click at [385, 446] on div "25-J89 - PAH Patients" at bounding box center [407, 456] width 182 height 21
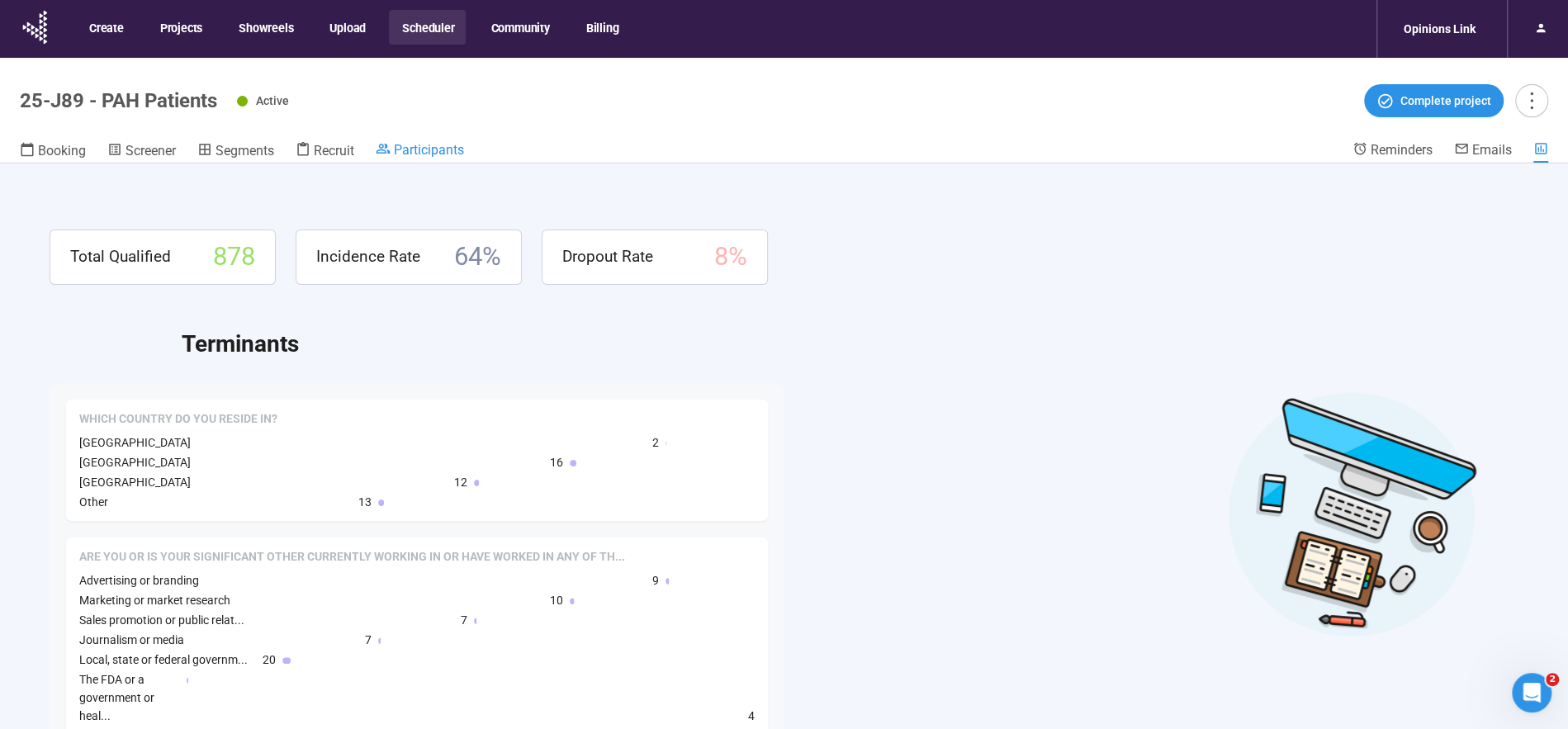
click at [438, 154] on span "Participants" at bounding box center [429, 149] width 70 height 15
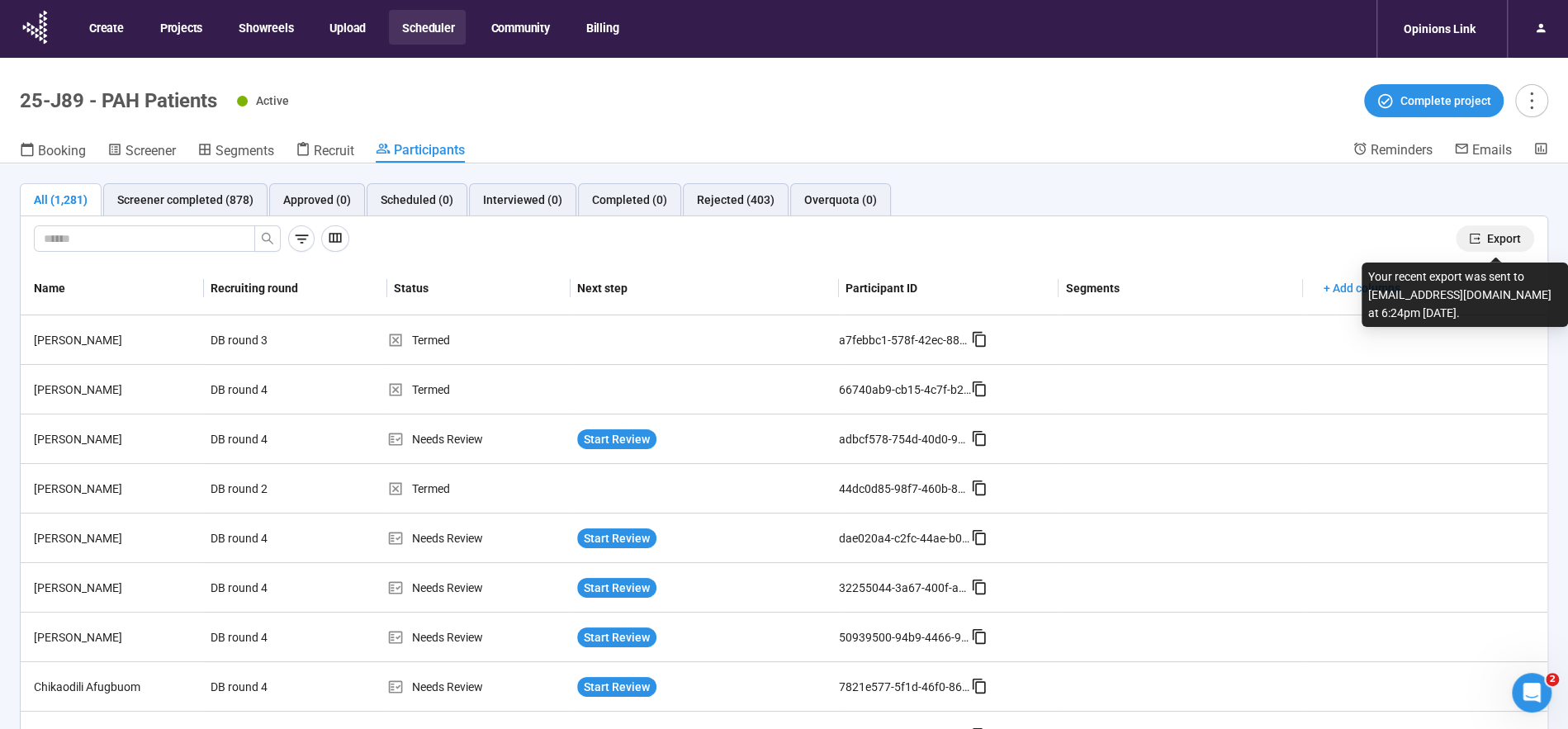
click at [1519, 244] on span "Export" at bounding box center [1504, 238] width 33 height 18
